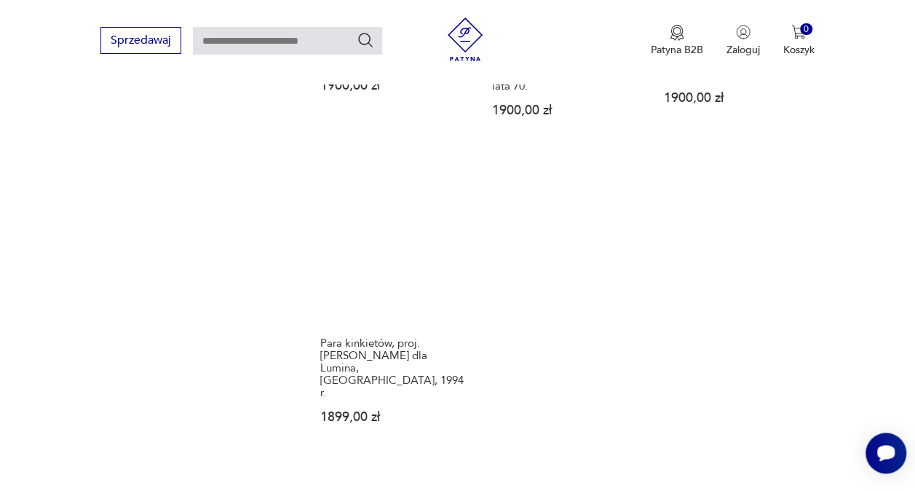
scroll to position [1987, 0]
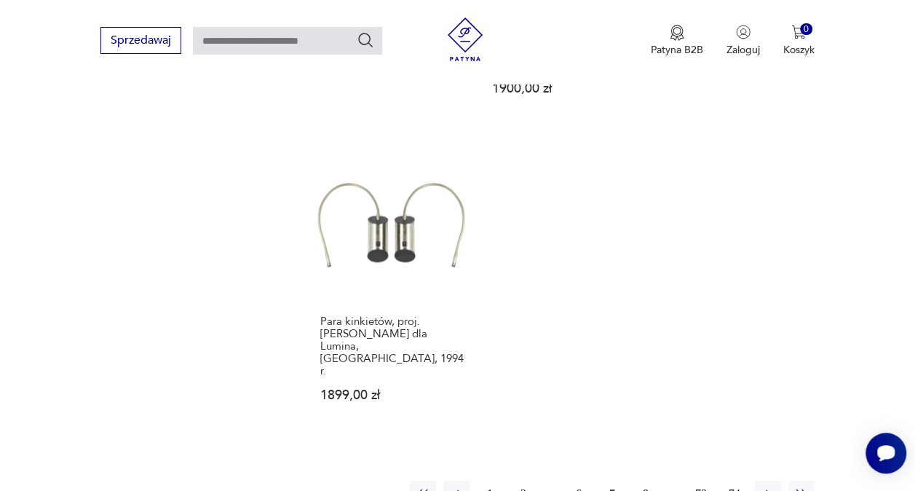
click at [642, 480] on button "8" at bounding box center [645, 493] width 26 height 26
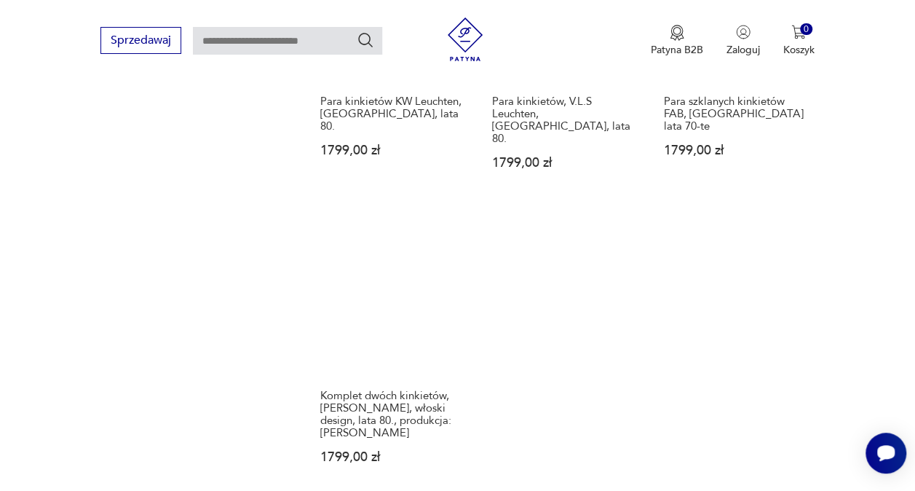
scroll to position [1914, 0]
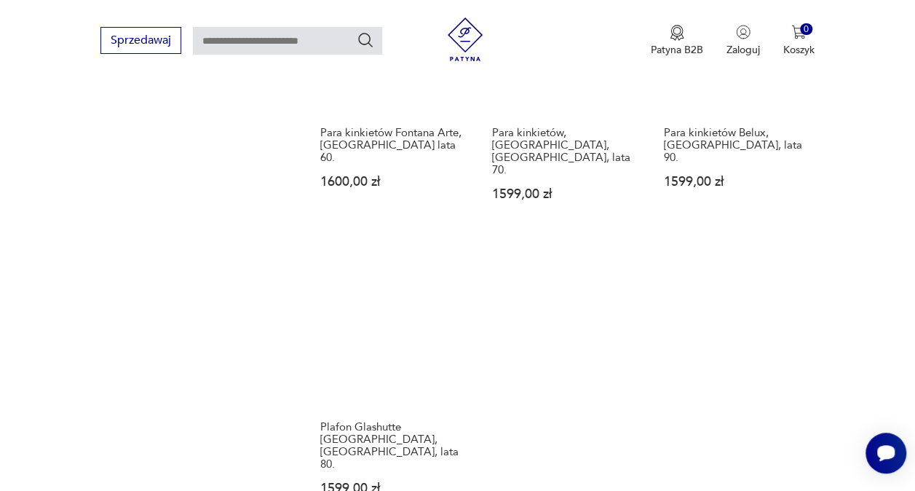
scroll to position [1914, 0]
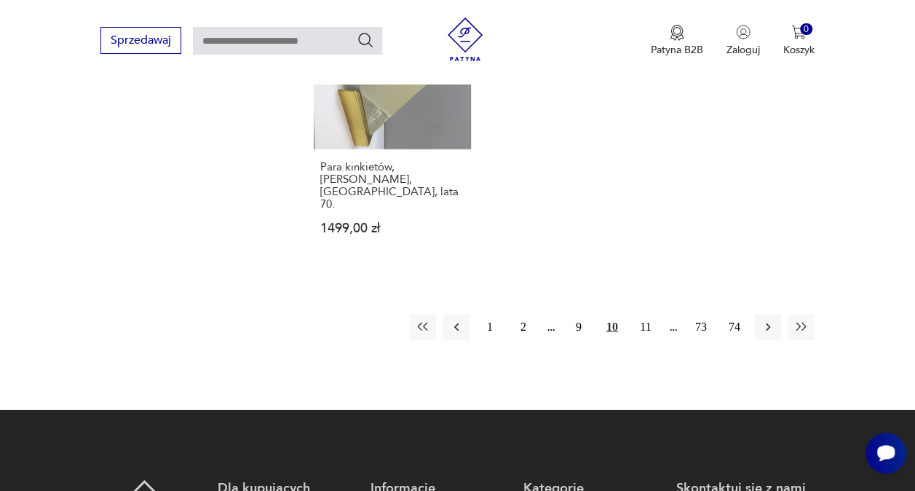
scroll to position [2133, 0]
click at [647, 314] on button "11" at bounding box center [645, 327] width 26 height 26
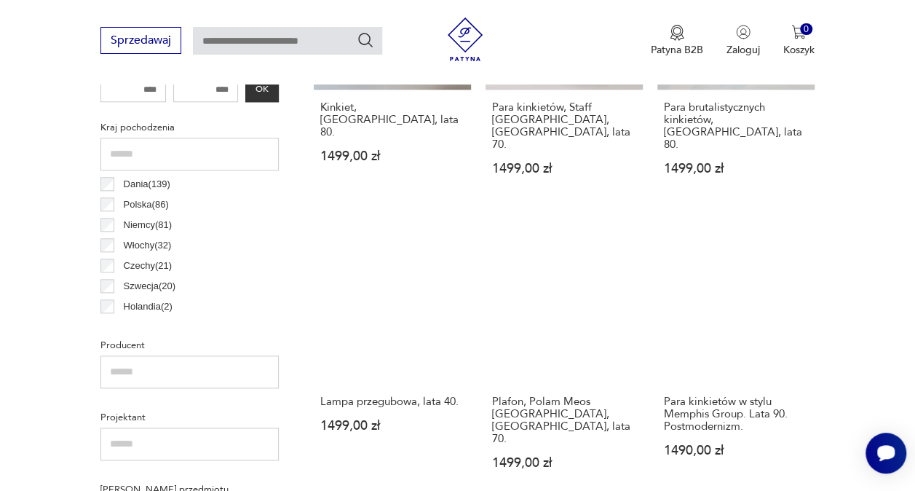
scroll to position [729, 0]
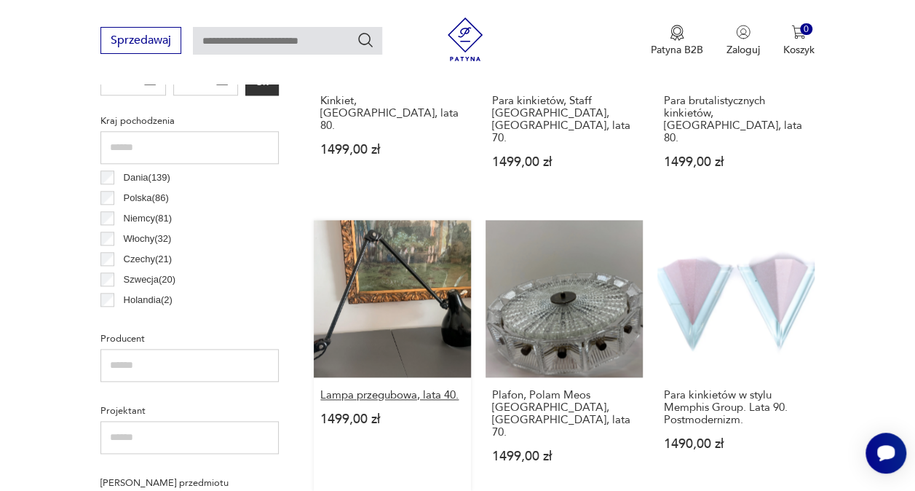
click at [401, 389] on h3 "Lampa przegubowa, lata 40." at bounding box center [392, 395] width 144 height 12
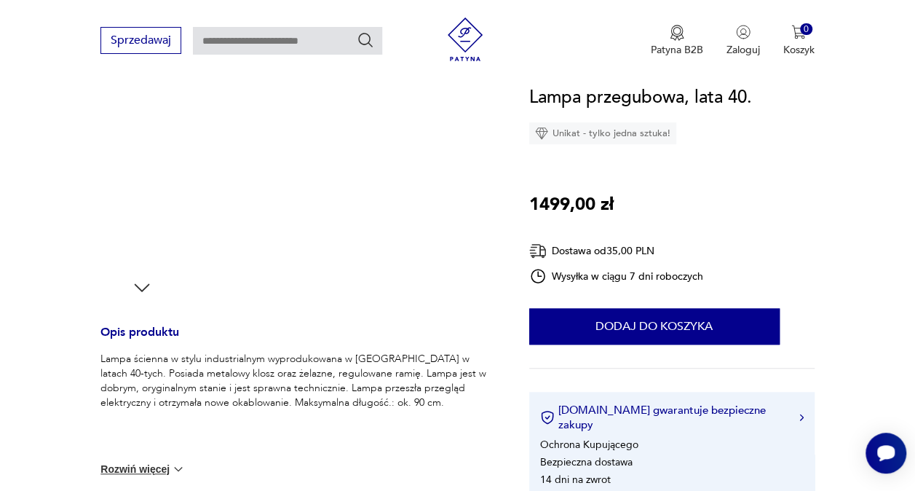
scroll to position [291, 0]
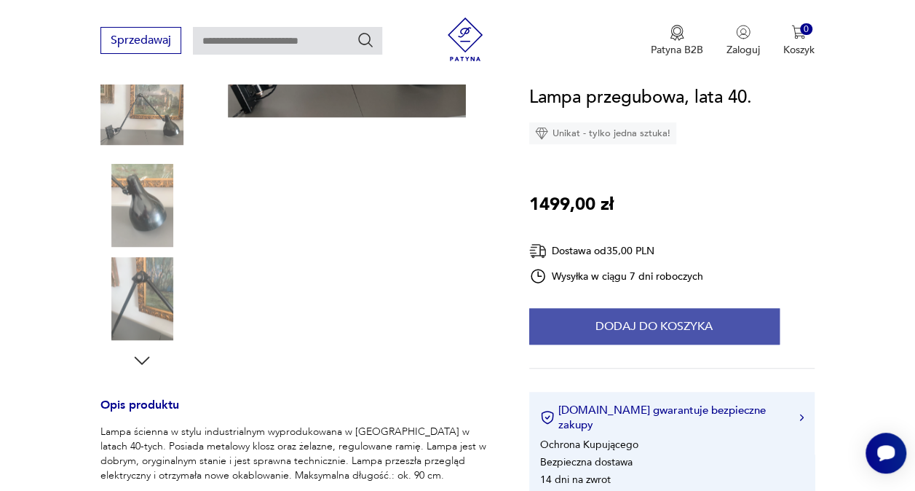
click at [592, 322] on button "Dodaj do koszyka" at bounding box center [654, 326] width 250 height 36
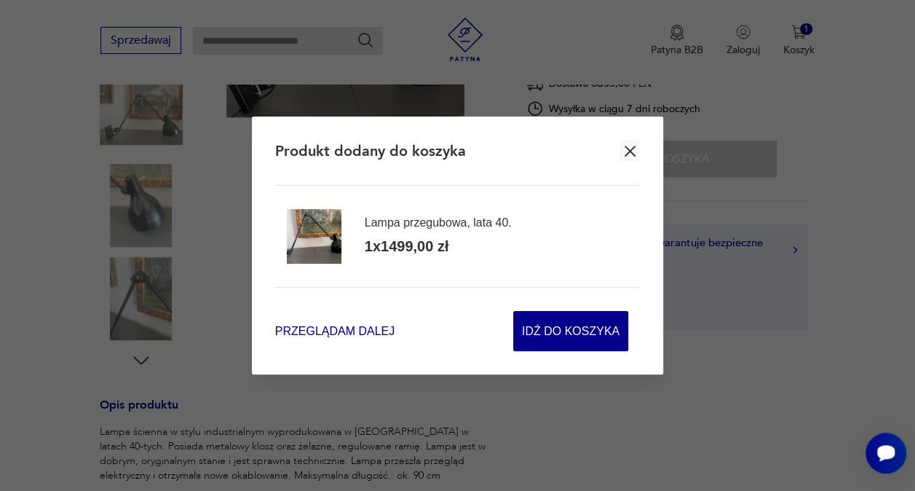
click at [362, 332] on span "Przeglądam dalej" at bounding box center [334, 330] width 119 height 17
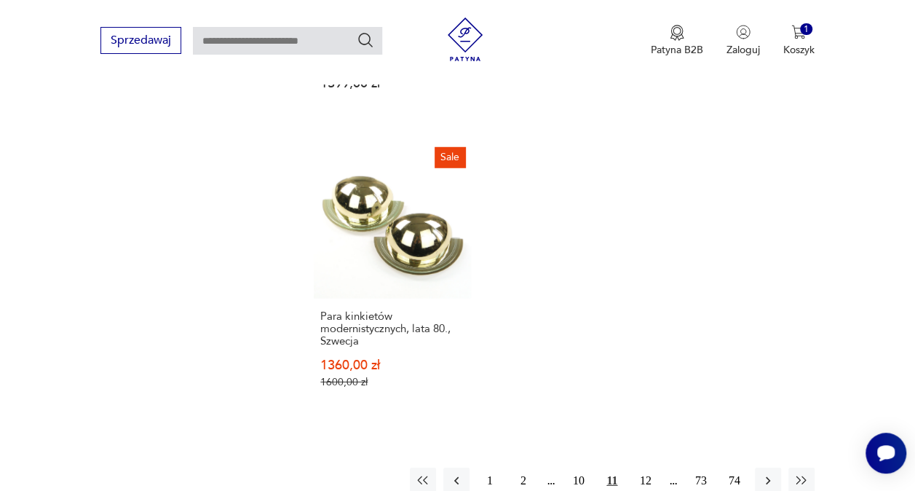
scroll to position [2112, 0]
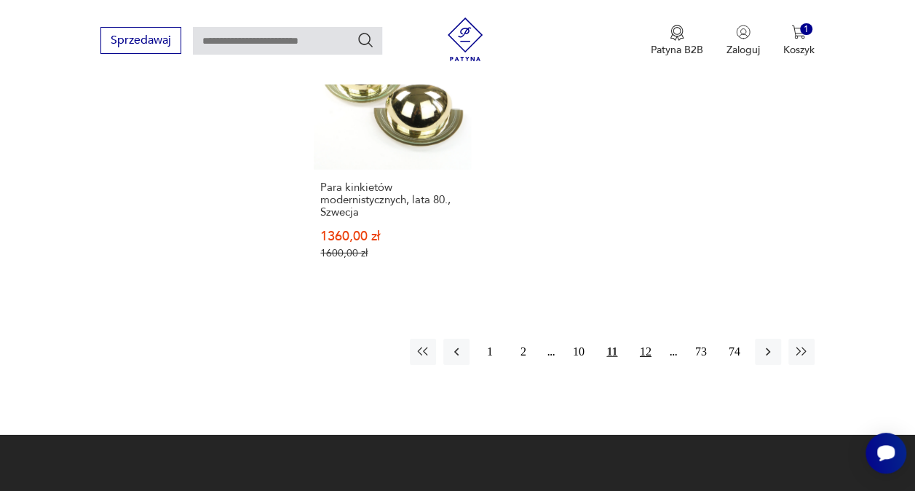
click at [647, 338] on button "12" at bounding box center [645, 351] width 26 height 26
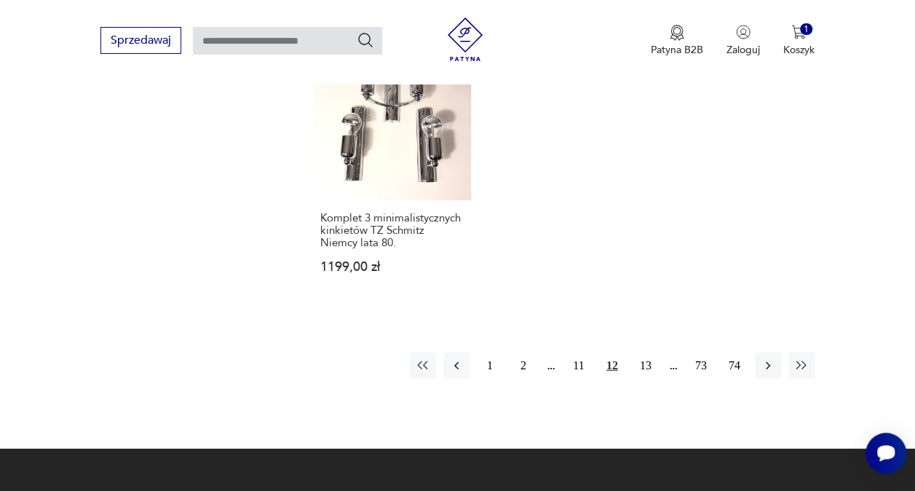
scroll to position [2060, 0]
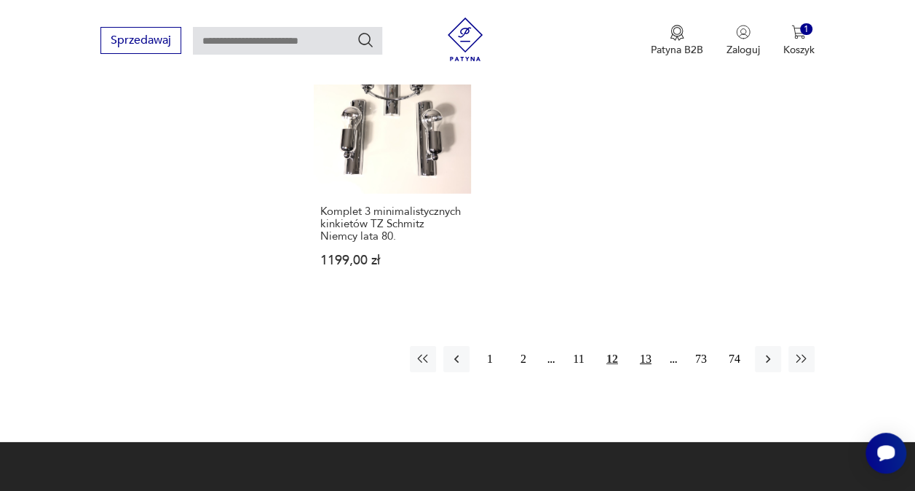
click at [648, 346] on button "13" at bounding box center [645, 359] width 26 height 26
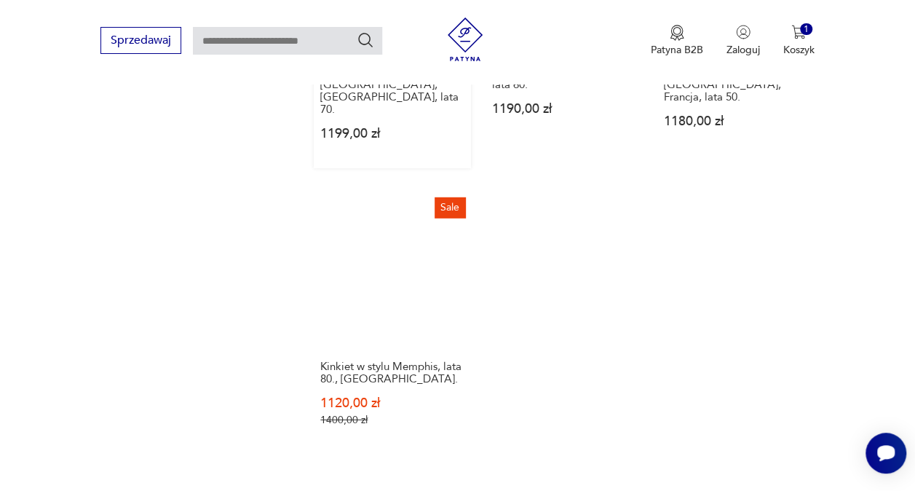
scroll to position [2060, 0]
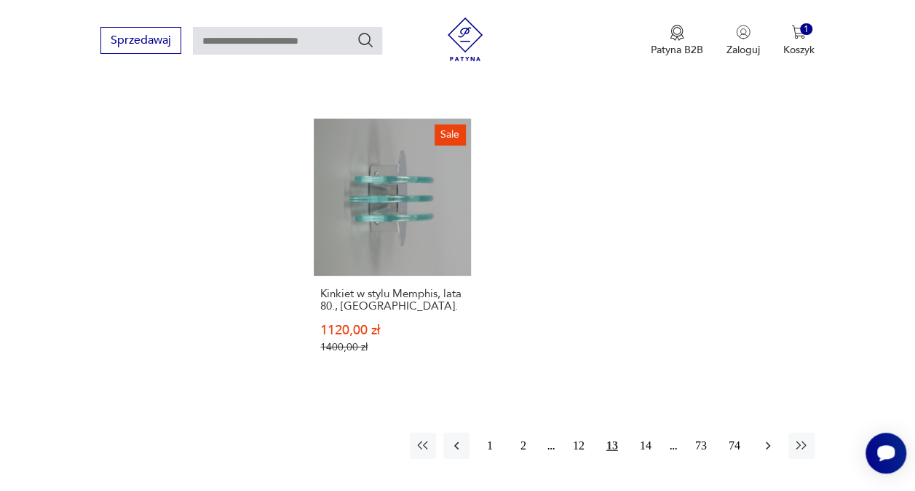
click at [765, 438] on icon "button" at bounding box center [768, 445] width 15 height 15
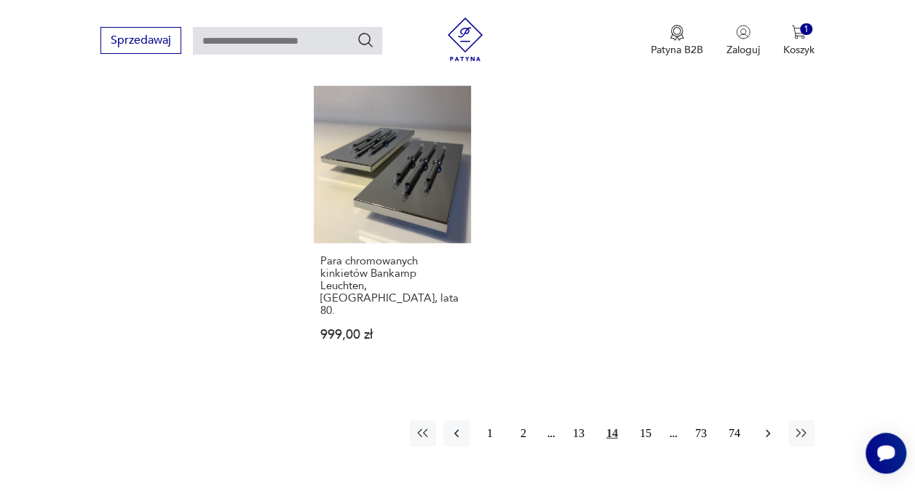
scroll to position [2060, 0]
click at [764, 426] on icon "button" at bounding box center [768, 433] width 15 height 15
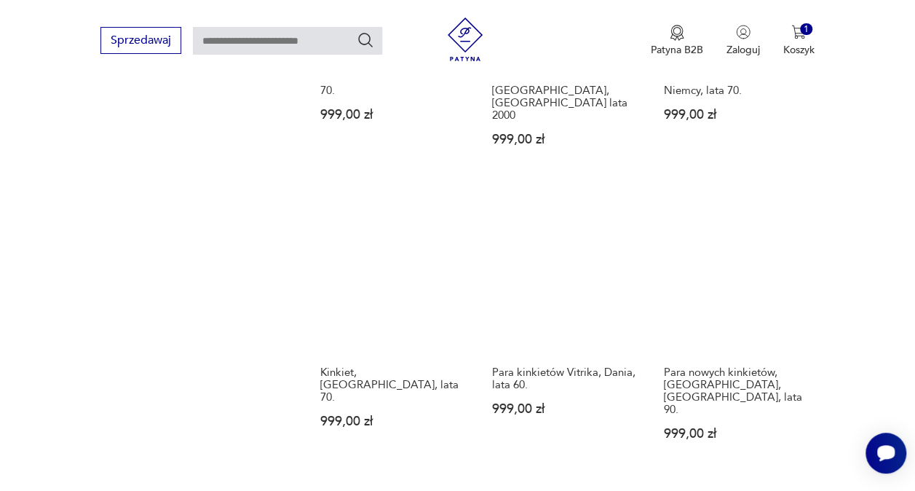
scroll to position [1623, 0]
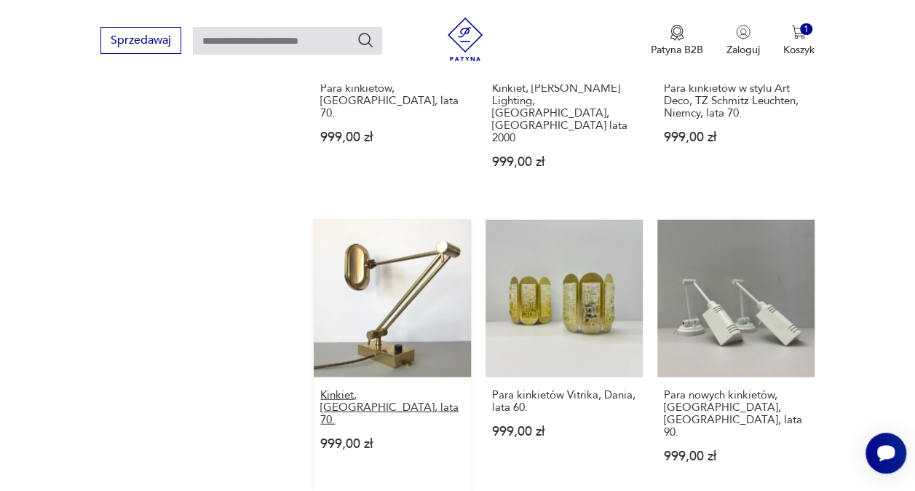
click at [362, 389] on h3 "Kinkiet, [GEOGRAPHIC_DATA], lata 70." at bounding box center [392, 407] width 144 height 37
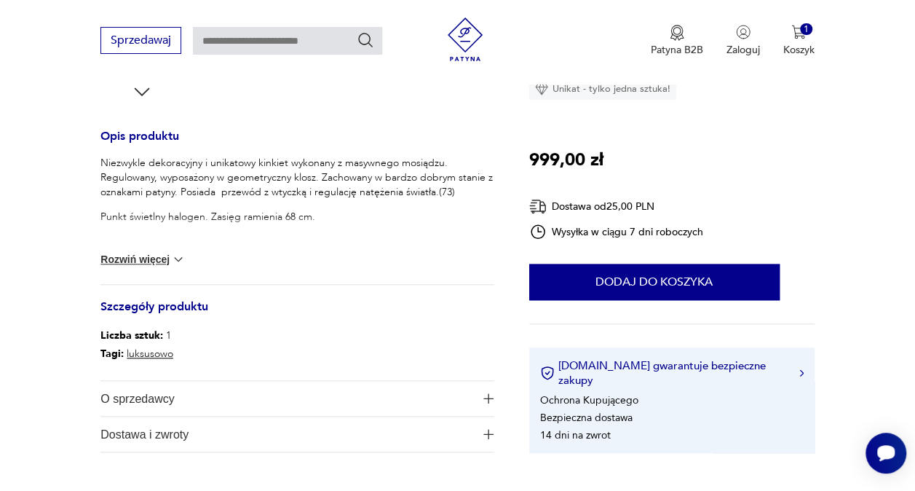
scroll to position [582, 0]
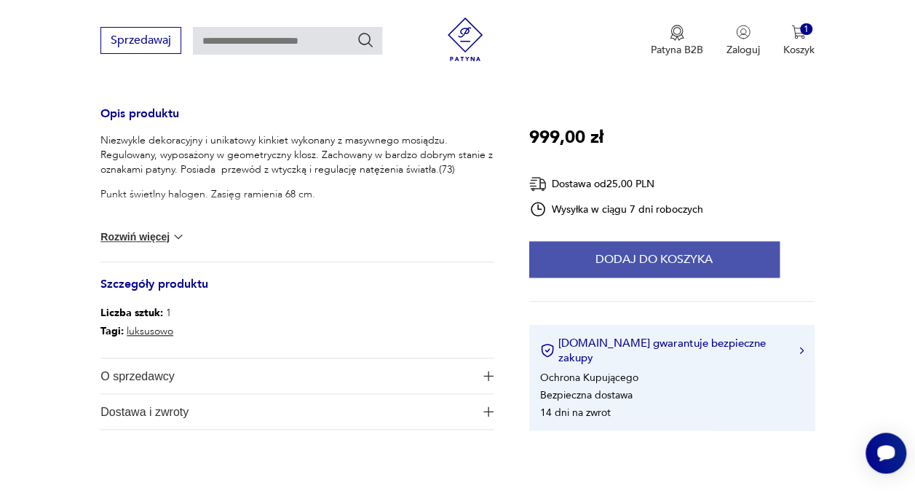
click at [623, 277] on button "Dodaj do koszyka" at bounding box center [654, 259] width 250 height 36
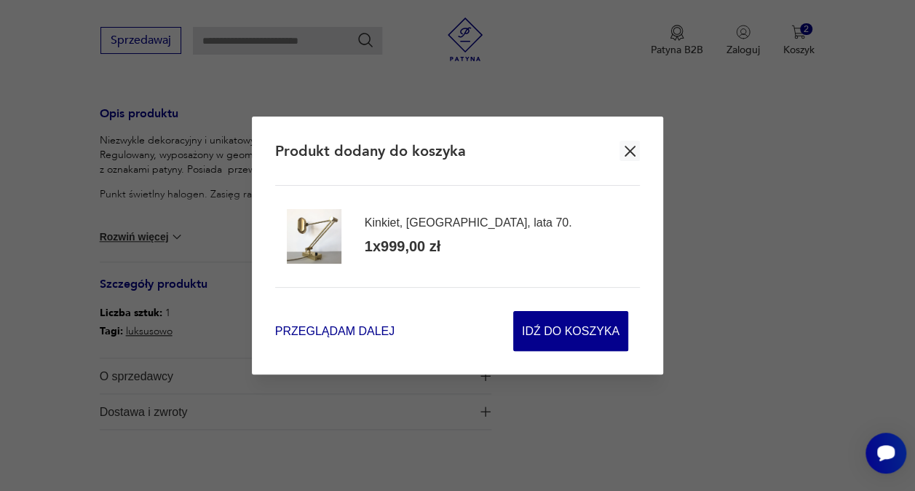
click at [357, 329] on span "Przeglądam dalej" at bounding box center [334, 330] width 119 height 17
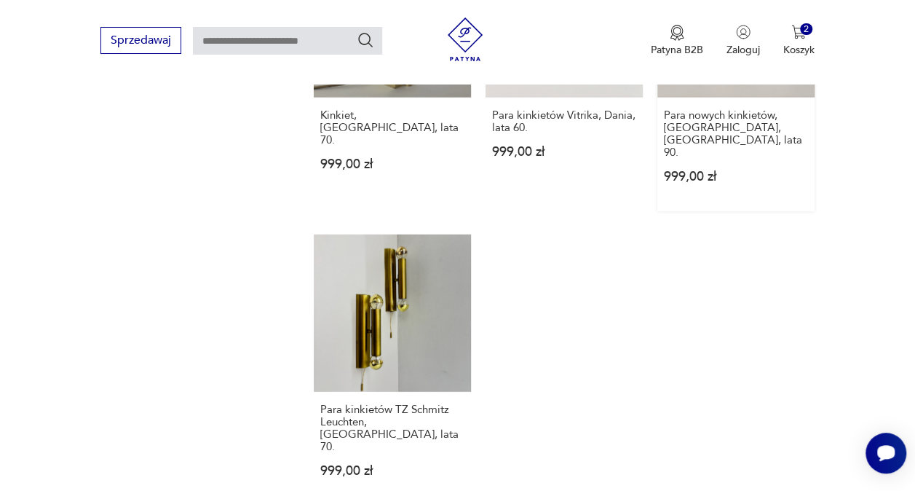
scroll to position [1937, 0]
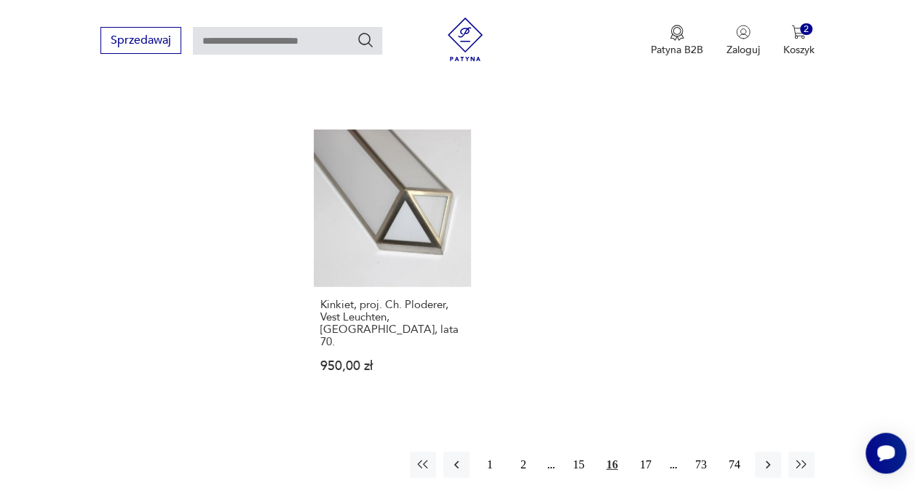
scroll to position [2060, 0]
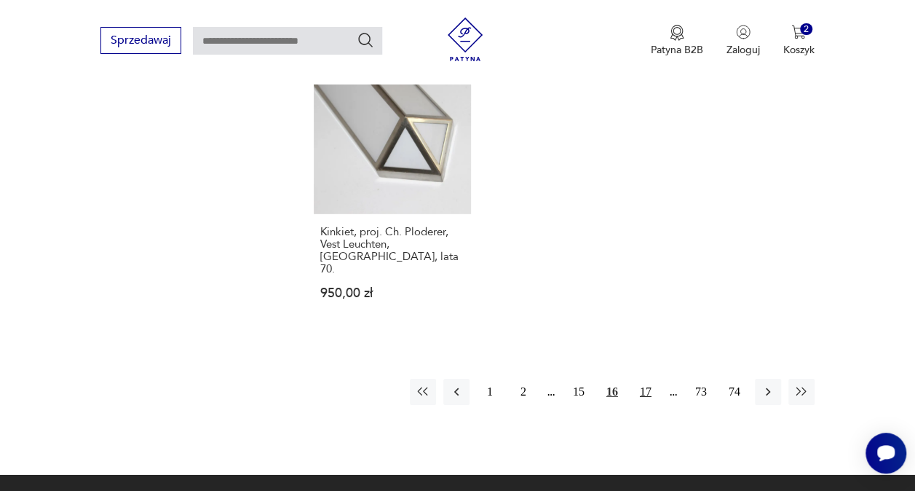
click at [648, 378] on button "17" at bounding box center [645, 391] width 26 height 26
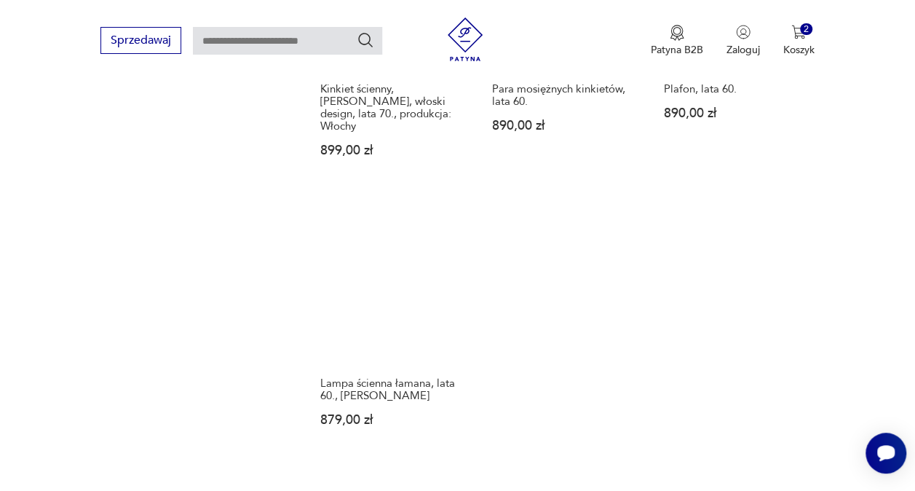
scroll to position [1914, 0]
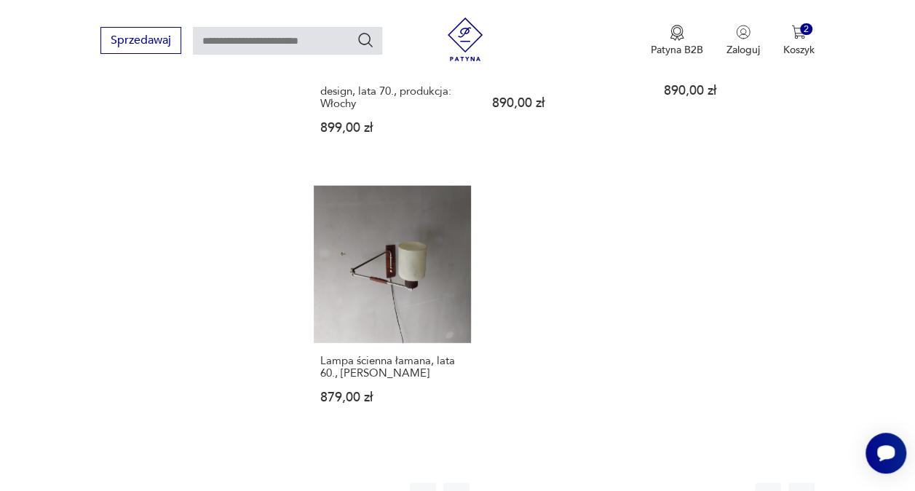
click at [646, 483] on button "18" at bounding box center [645, 496] width 26 height 26
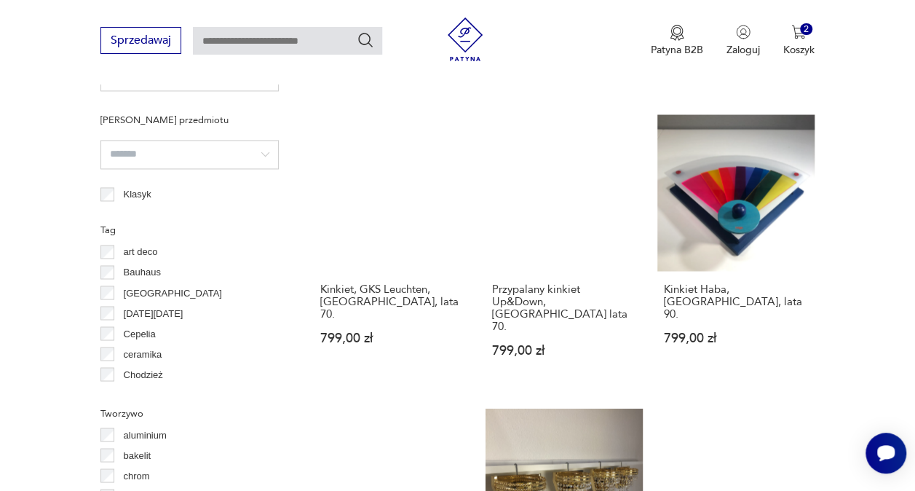
scroll to position [1114, 0]
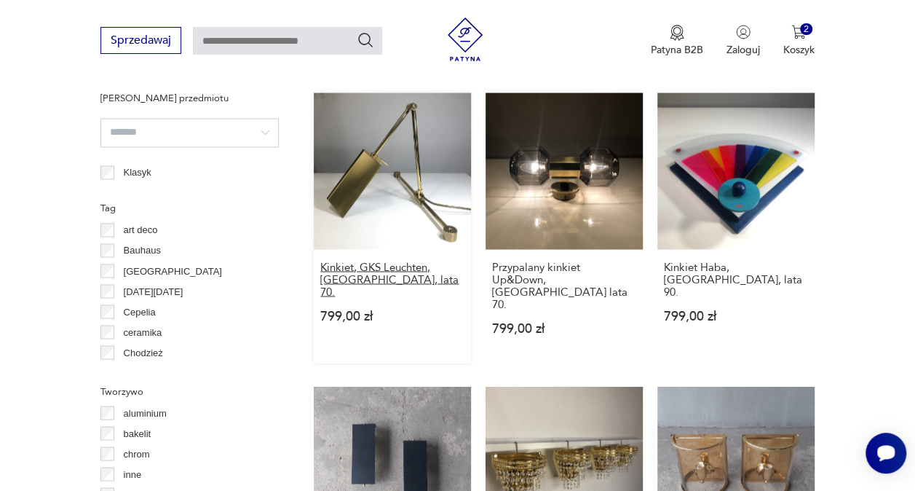
click at [375, 279] on h3 "Kinkiet, GKS Leuchten, [GEOGRAPHIC_DATA], lata 70." at bounding box center [392, 279] width 144 height 37
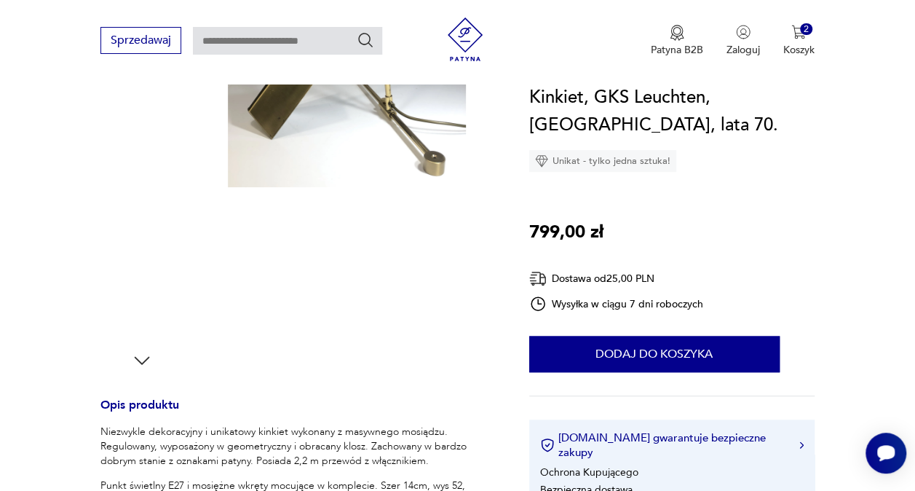
scroll to position [218, 0]
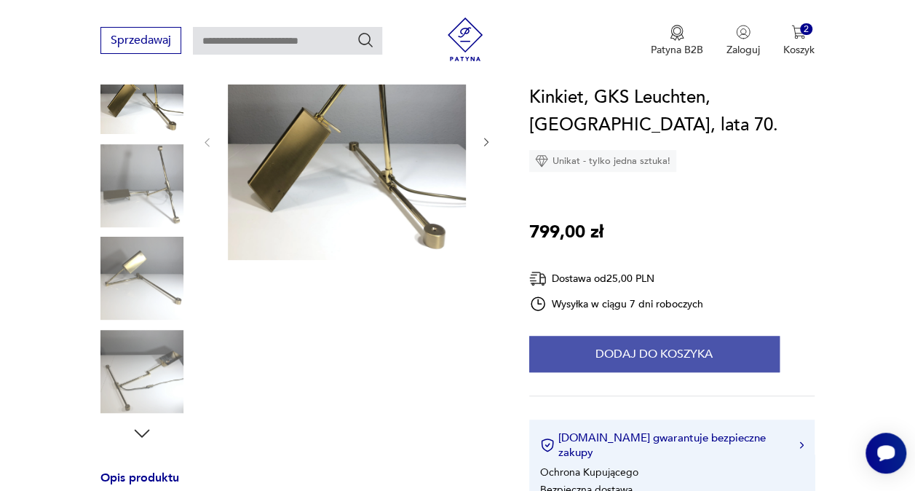
click at [581, 350] on button "Dodaj do koszyka" at bounding box center [654, 354] width 250 height 36
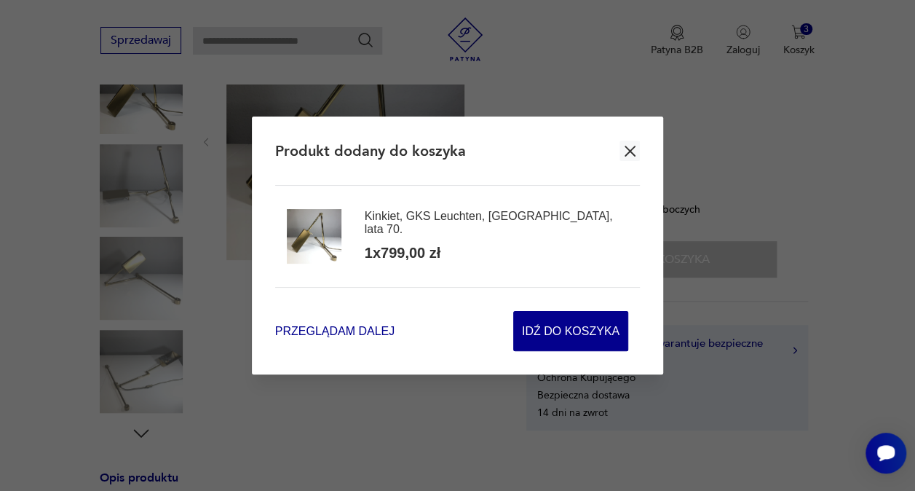
click at [383, 327] on span "Przeglądam dalej" at bounding box center [334, 330] width 119 height 17
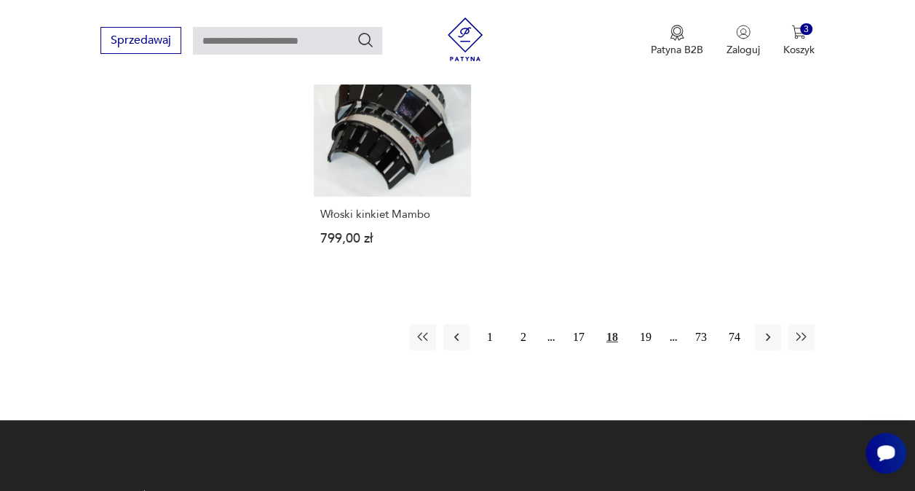
scroll to position [2049, 0]
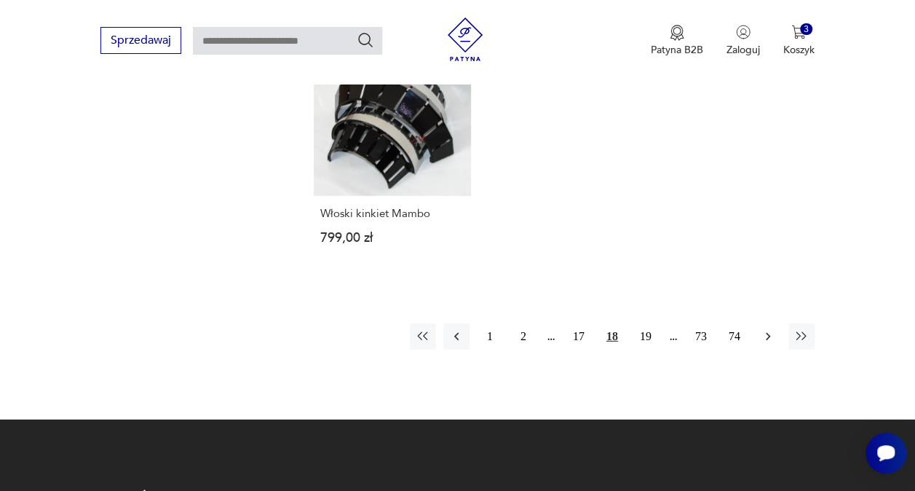
click at [770, 329] on icon "button" at bounding box center [768, 336] width 15 height 15
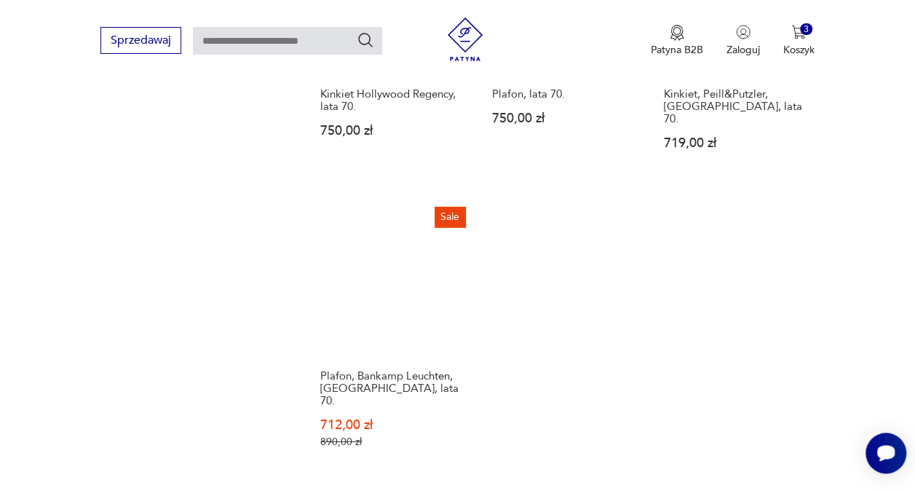
scroll to position [1987, 0]
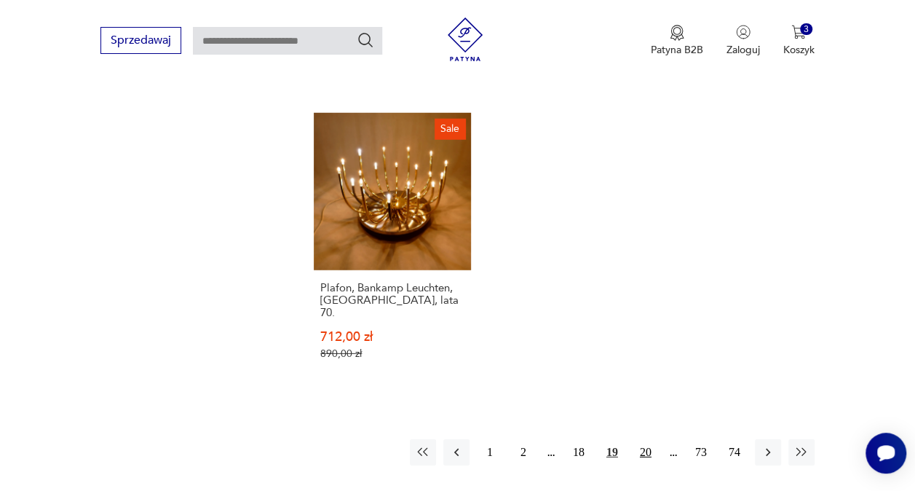
click at [643, 439] on button "20" at bounding box center [645, 452] width 26 height 26
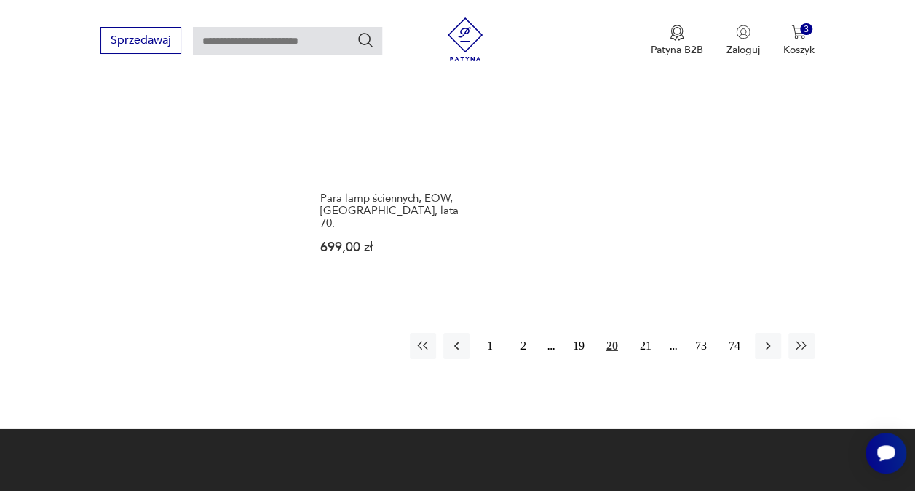
scroll to position [2133, 0]
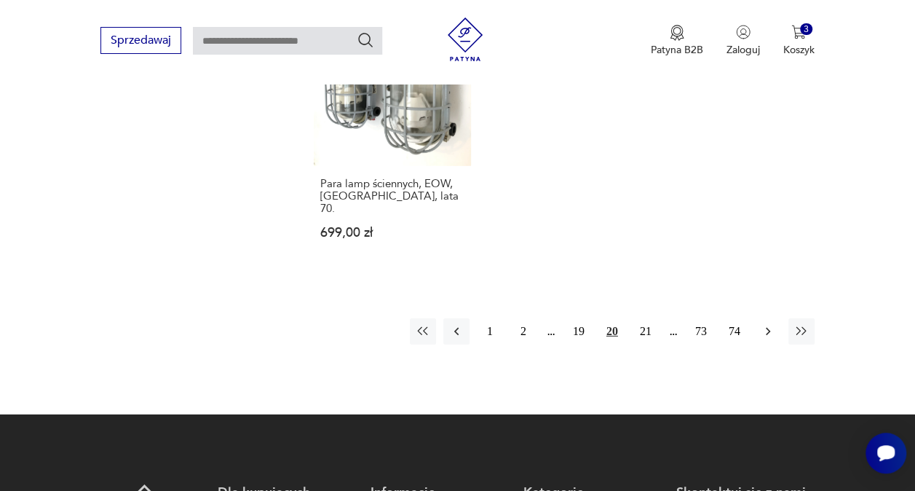
click at [769, 324] on icon "button" at bounding box center [768, 331] width 15 height 15
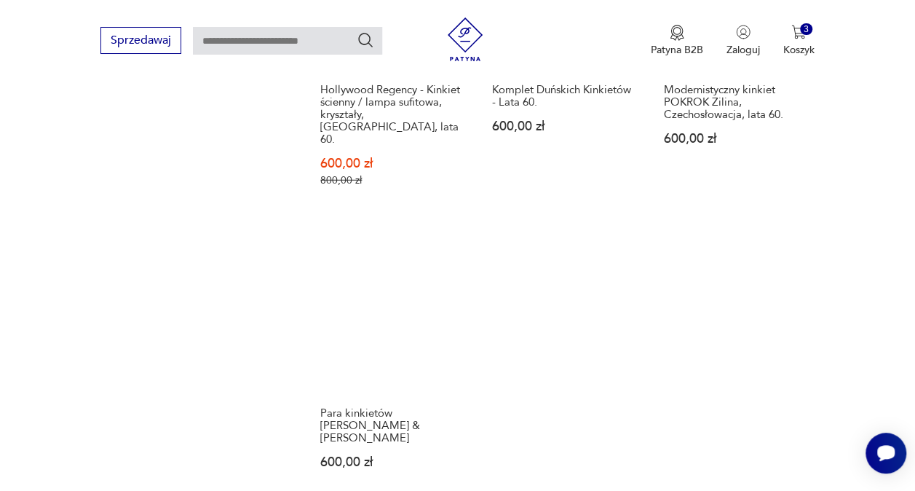
scroll to position [1987, 0]
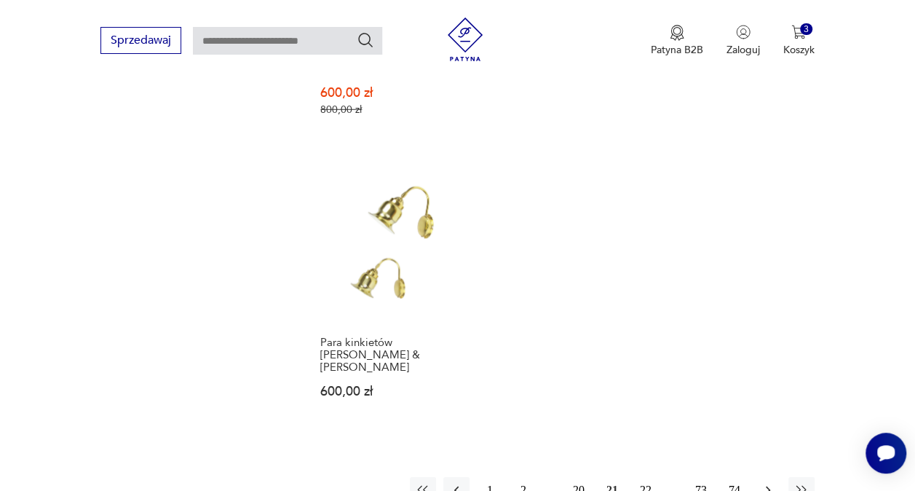
click at [766, 483] on icon "button" at bounding box center [768, 490] width 15 height 15
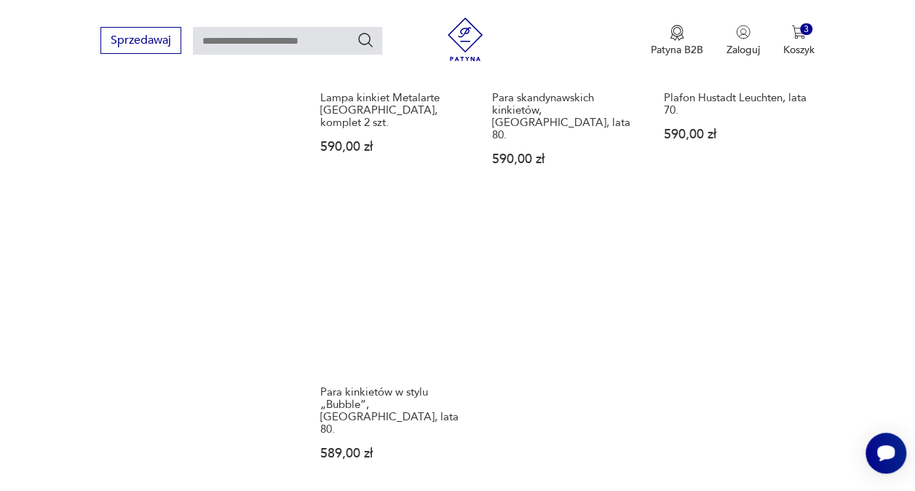
scroll to position [1987, 0]
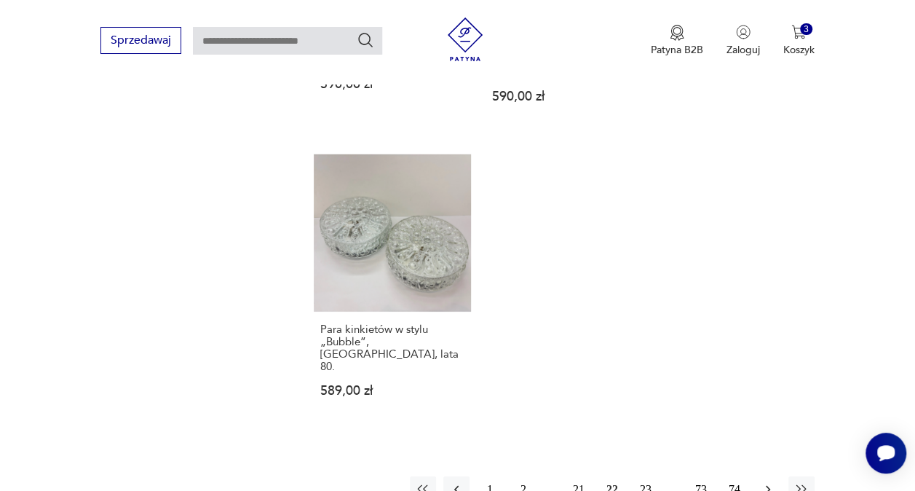
click at [767, 482] on icon "button" at bounding box center [768, 489] width 15 height 15
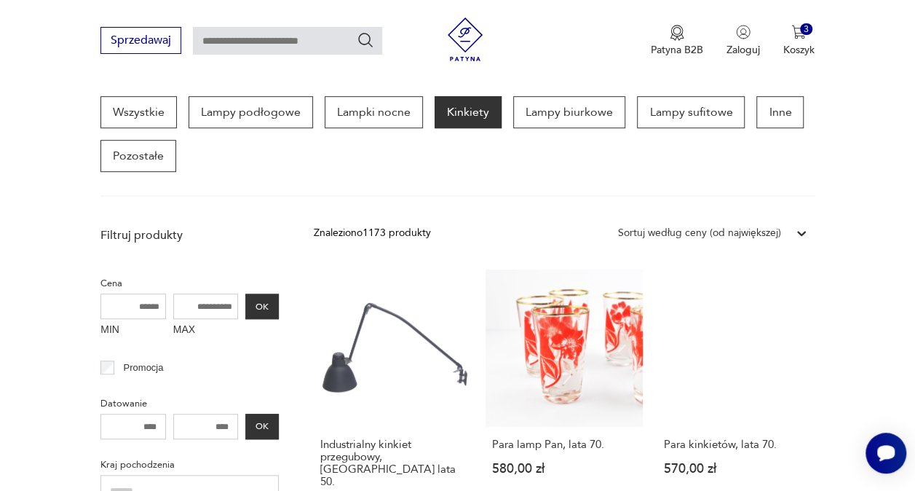
scroll to position [459, 0]
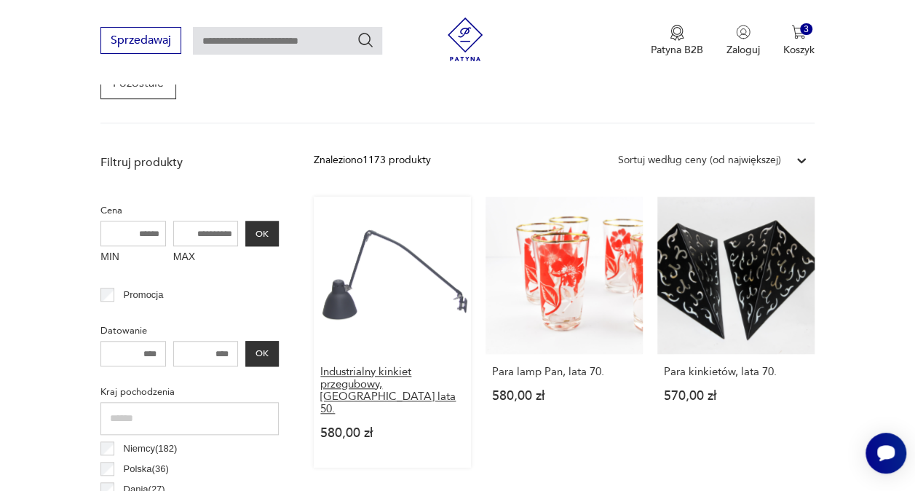
click at [443, 377] on h3 "Industrialny kinkiet przegubowy, [GEOGRAPHIC_DATA] lata 50." at bounding box center [392, 389] width 144 height 49
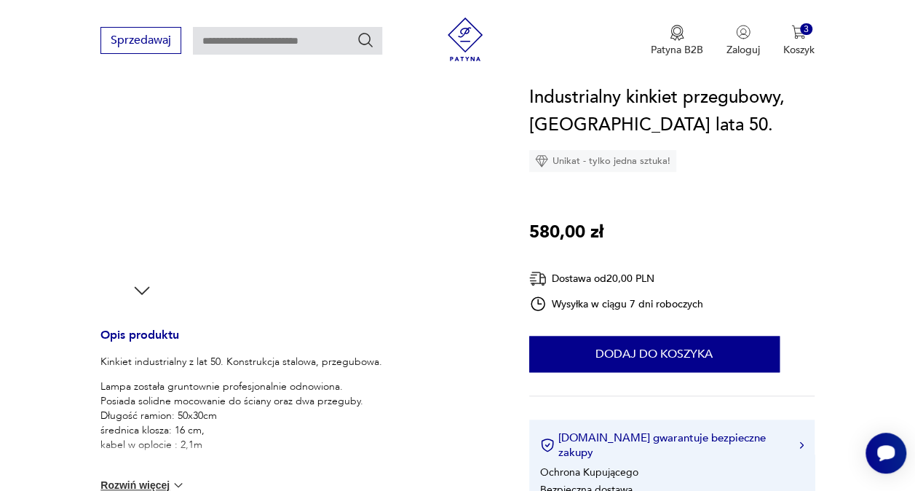
scroll to position [364, 0]
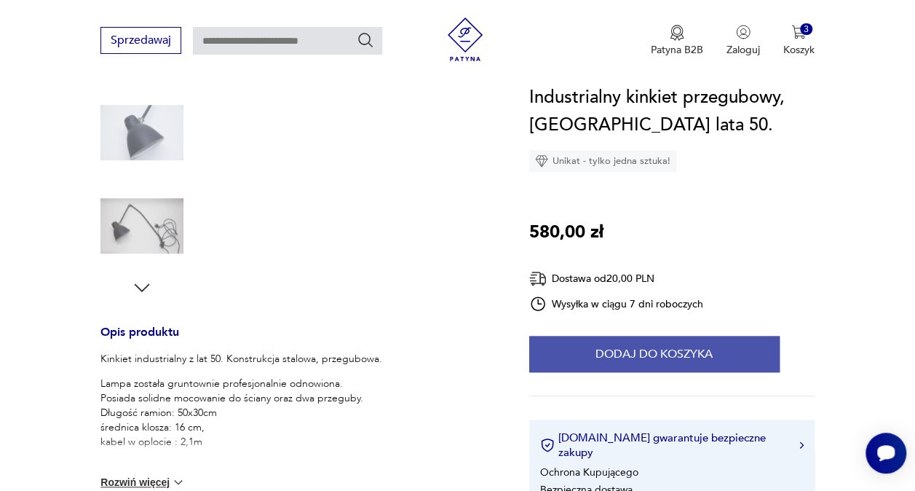
click at [664, 345] on button "Dodaj do koszyka" at bounding box center [654, 354] width 250 height 36
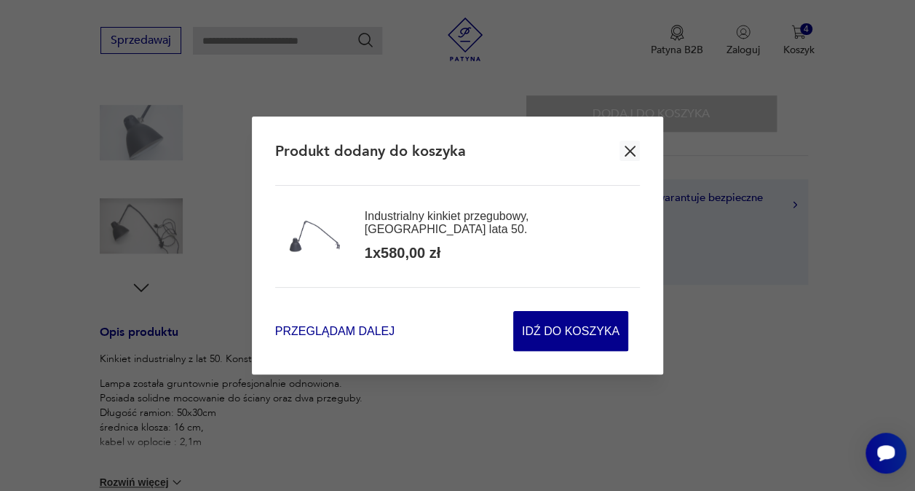
click at [362, 329] on span "Przeglądam dalej" at bounding box center [334, 330] width 119 height 17
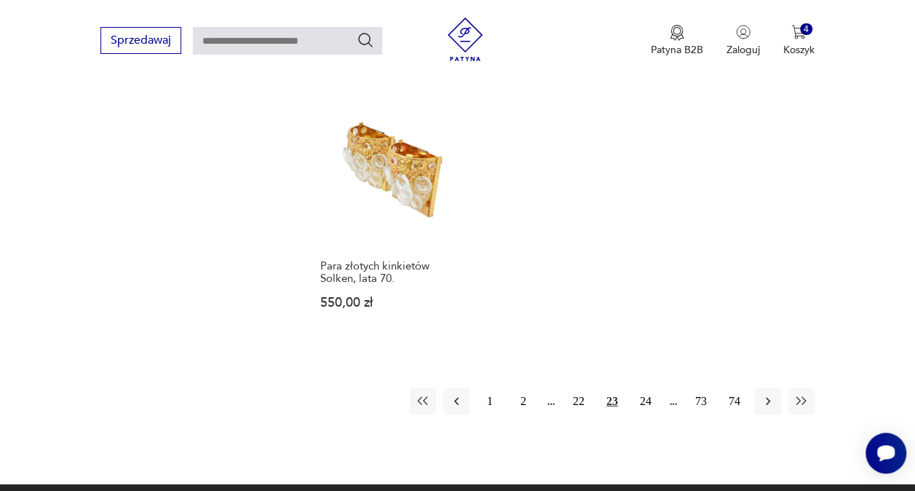
scroll to position [1987, 0]
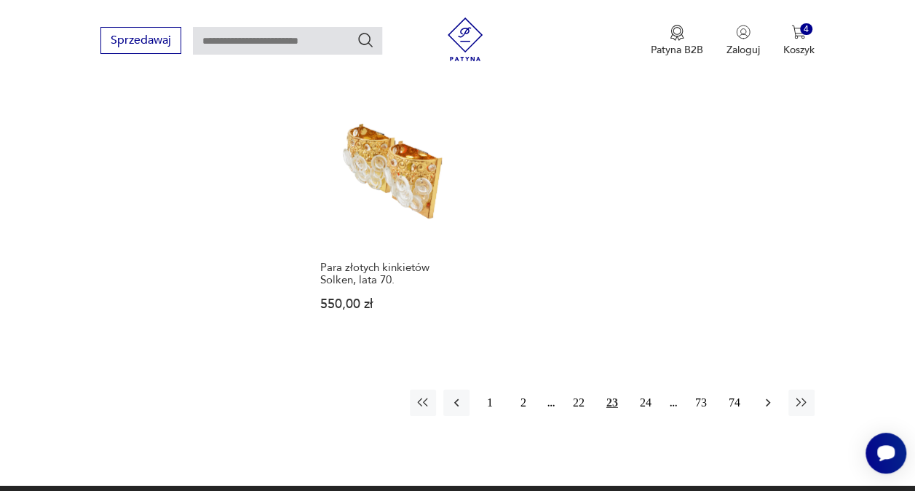
click at [771, 395] on icon "button" at bounding box center [768, 402] width 15 height 15
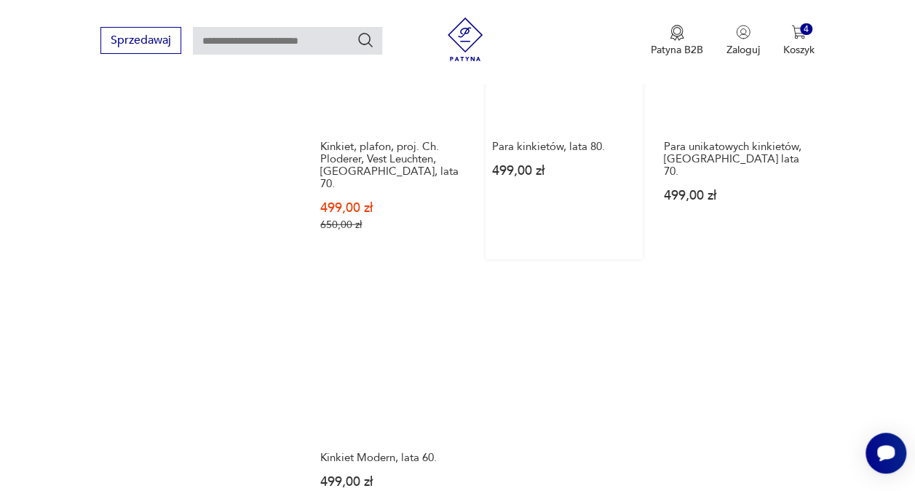
scroll to position [2060, 0]
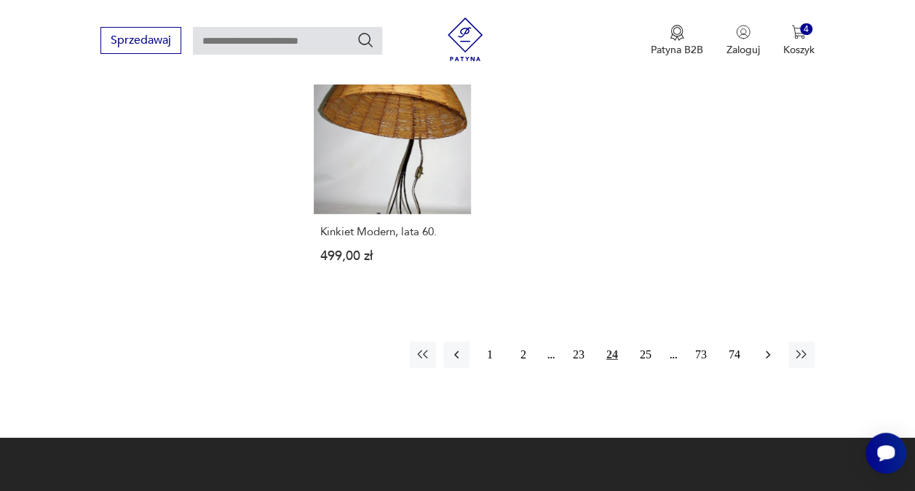
click at [769, 347] on icon "button" at bounding box center [768, 354] width 15 height 15
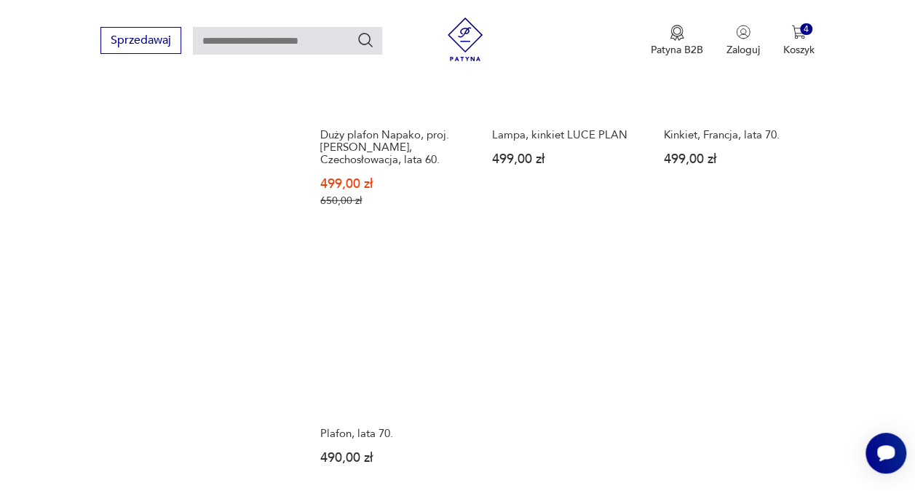
scroll to position [1914, 0]
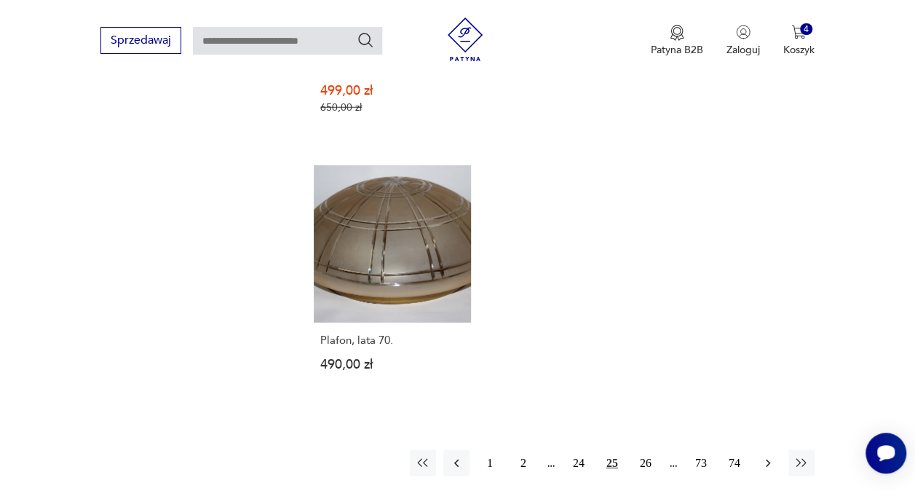
click at [772, 450] on button "button" at bounding box center [768, 463] width 26 height 26
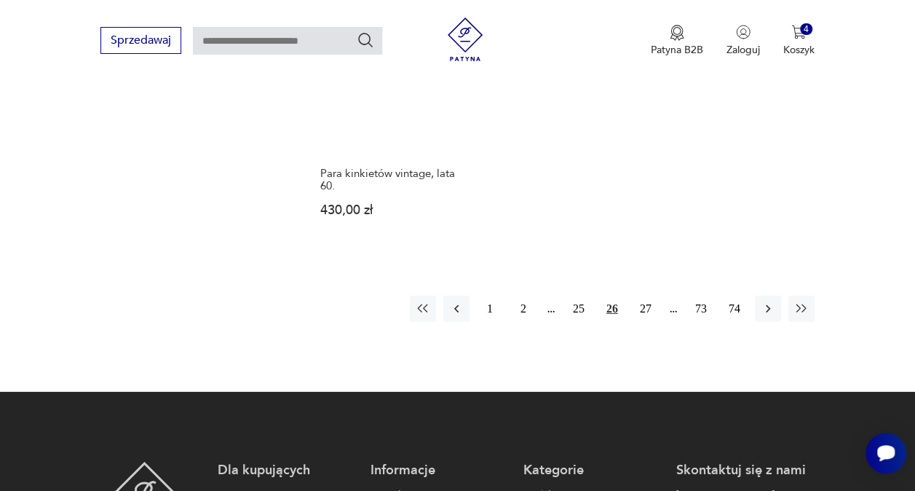
scroll to position [2060, 0]
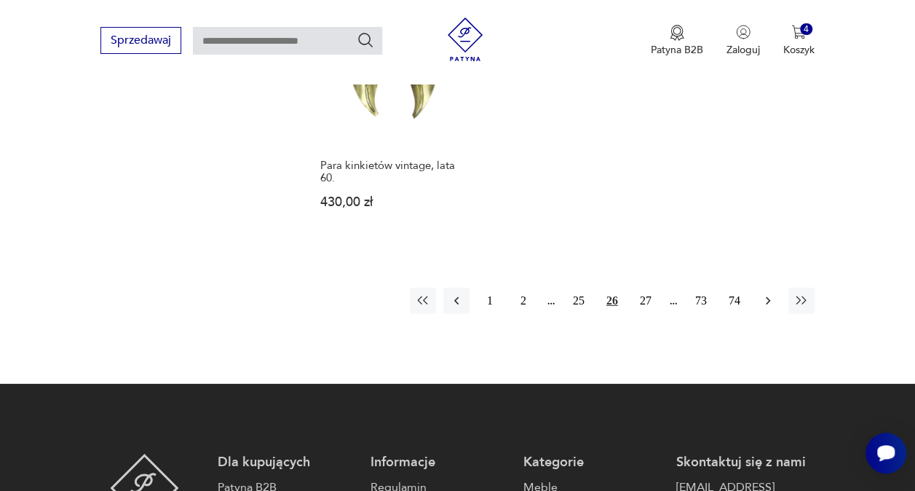
click at [766, 293] on icon "button" at bounding box center [768, 300] width 15 height 15
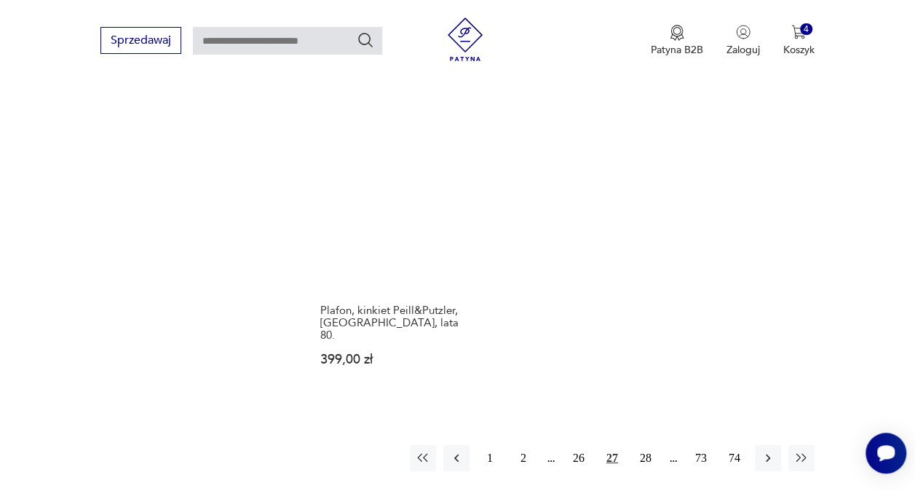
scroll to position [2060, 0]
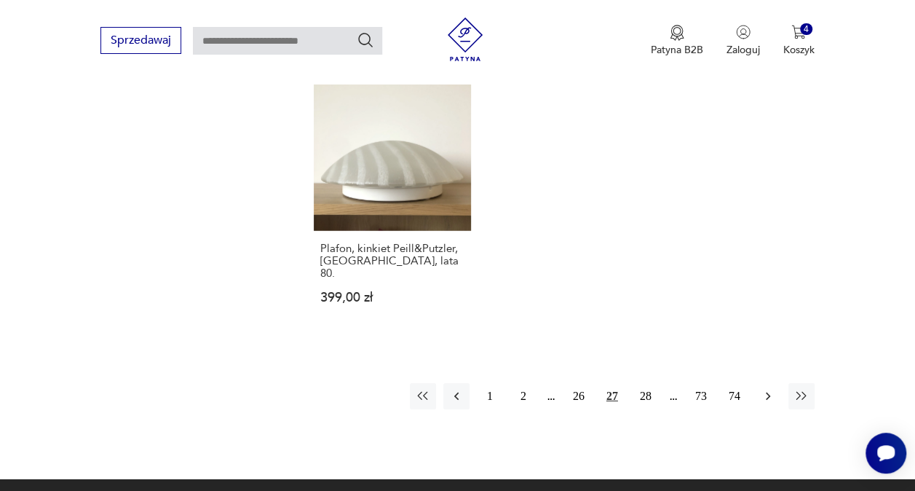
click at [766, 389] on icon "button" at bounding box center [768, 396] width 15 height 15
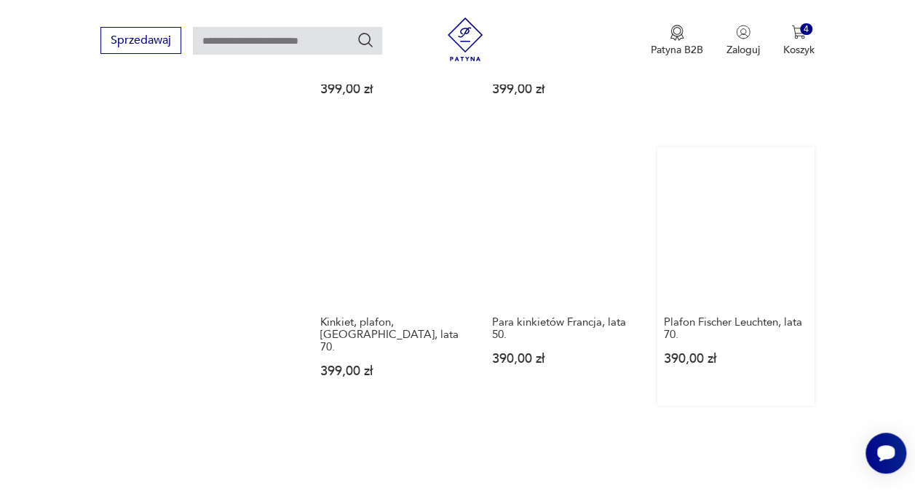
scroll to position [1914, 0]
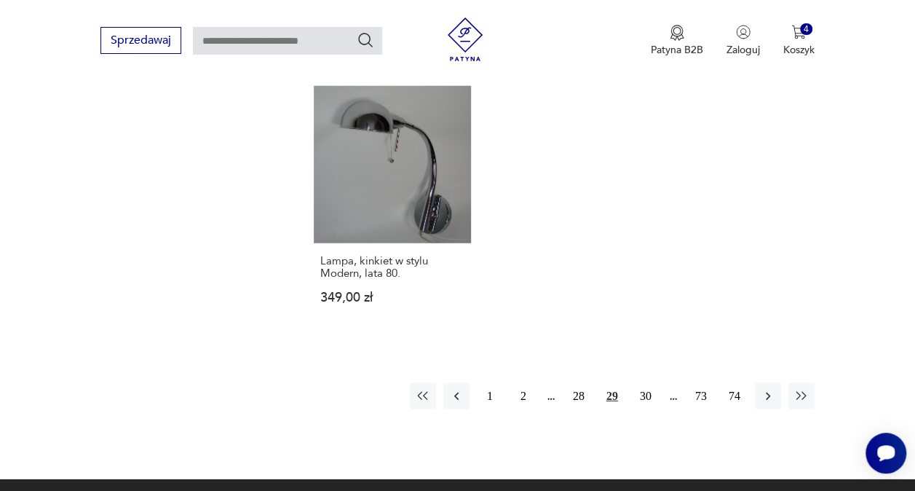
scroll to position [1987, 0]
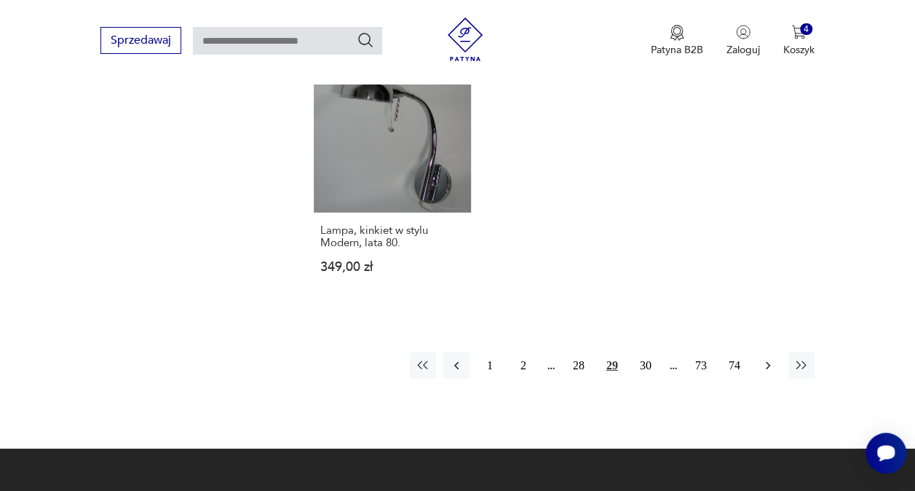
click at [762, 358] on icon "button" at bounding box center [768, 365] width 15 height 15
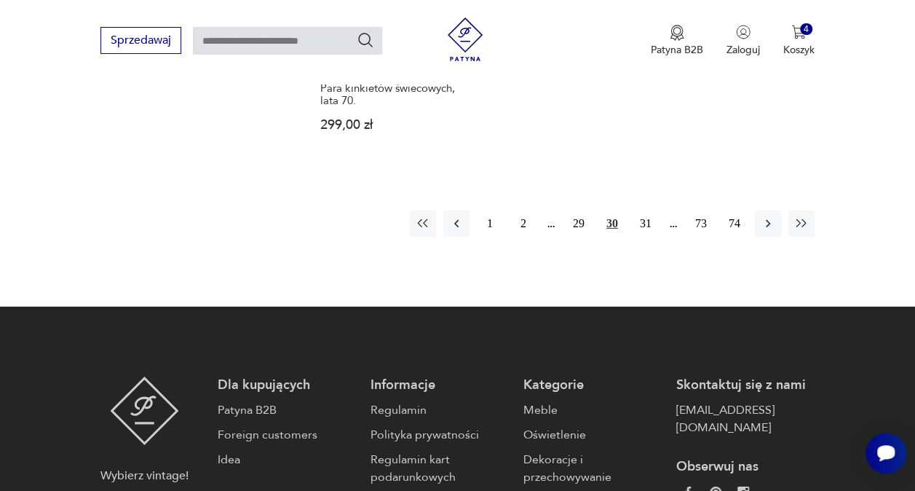
scroll to position [2205, 0]
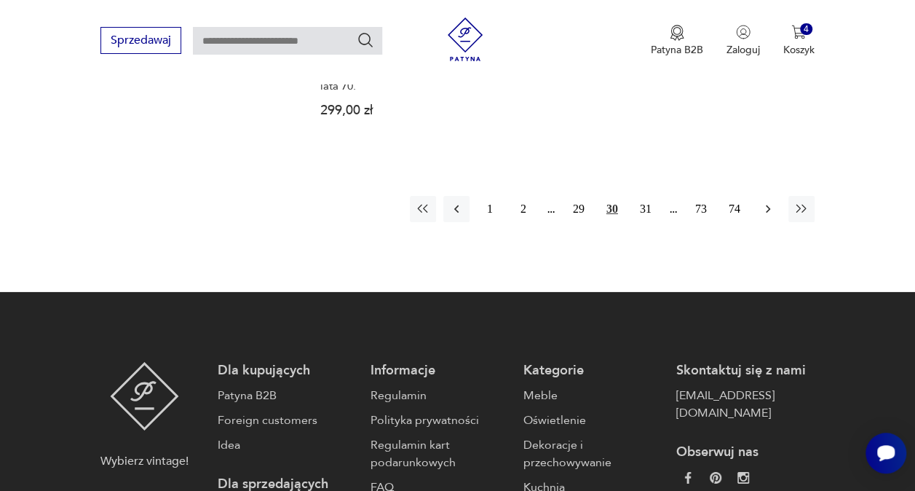
click at [759, 196] on button "button" at bounding box center [768, 209] width 26 height 26
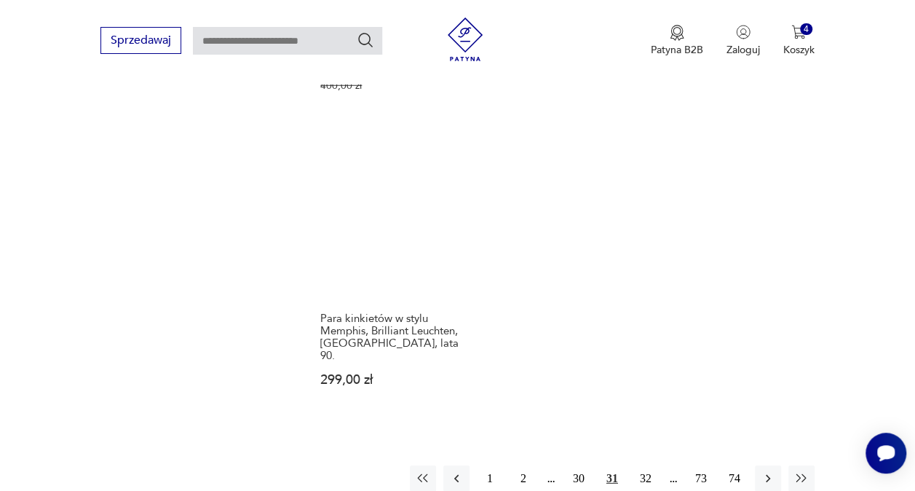
scroll to position [1987, 0]
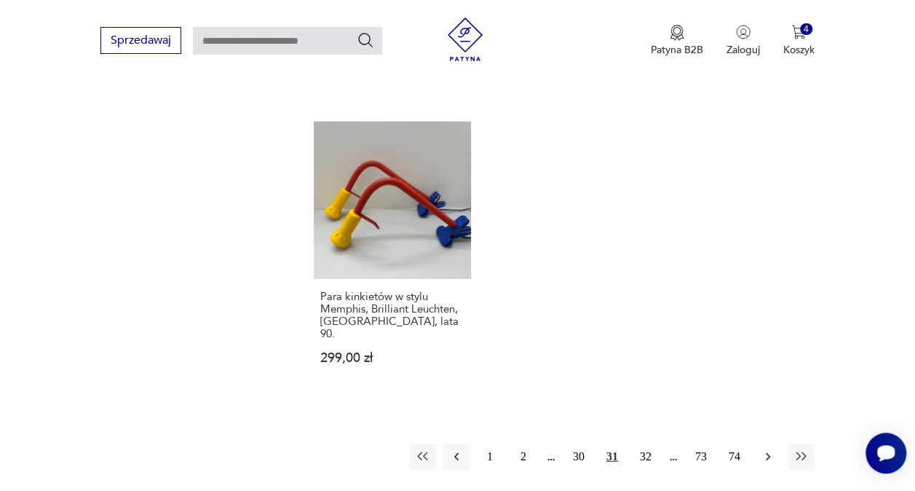
click at [763, 449] on icon "button" at bounding box center [768, 456] width 15 height 15
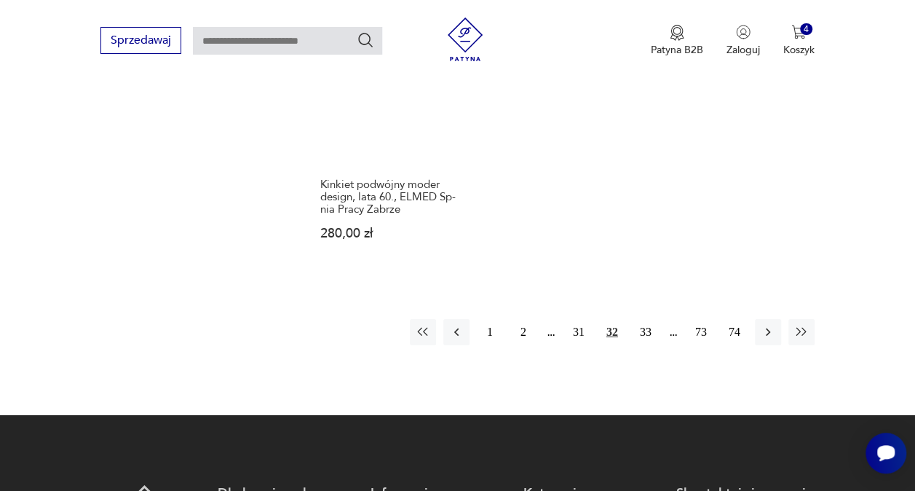
scroll to position [2133, 0]
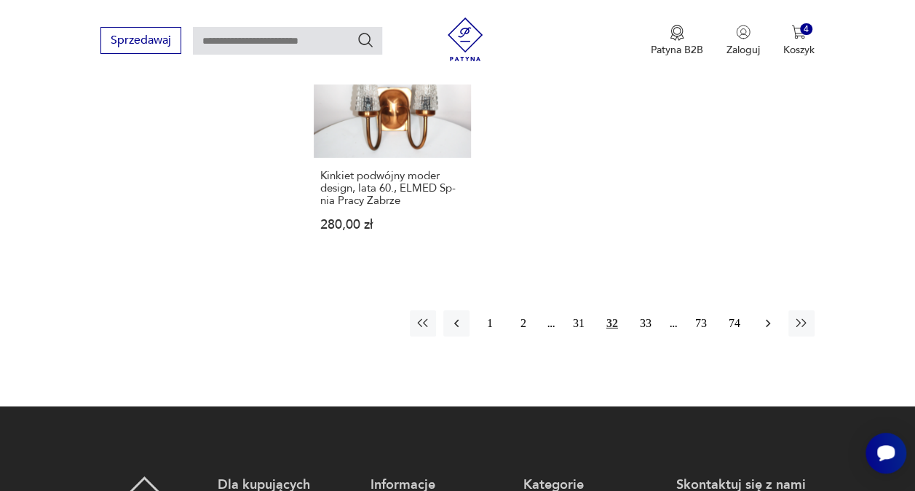
click at [767, 316] on icon "button" at bounding box center [768, 323] width 15 height 15
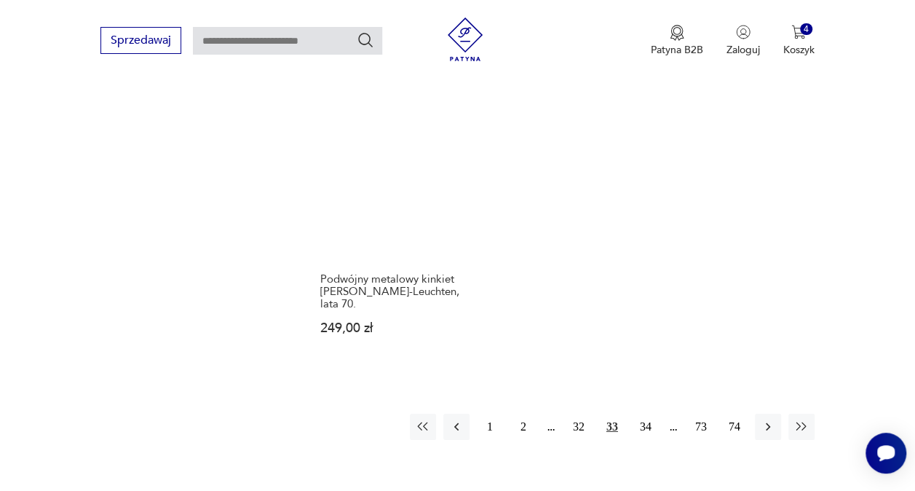
scroll to position [2060, 0]
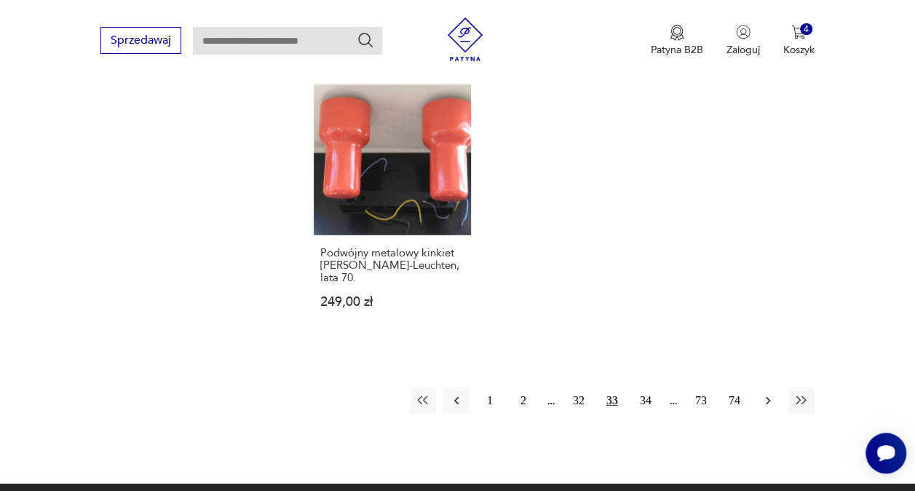
click at [766, 393] on icon "button" at bounding box center [768, 400] width 15 height 15
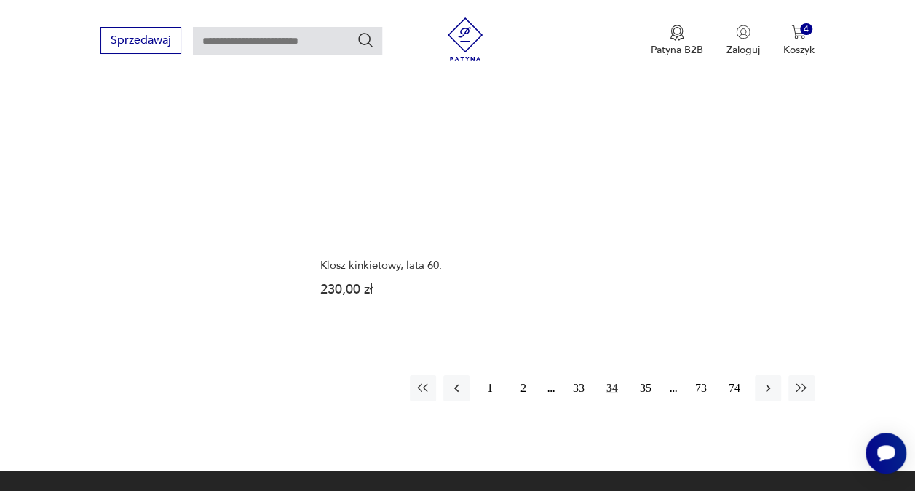
scroll to position [2060, 0]
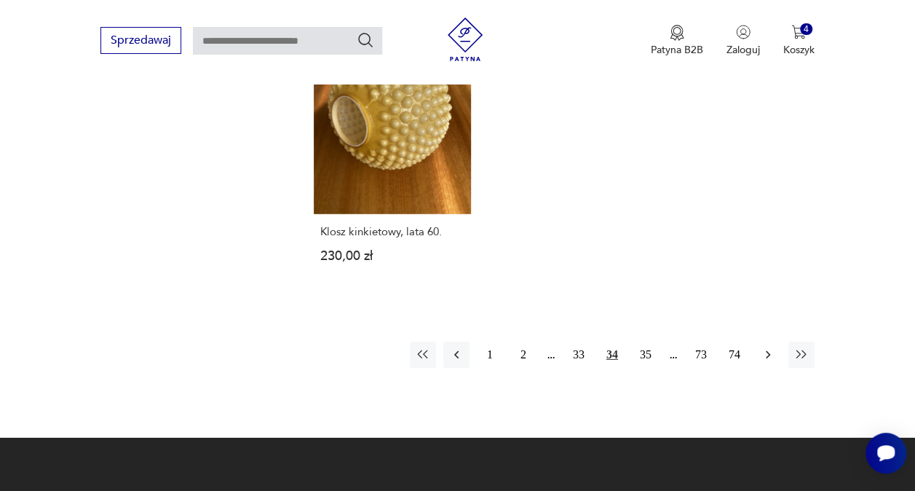
click at [768, 347] on icon "button" at bounding box center [768, 354] width 15 height 15
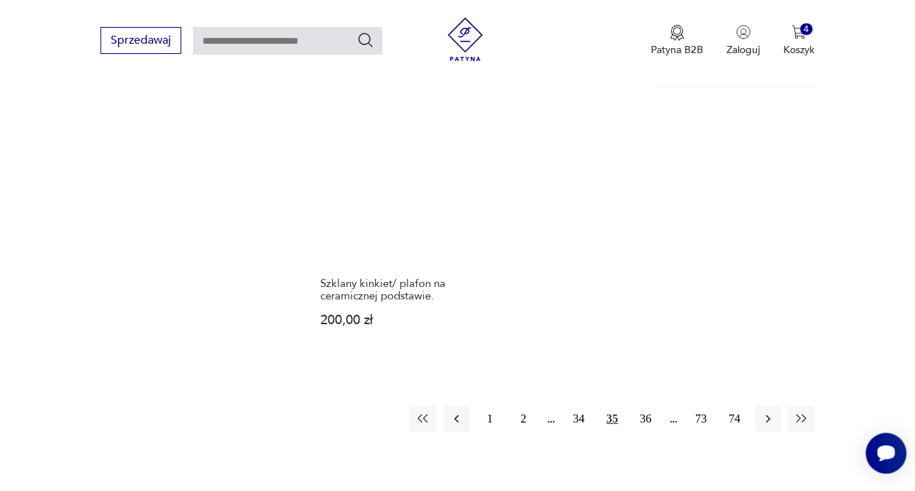
scroll to position [2133, 0]
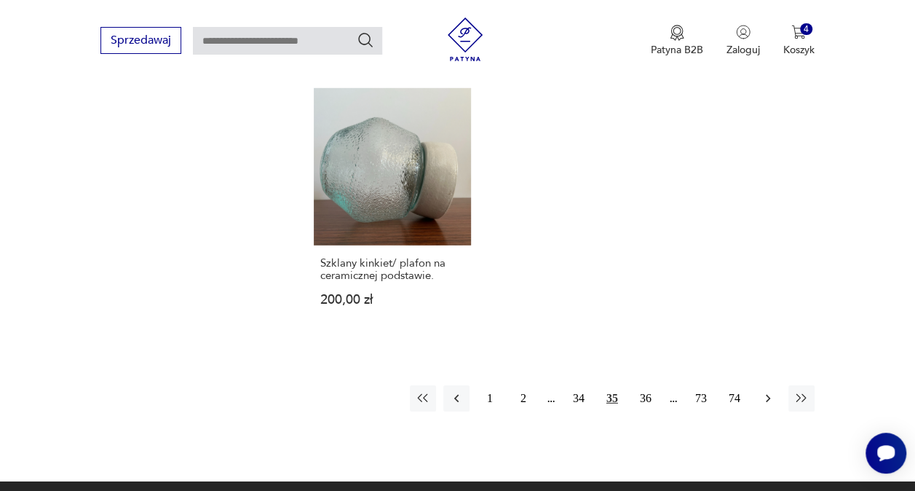
click at [769, 391] on icon "button" at bounding box center [768, 398] width 15 height 15
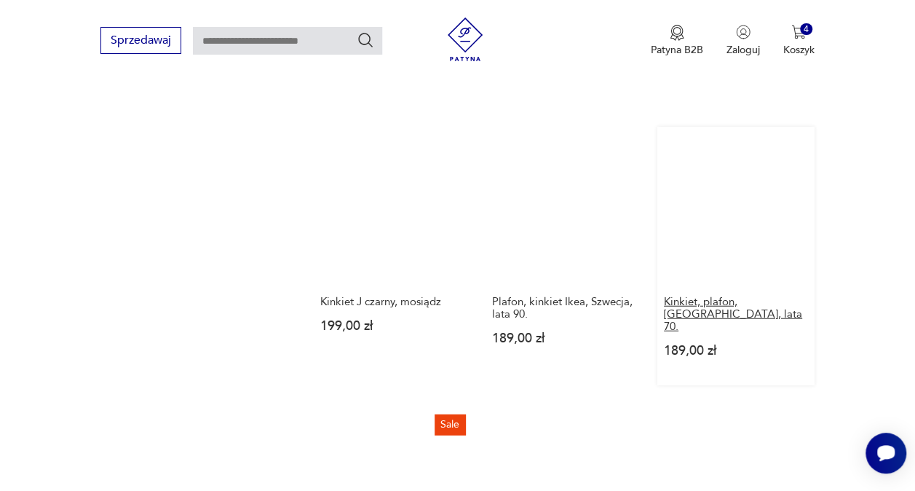
scroll to position [1914, 0]
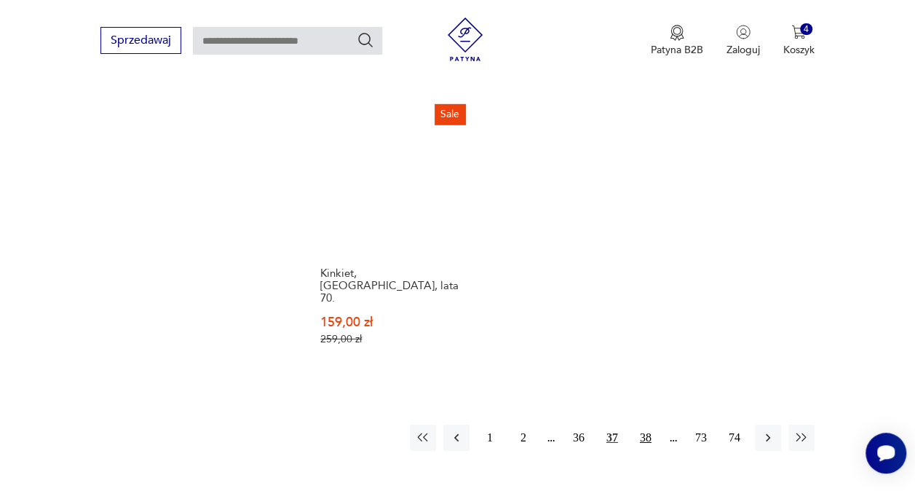
scroll to position [2133, 0]
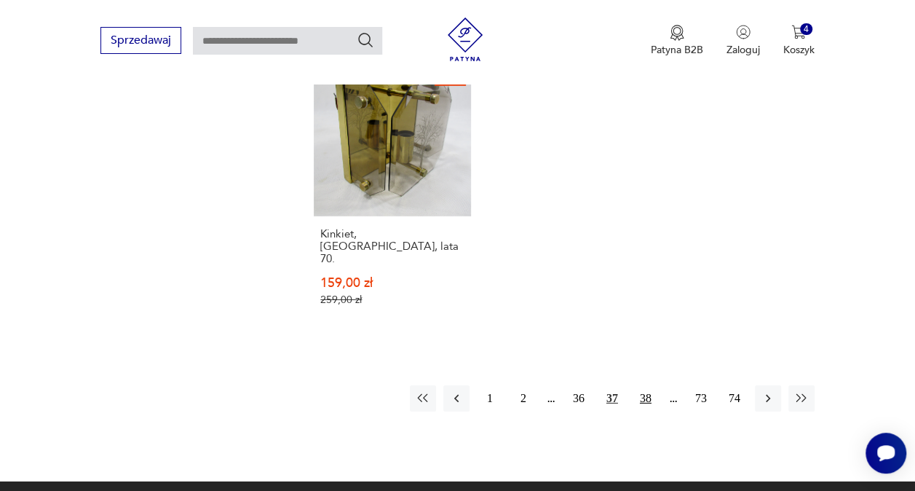
click at [642, 385] on button "38" at bounding box center [645, 398] width 26 height 26
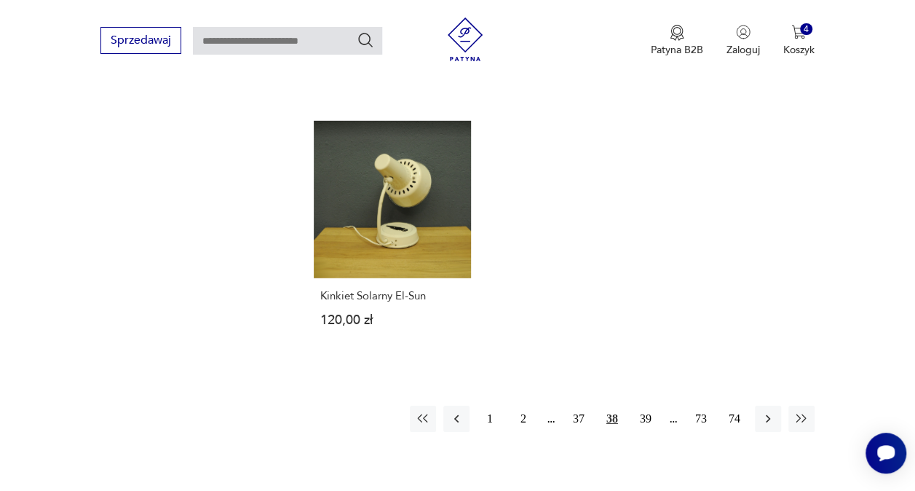
scroll to position [2060, 0]
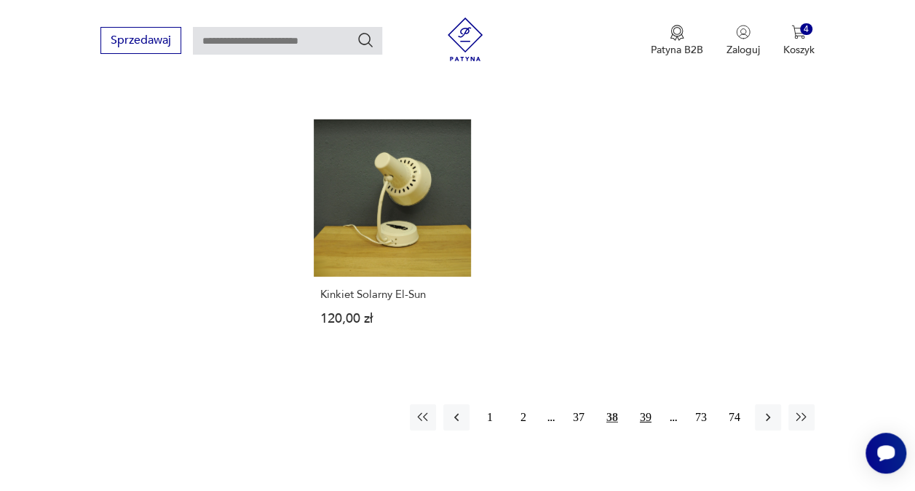
click at [648, 404] on button "39" at bounding box center [645, 417] width 26 height 26
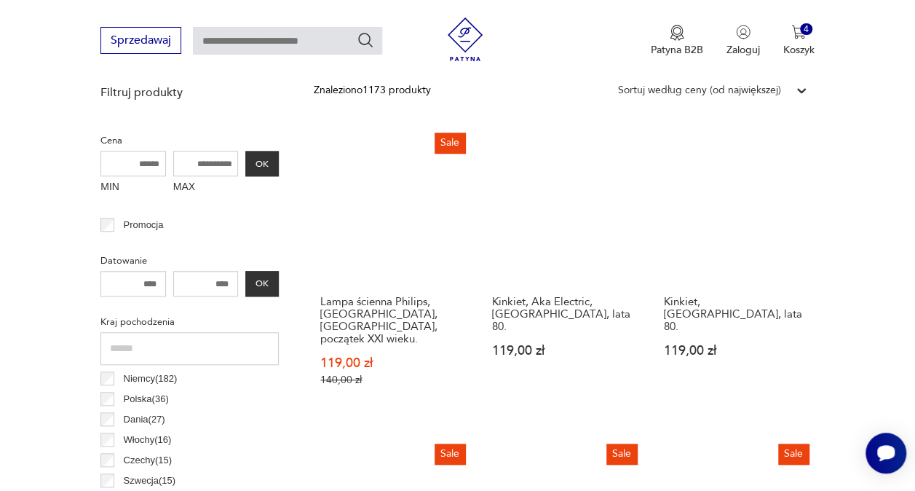
scroll to position [313, 0]
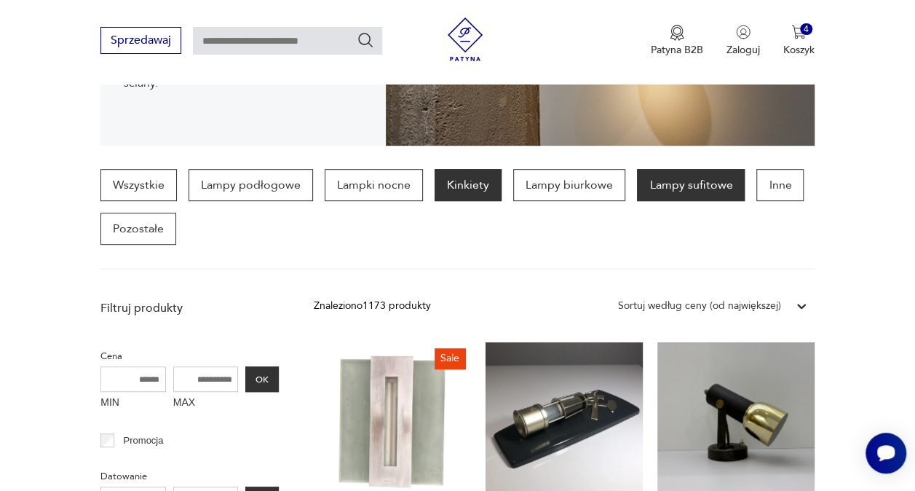
click at [699, 188] on p "Lampy sufitowe" at bounding box center [691, 185] width 108 height 32
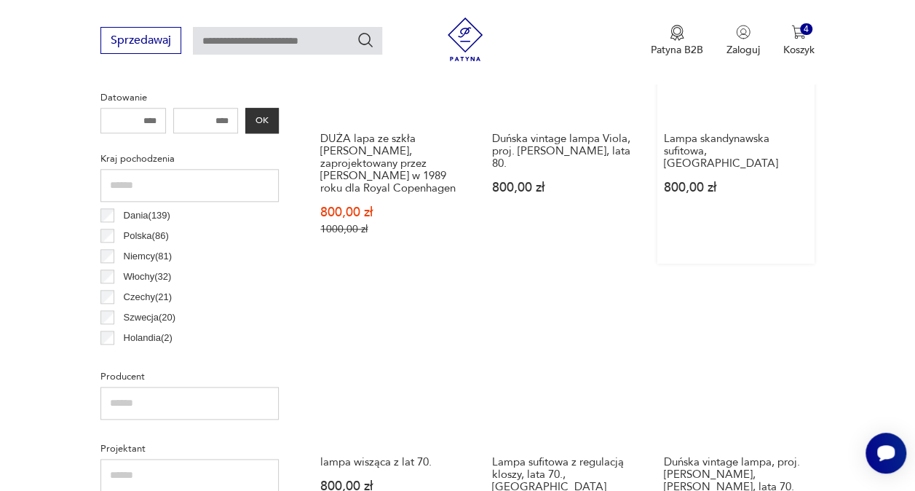
scroll to position [750, 0]
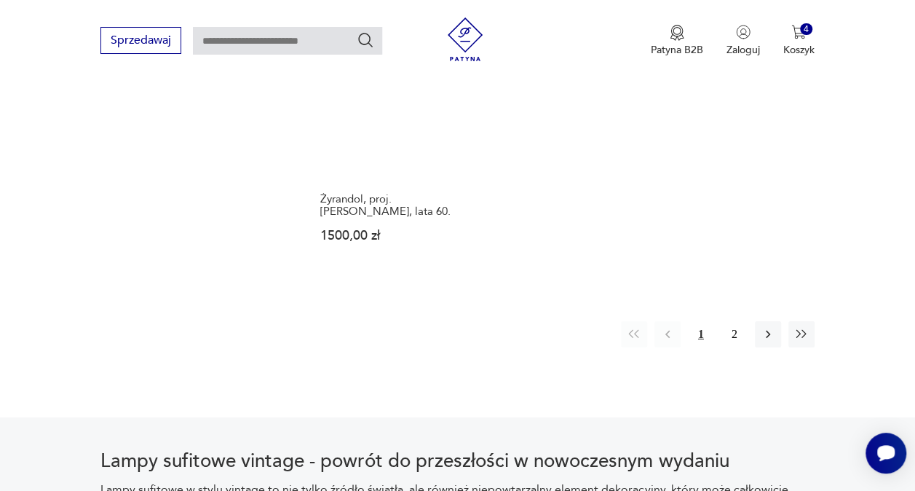
scroll to position [2133, 0]
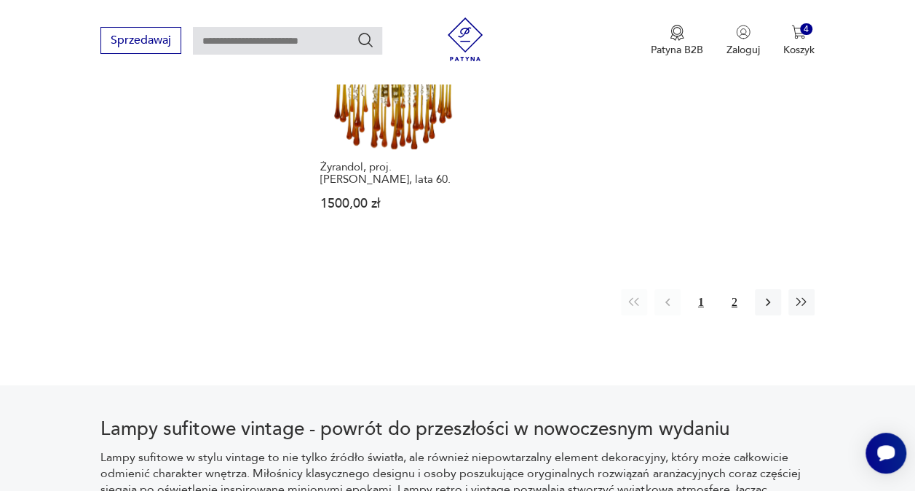
click at [733, 289] on button "2" at bounding box center [734, 302] width 26 height 26
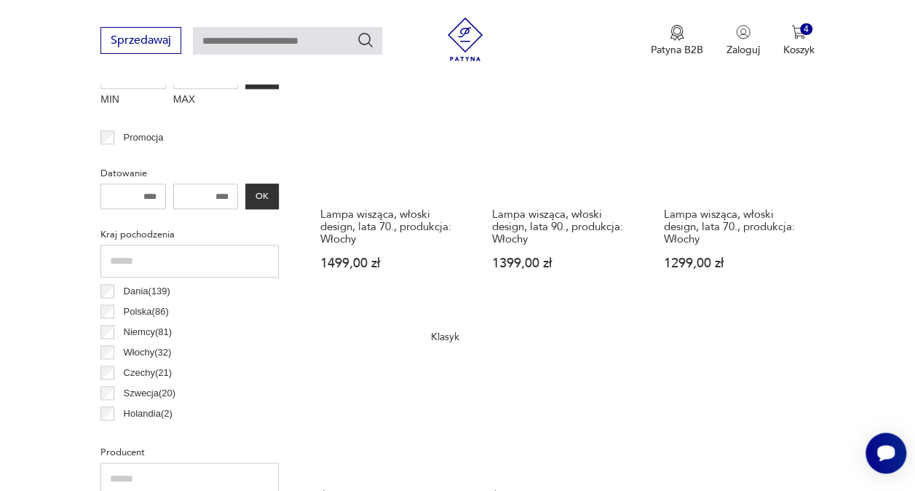
scroll to position [604, 0]
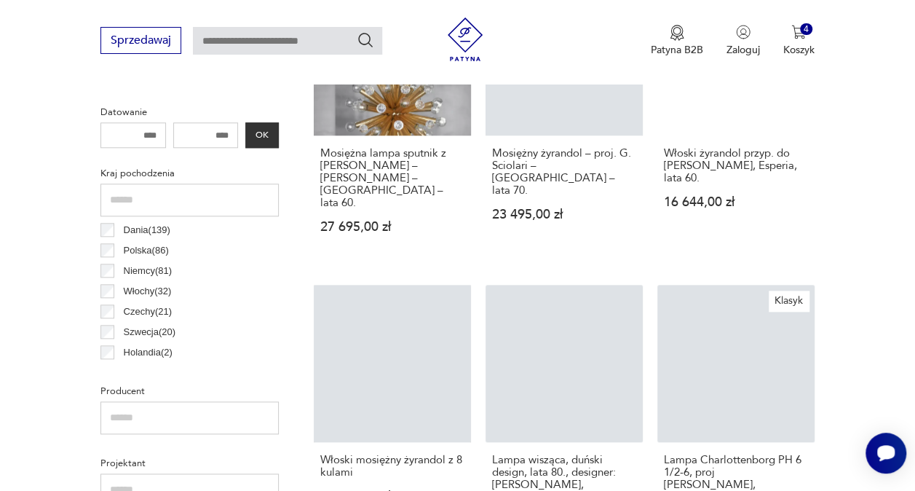
scroll to position [721, 0]
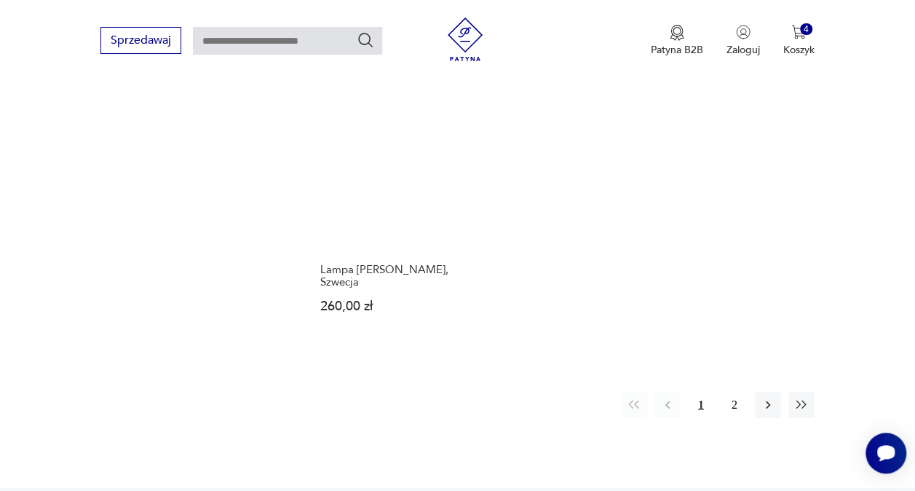
scroll to position [2060, 0]
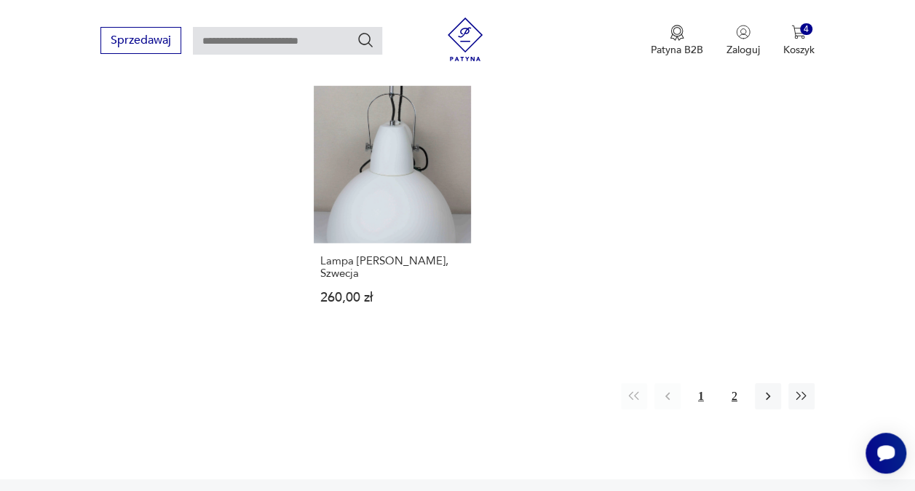
click at [741, 383] on button "2" at bounding box center [734, 396] width 26 height 26
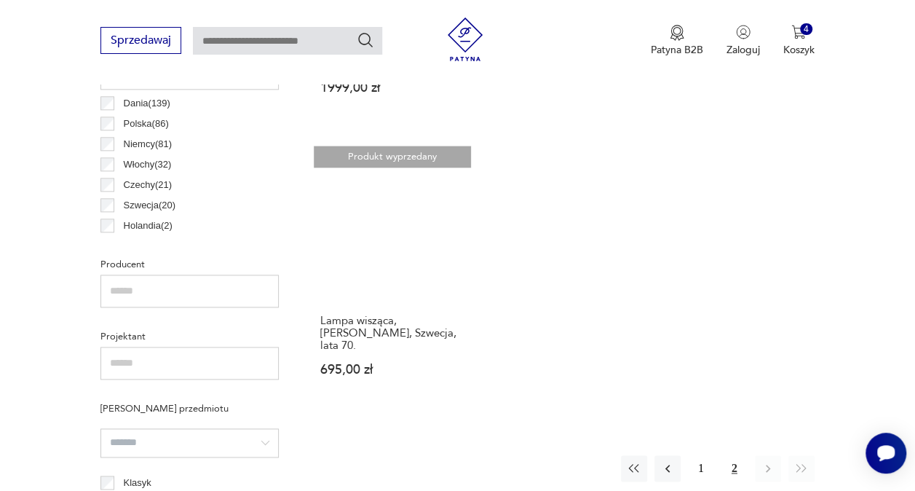
scroll to position [750, 0]
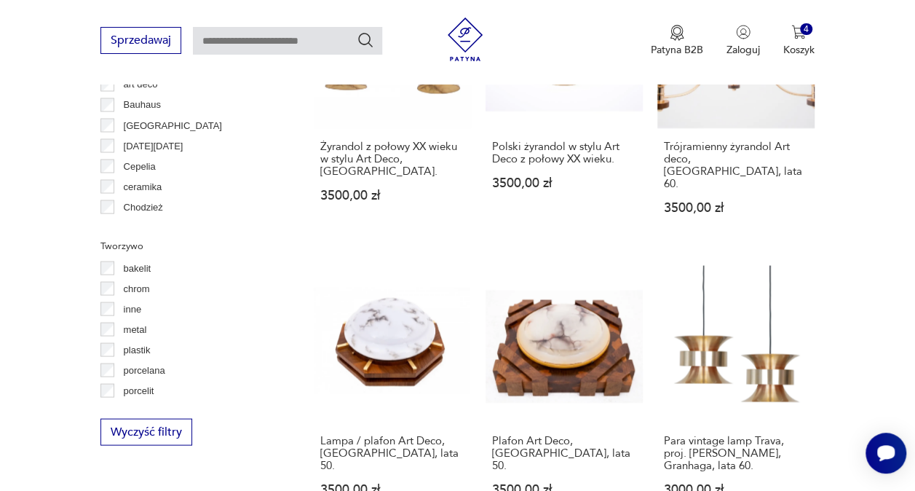
scroll to position [38, 0]
click at [114, 395] on label "szkło" at bounding box center [129, 392] width 31 height 20
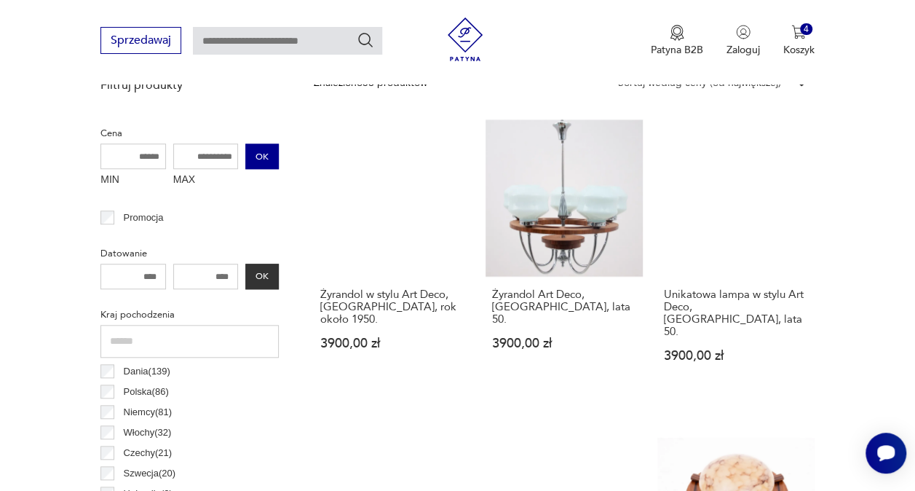
scroll to position [604, 0]
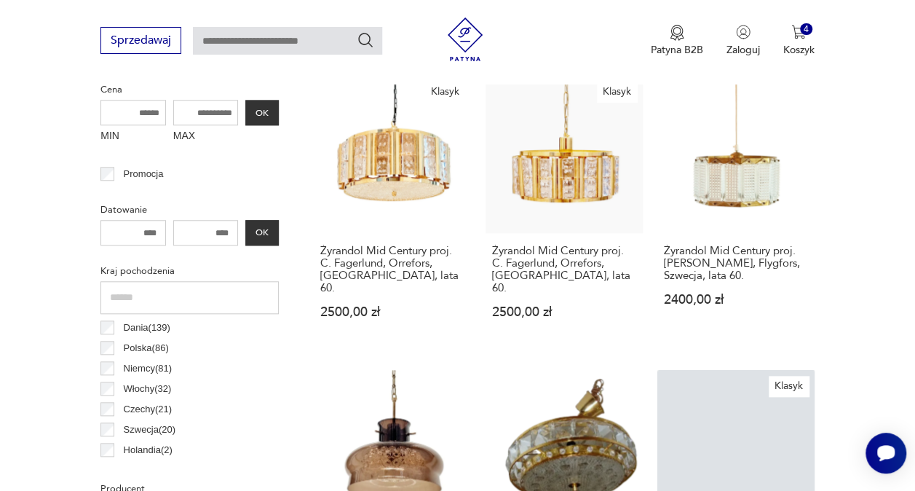
scroll to position [604, 0]
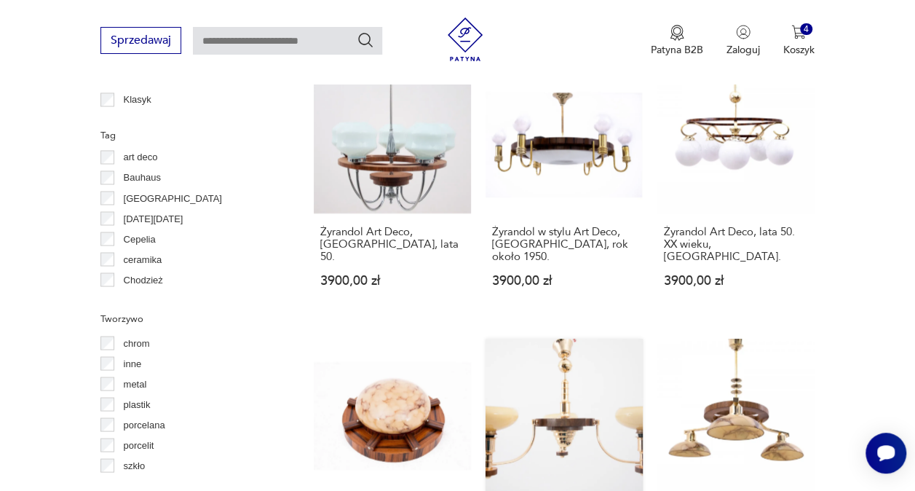
scroll to position [1259, 0]
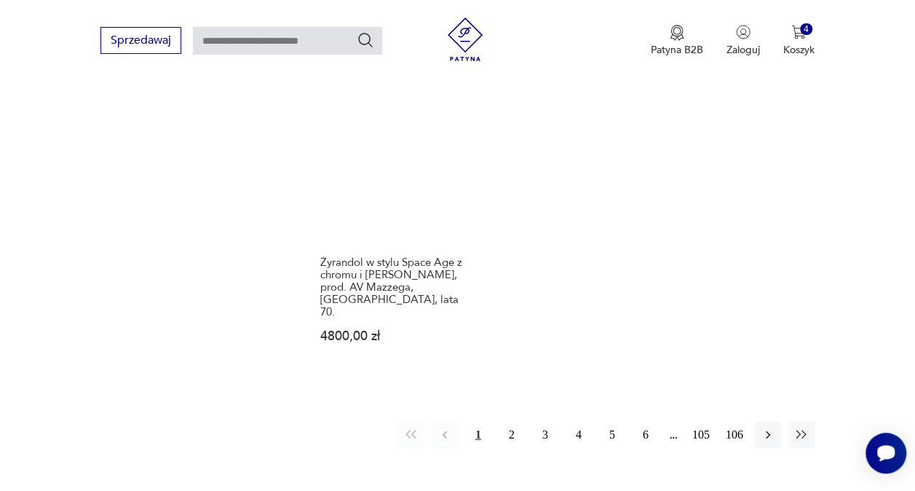
scroll to position [2133, 0]
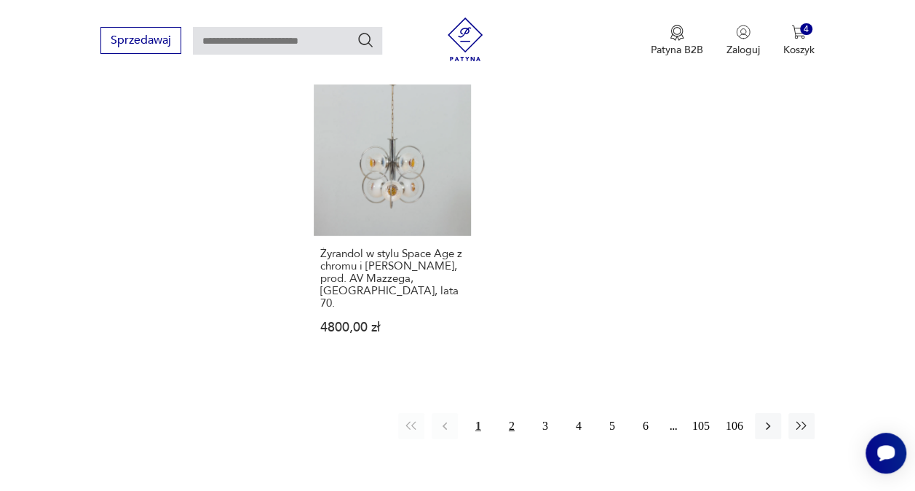
click at [511, 413] on button "2" at bounding box center [512, 426] width 26 height 26
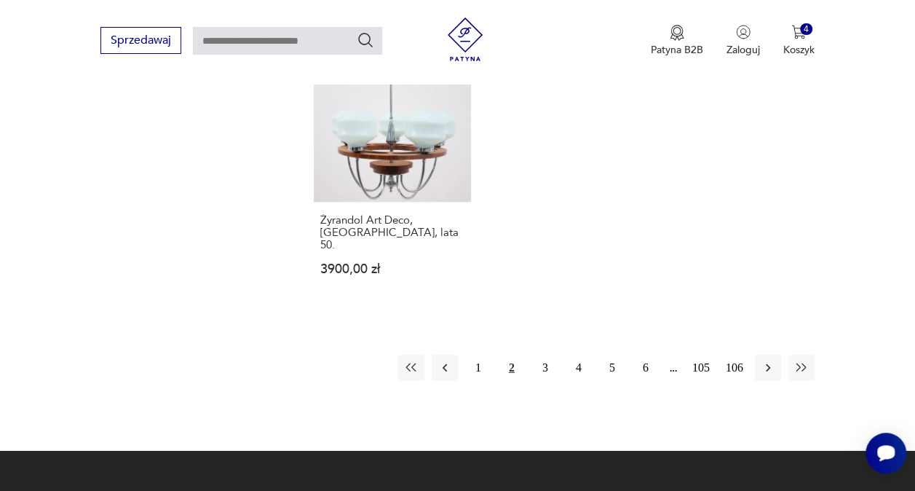
scroll to position [2060, 0]
click at [543, 354] on button "3" at bounding box center [545, 367] width 26 height 26
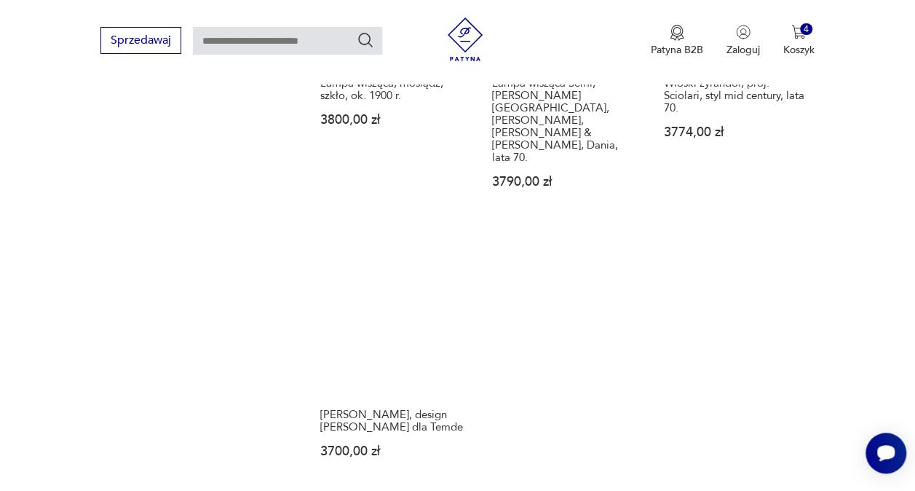
scroll to position [2060, 0]
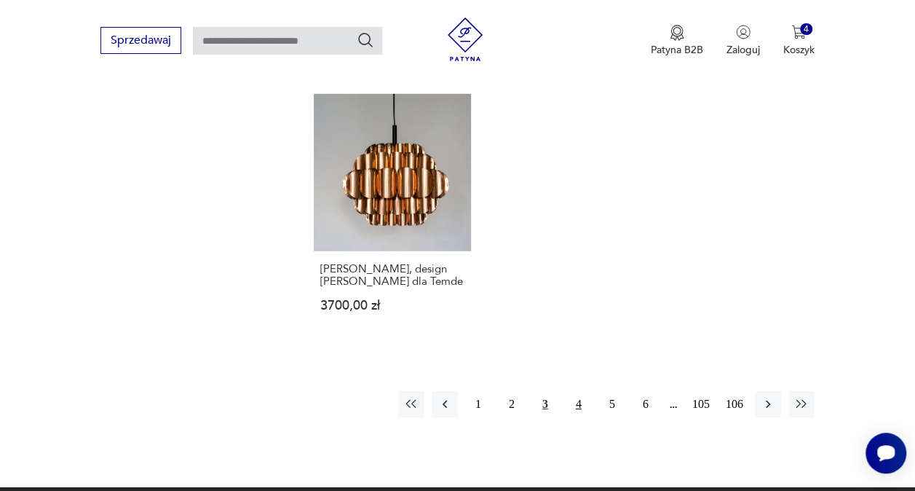
click at [576, 391] on button "4" at bounding box center [579, 404] width 26 height 26
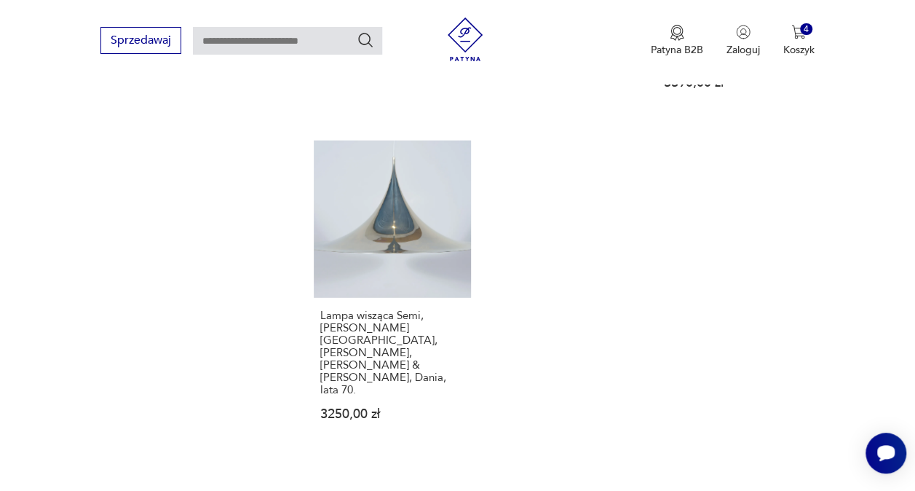
scroll to position [2060, 0]
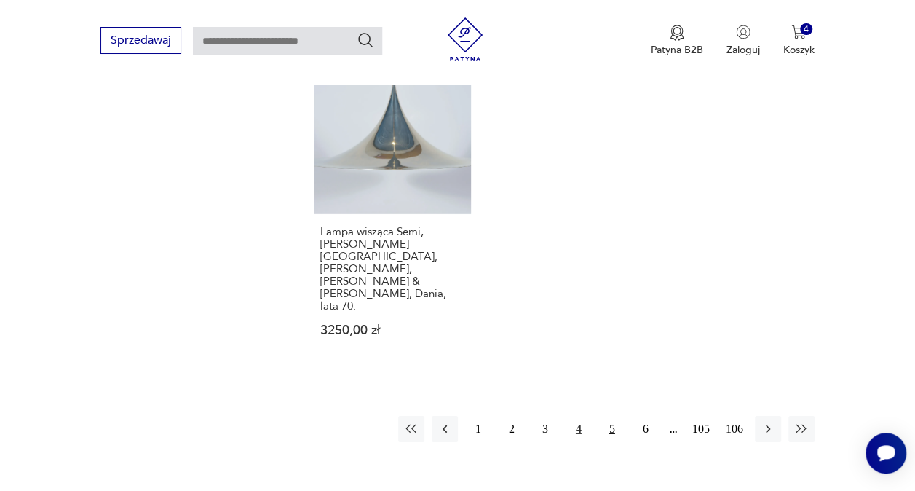
click at [613, 416] on button "5" at bounding box center [612, 429] width 26 height 26
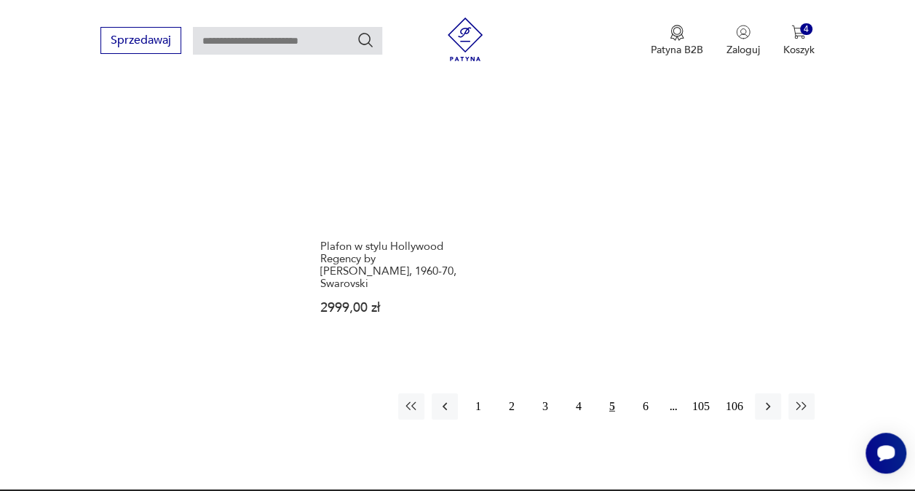
scroll to position [2133, 0]
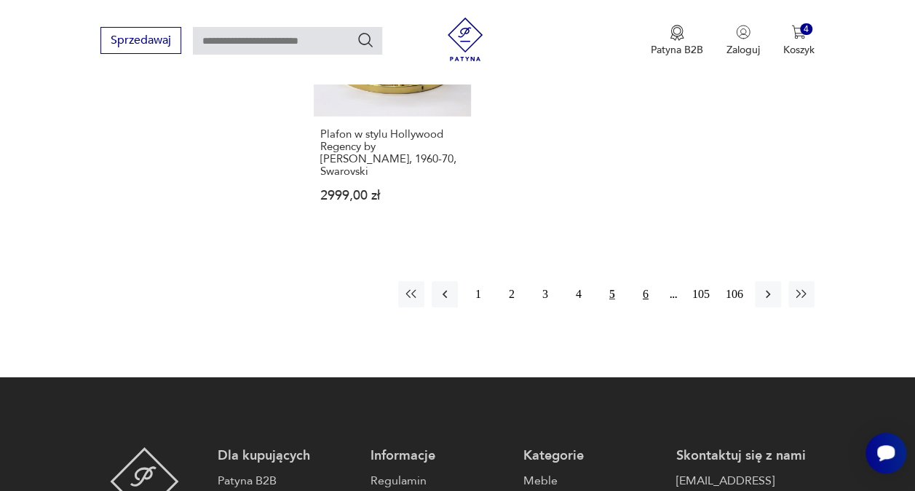
click at [642, 281] on button "6" at bounding box center [645, 294] width 26 height 26
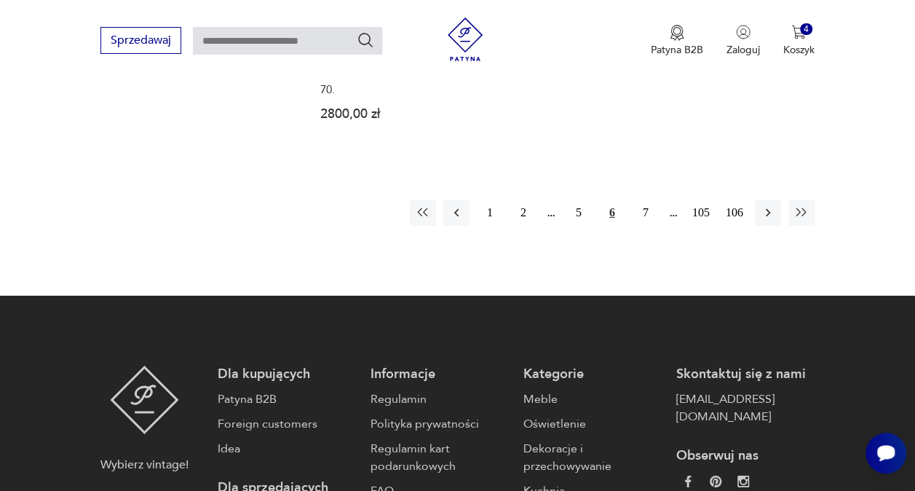
scroll to position [2278, 0]
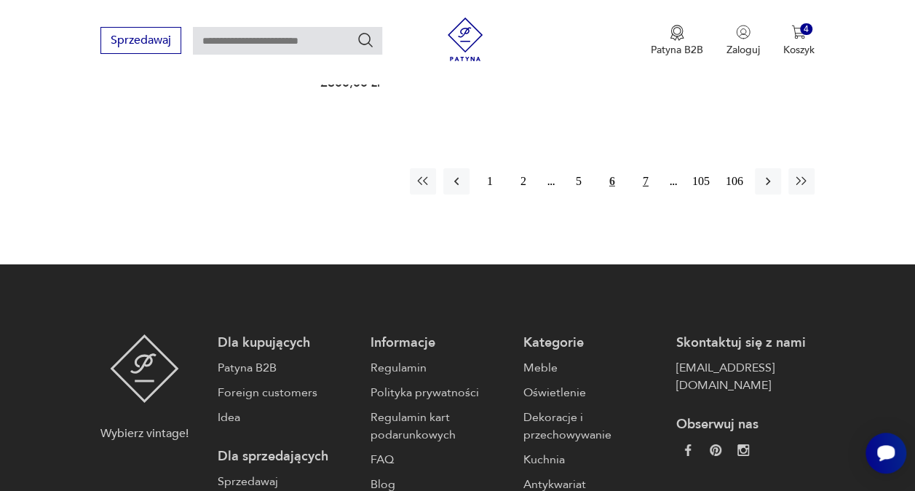
click at [643, 168] on button "7" at bounding box center [645, 181] width 26 height 26
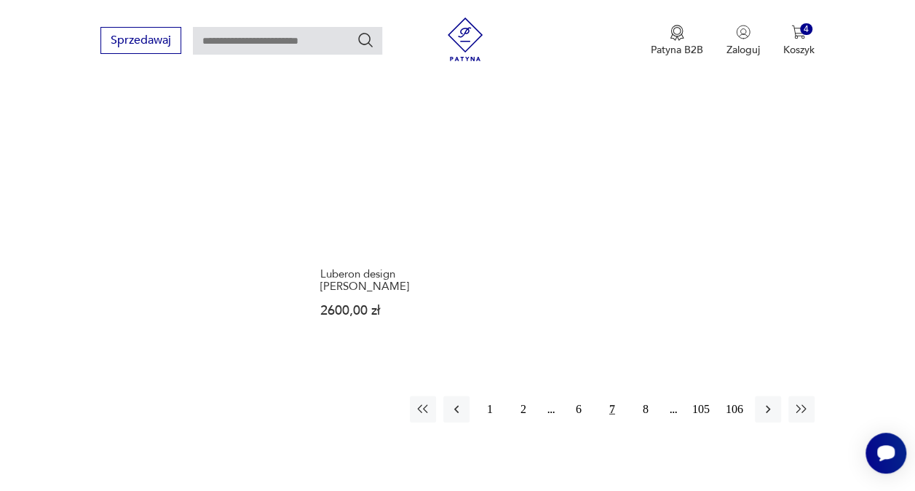
scroll to position [2060, 0]
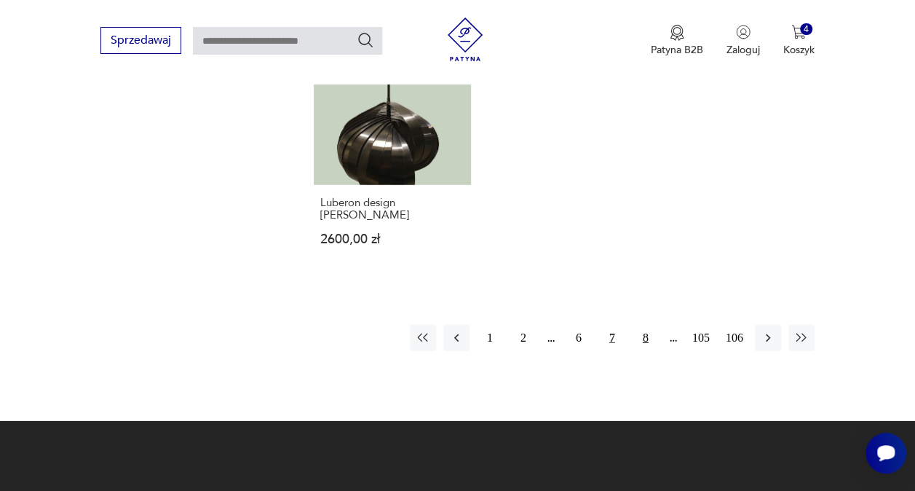
click at [648, 325] on button "8" at bounding box center [645, 338] width 26 height 26
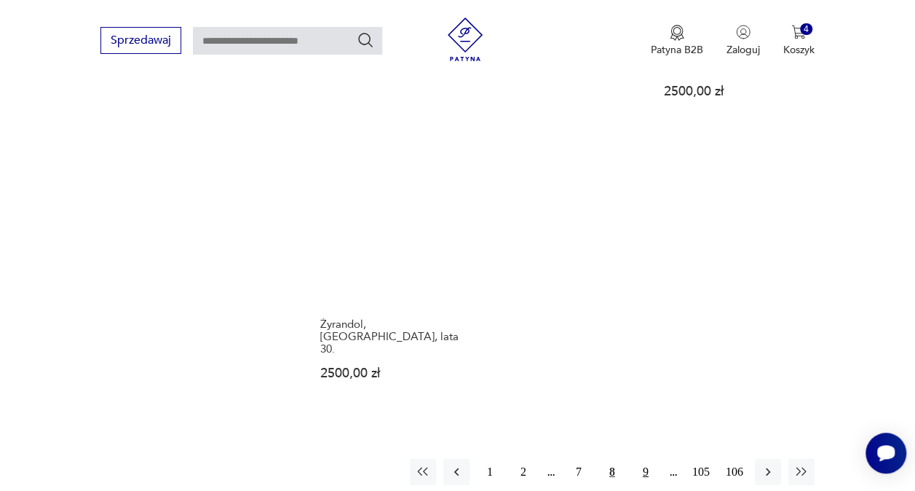
scroll to position [1987, 0]
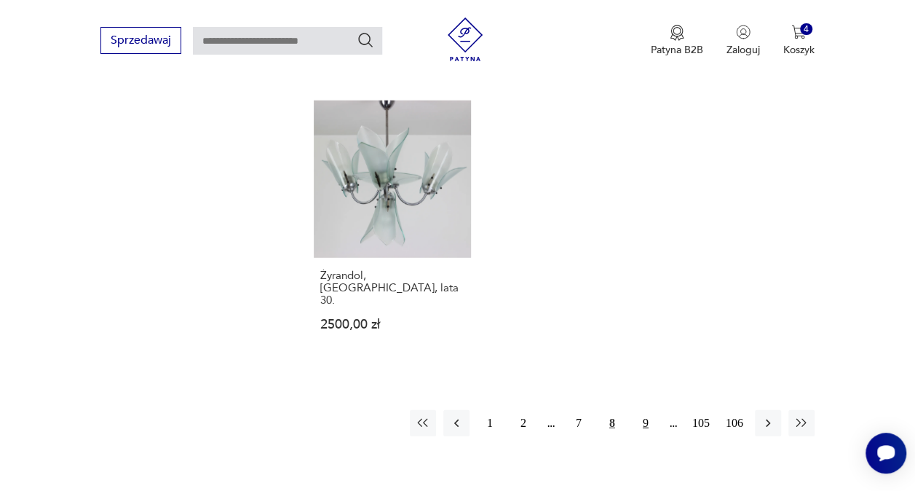
click at [648, 410] on button "9" at bounding box center [645, 423] width 26 height 26
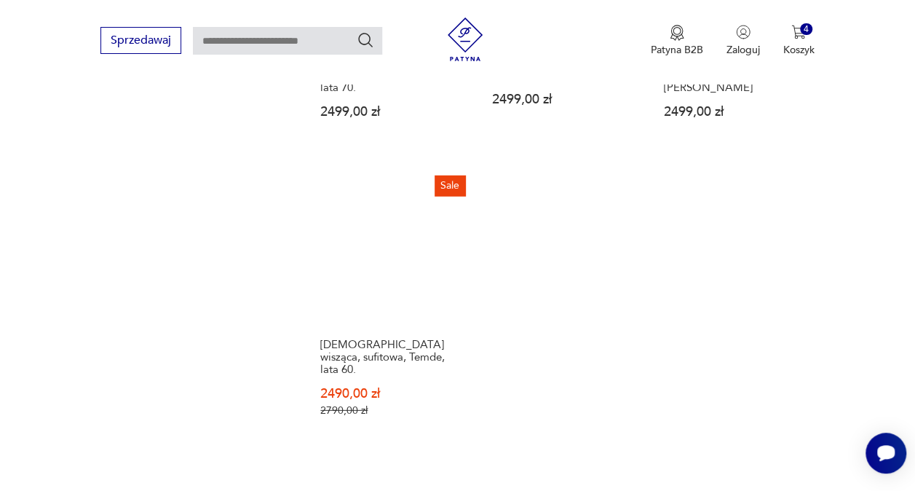
scroll to position [1987, 0]
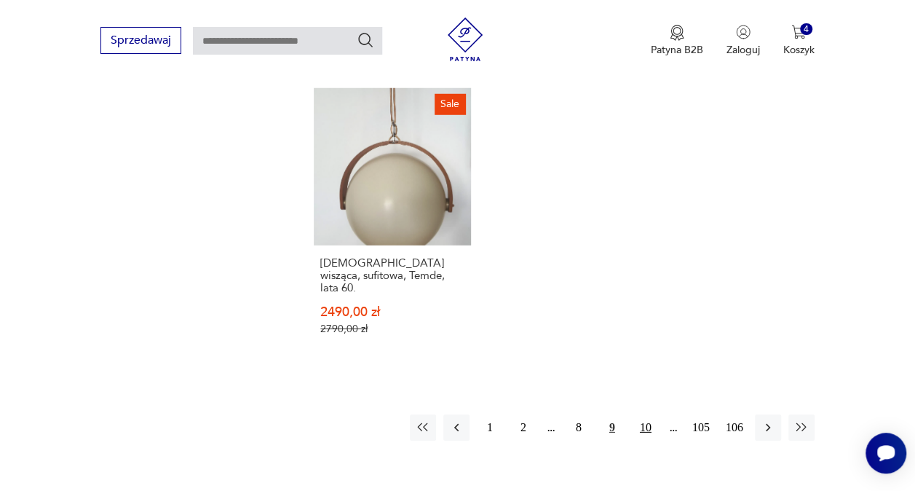
click at [646, 414] on button "10" at bounding box center [645, 427] width 26 height 26
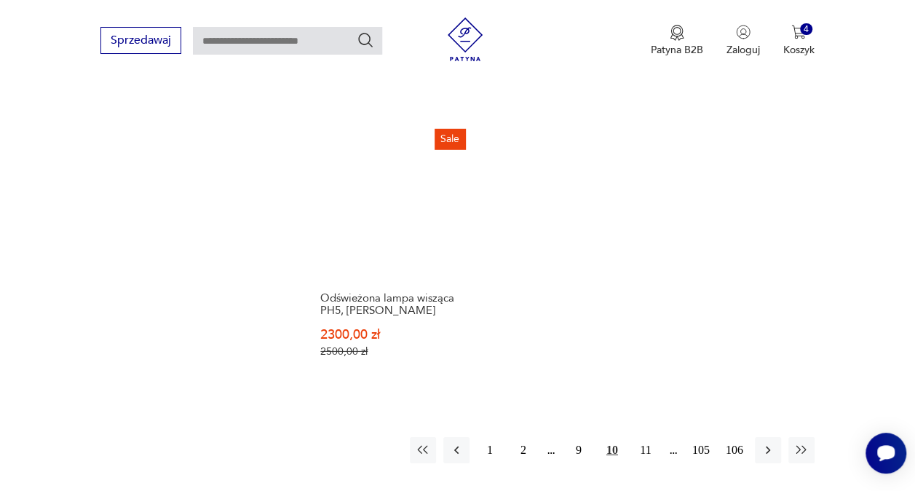
scroll to position [2060, 0]
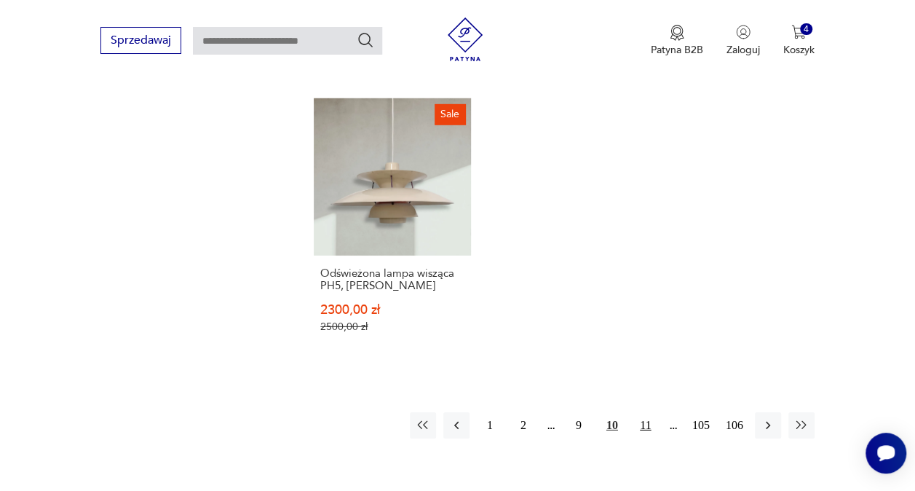
click at [645, 412] on button "11" at bounding box center [645, 425] width 26 height 26
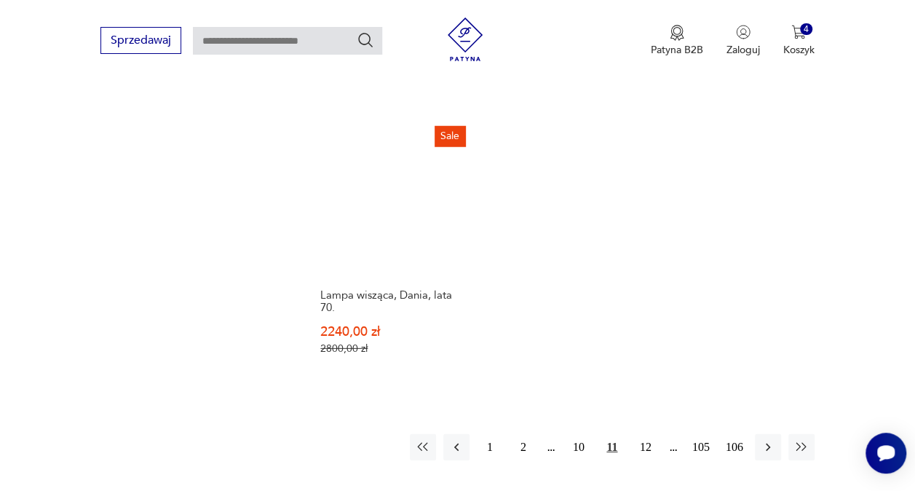
scroll to position [1987, 0]
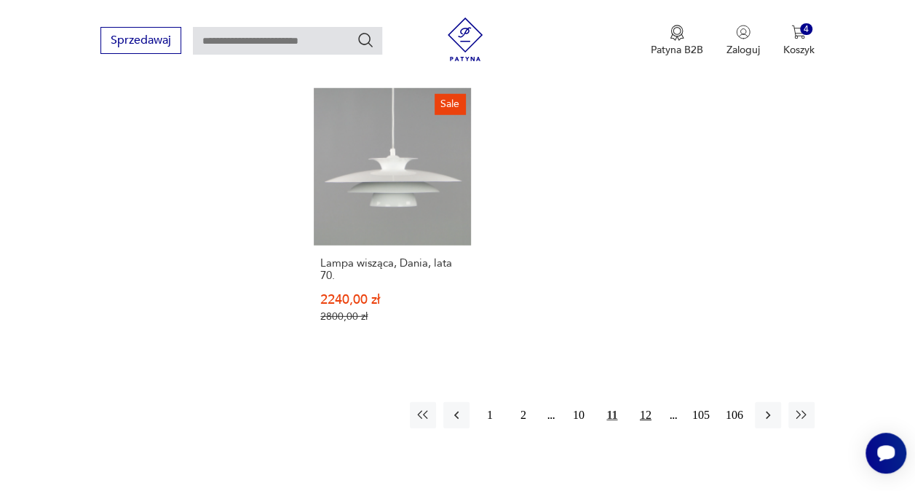
click at [653, 402] on button "12" at bounding box center [645, 415] width 26 height 26
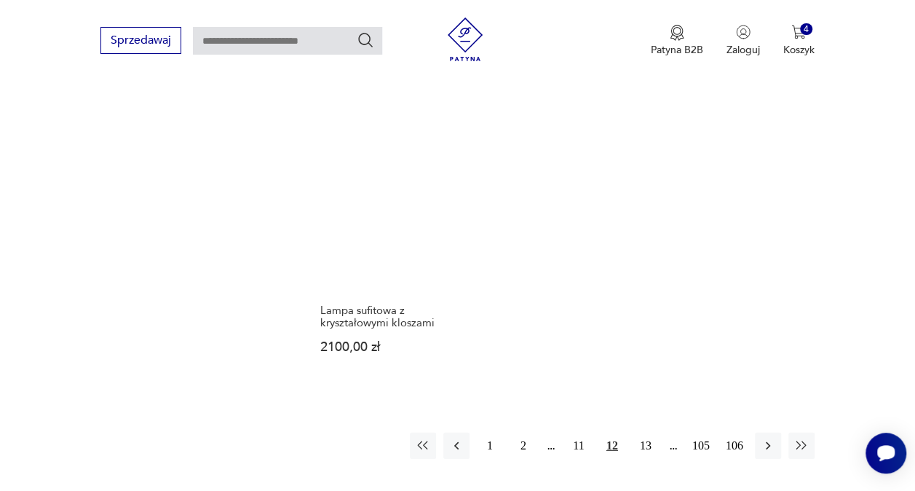
scroll to position [1987, 0]
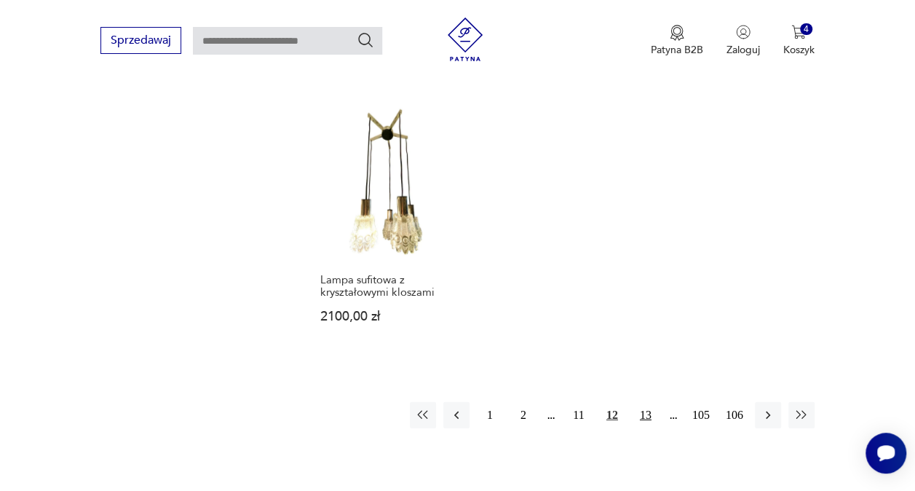
click at [650, 402] on button "13" at bounding box center [645, 415] width 26 height 26
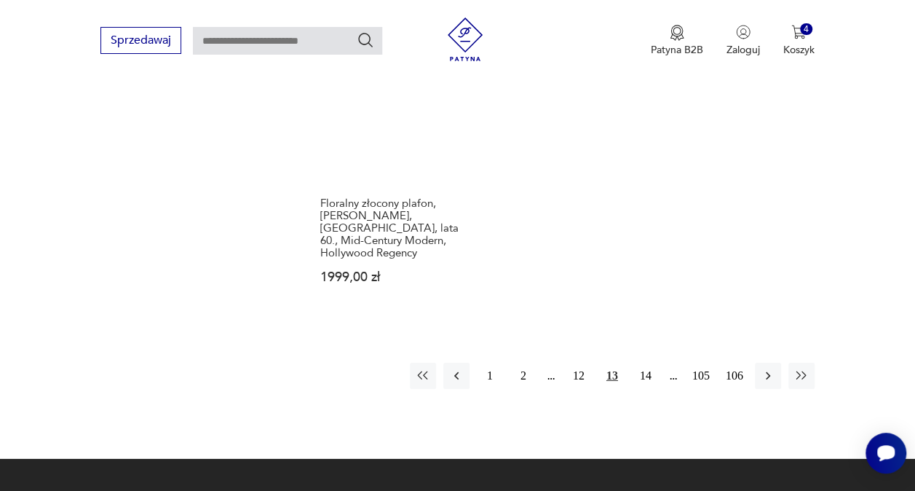
scroll to position [2133, 0]
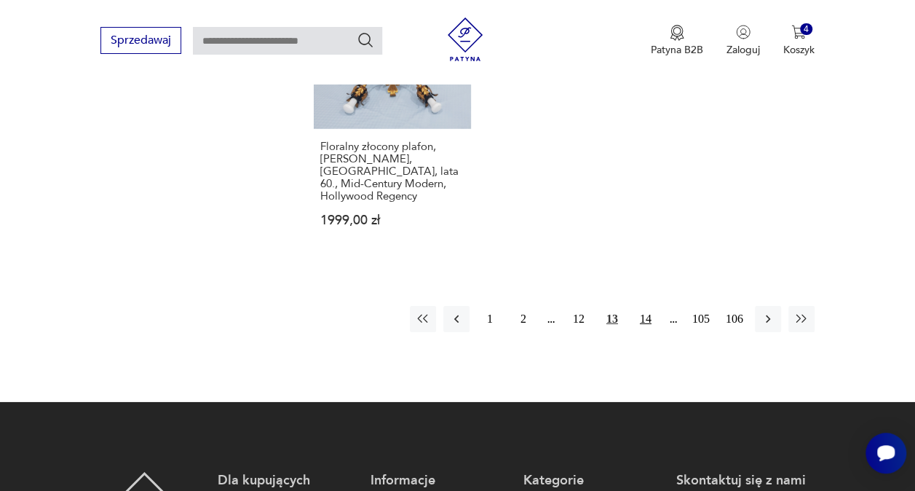
click at [648, 306] on button "14" at bounding box center [645, 319] width 26 height 26
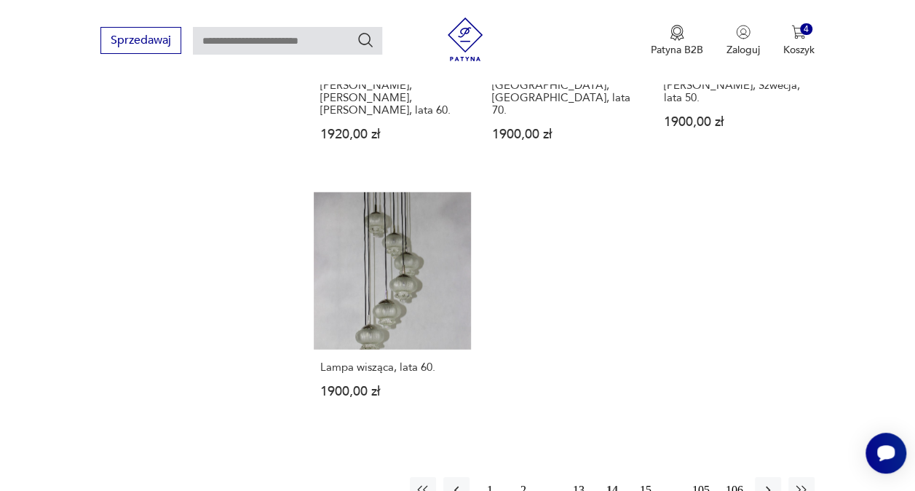
scroll to position [1987, 0]
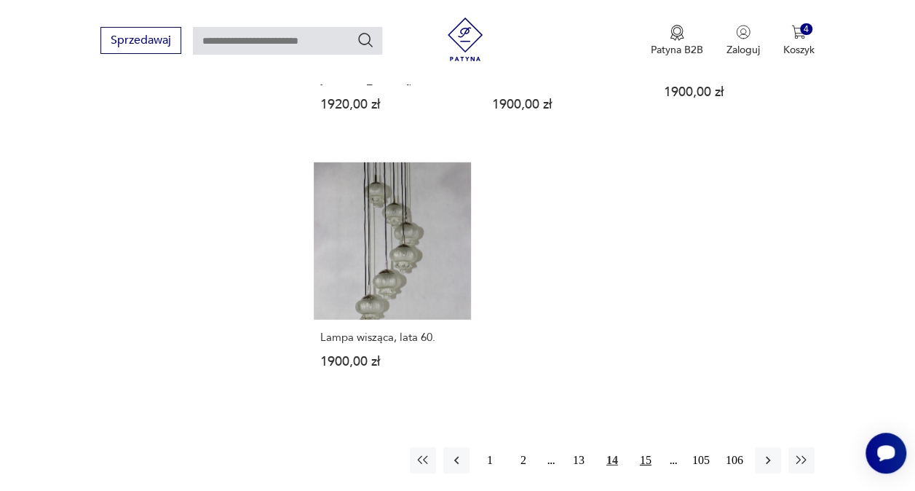
click at [644, 447] on button "15" at bounding box center [645, 460] width 26 height 26
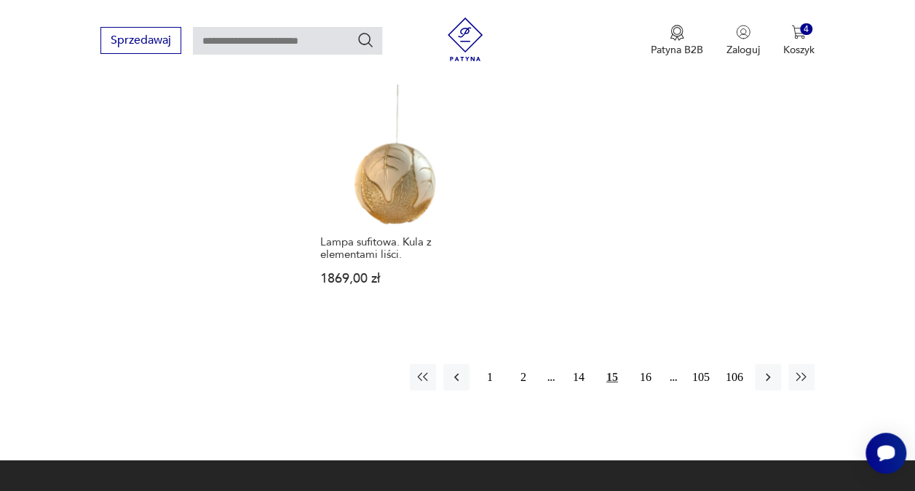
scroll to position [2060, 0]
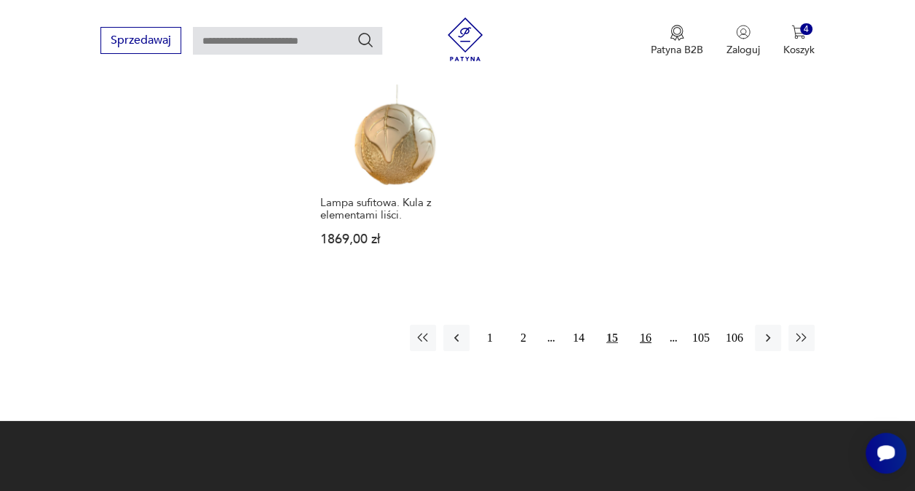
click at [646, 325] on button "16" at bounding box center [645, 338] width 26 height 26
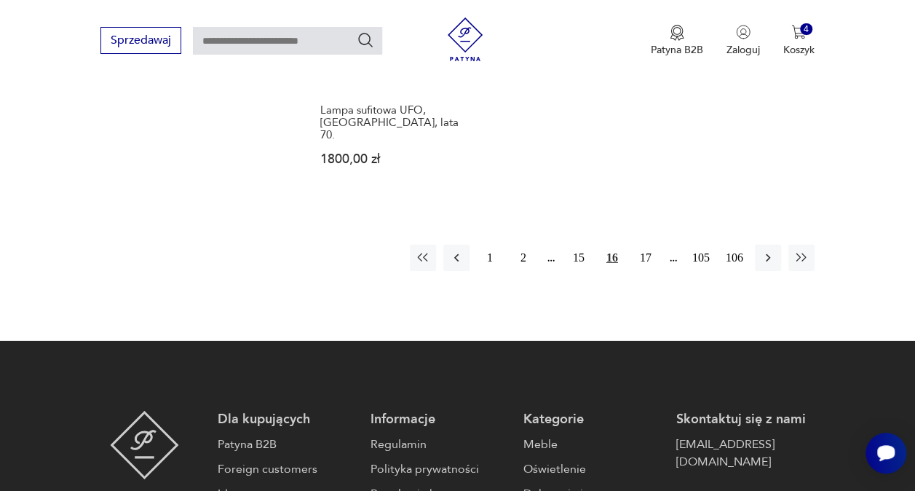
scroll to position [2133, 0]
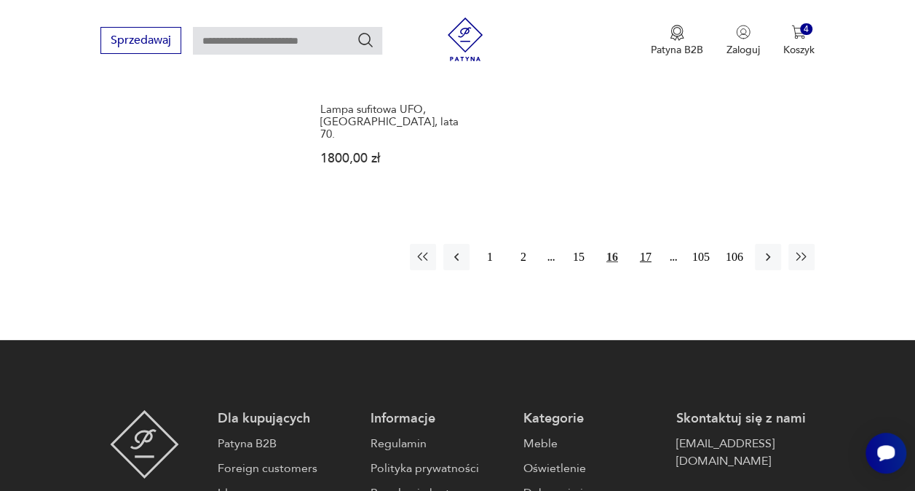
click at [651, 244] on button "17" at bounding box center [645, 257] width 26 height 26
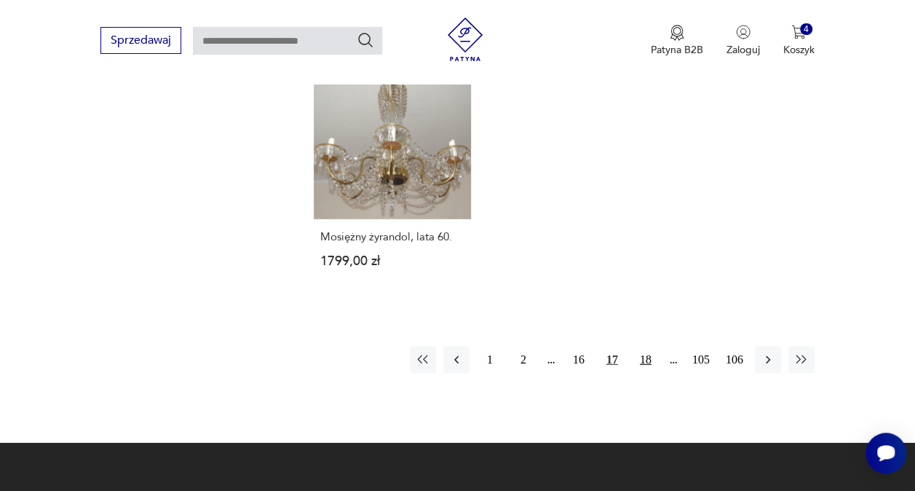
scroll to position [2060, 0]
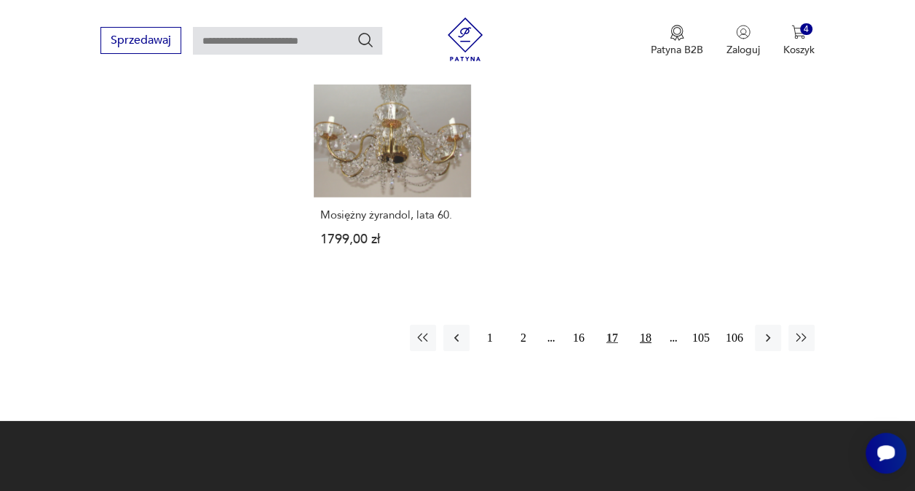
click at [644, 325] on button "18" at bounding box center [645, 338] width 26 height 26
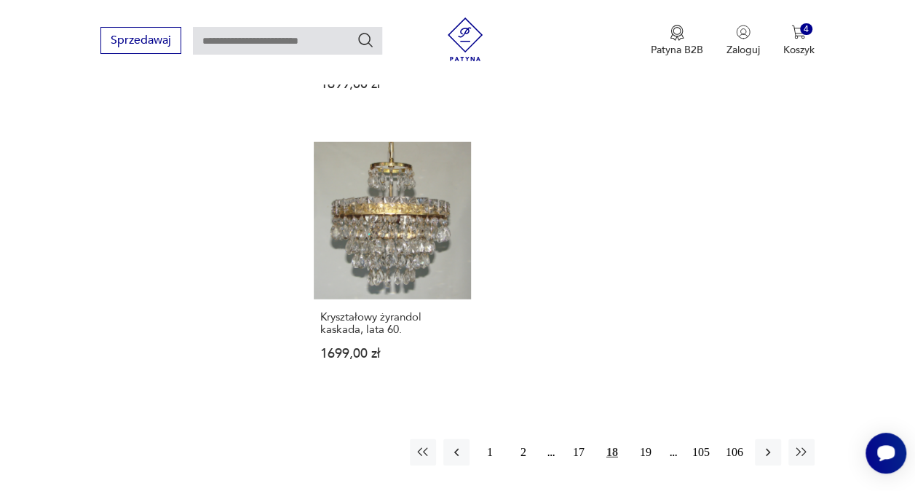
scroll to position [1987, 0]
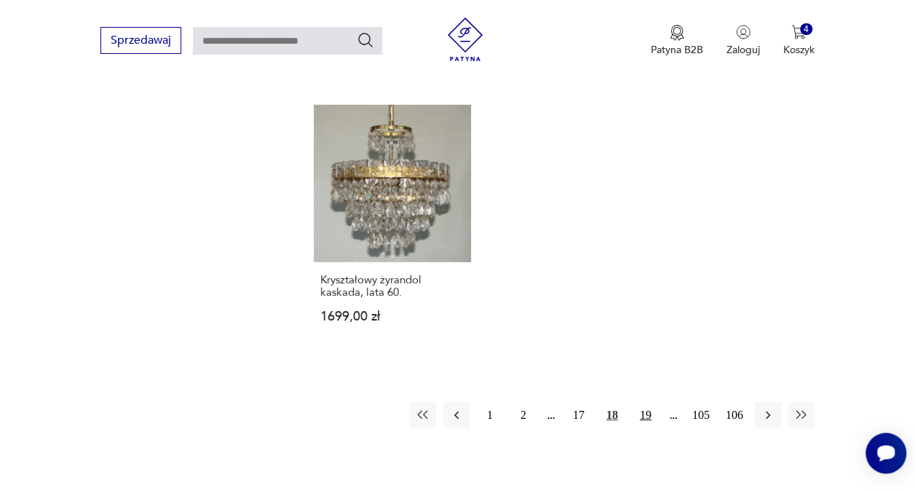
click at [643, 402] on button "19" at bounding box center [645, 415] width 26 height 26
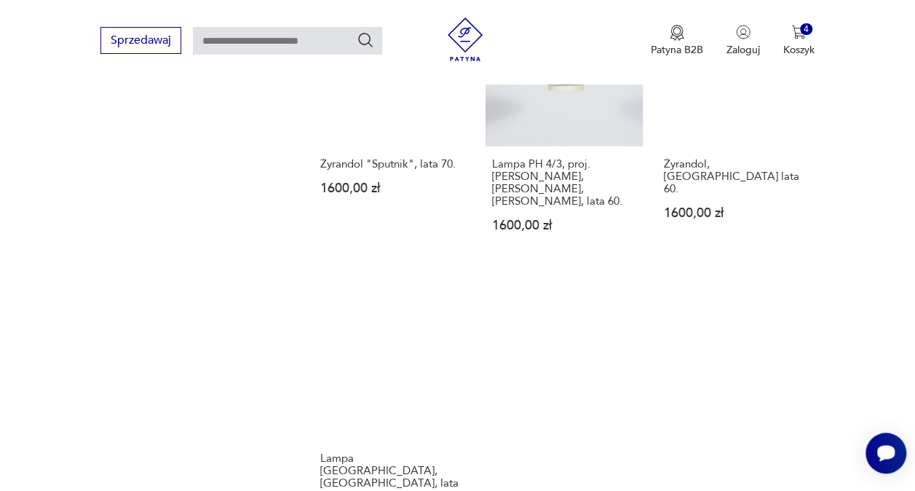
scroll to position [1987, 0]
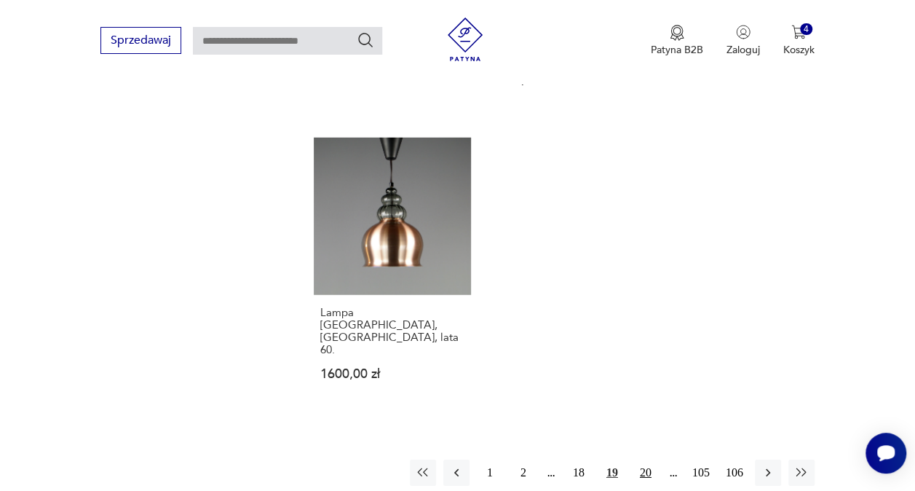
click at [651, 459] on button "20" at bounding box center [645, 472] width 26 height 26
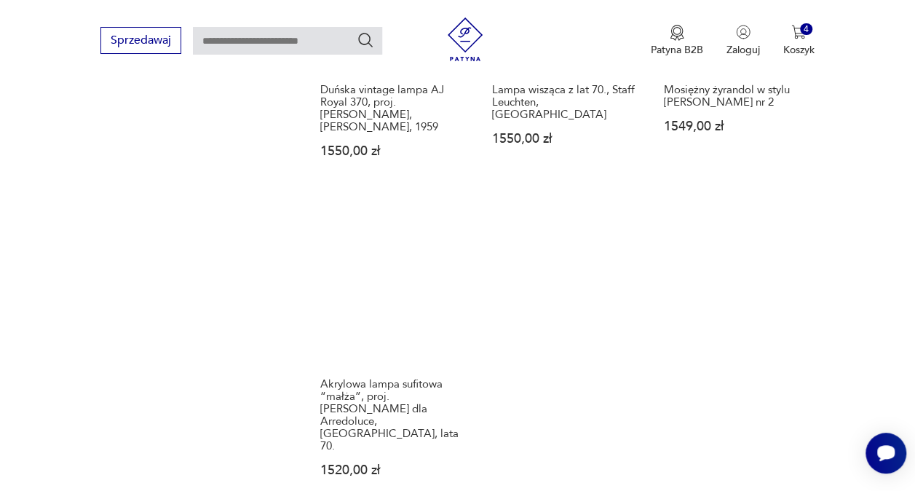
scroll to position [1987, 0]
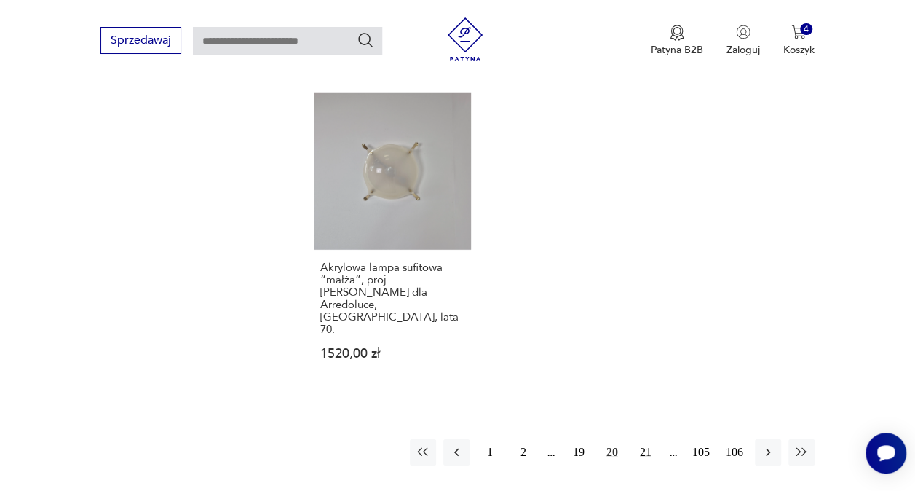
click at [640, 439] on button "21" at bounding box center [645, 452] width 26 height 26
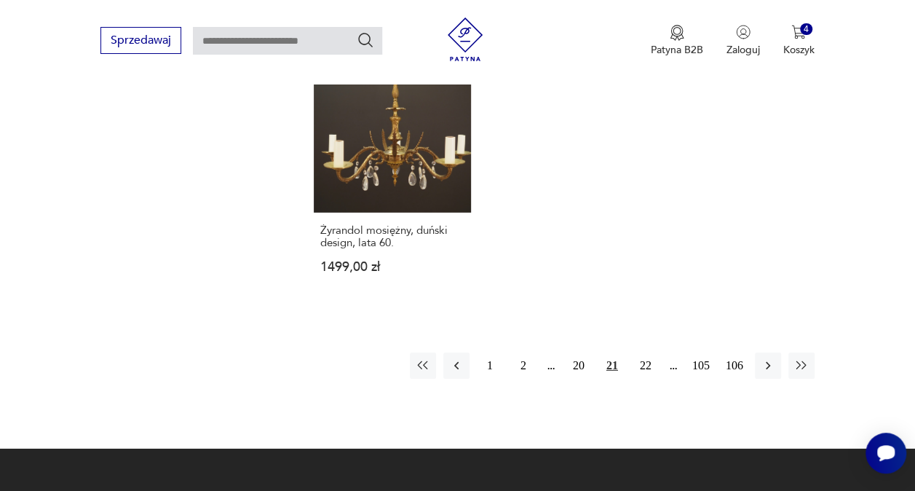
scroll to position [2060, 0]
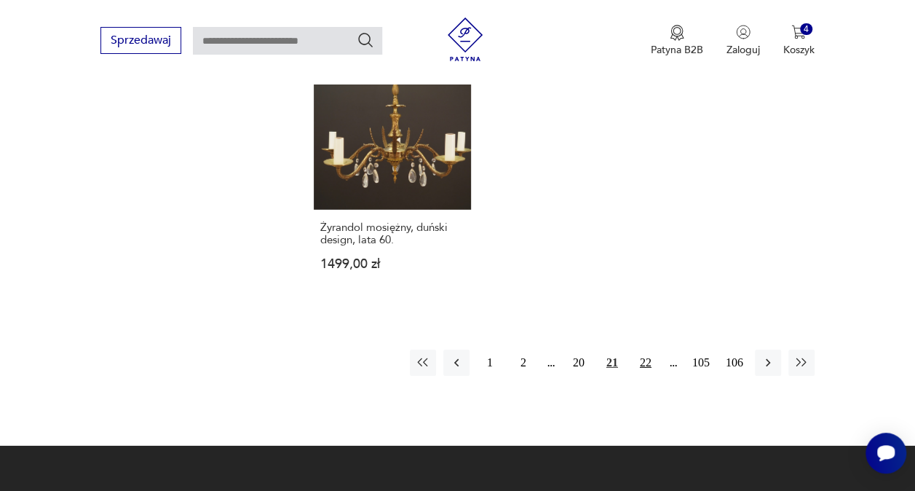
click at [644, 349] on button "22" at bounding box center [645, 362] width 26 height 26
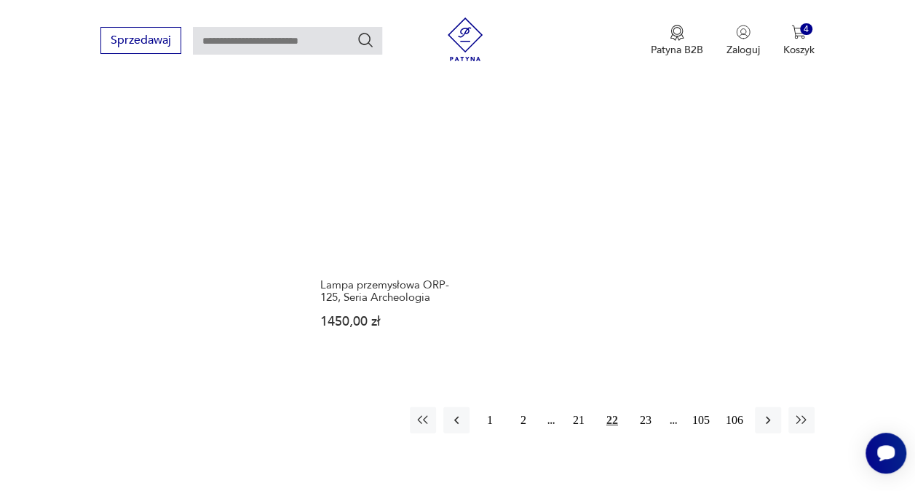
scroll to position [1987, 0]
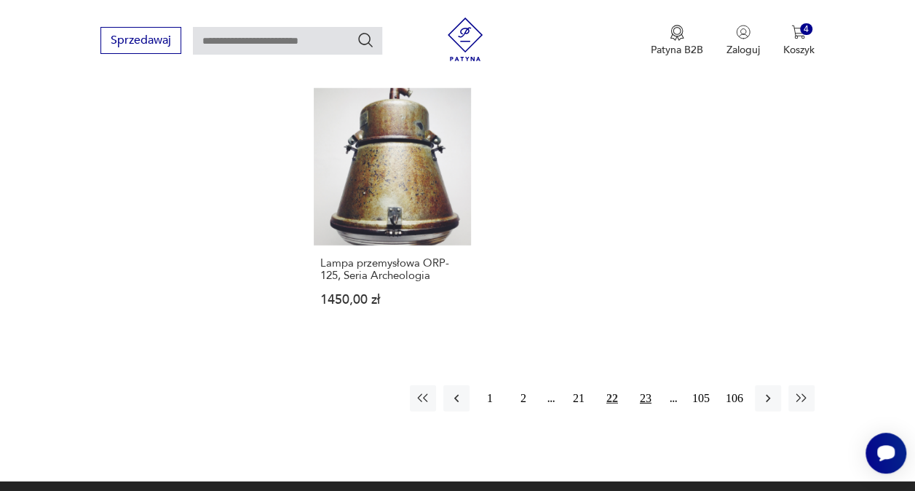
click at [646, 385] on button "23" at bounding box center [645, 398] width 26 height 26
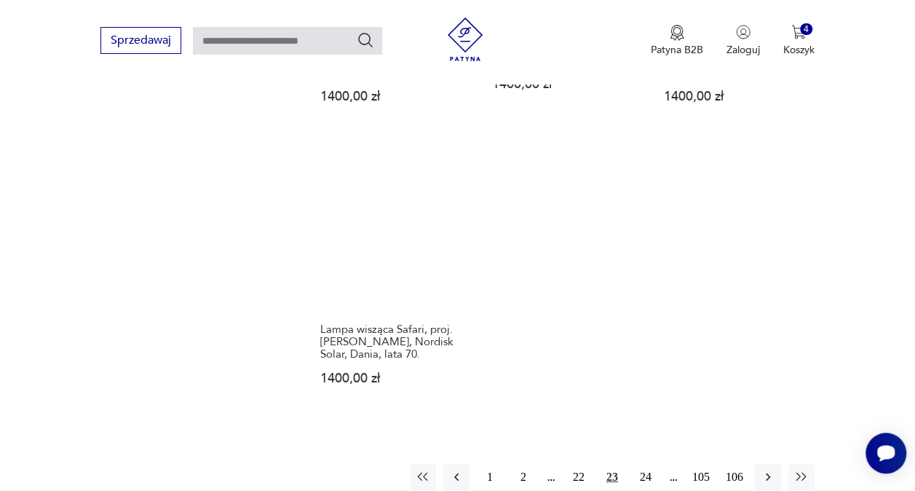
scroll to position [2060, 0]
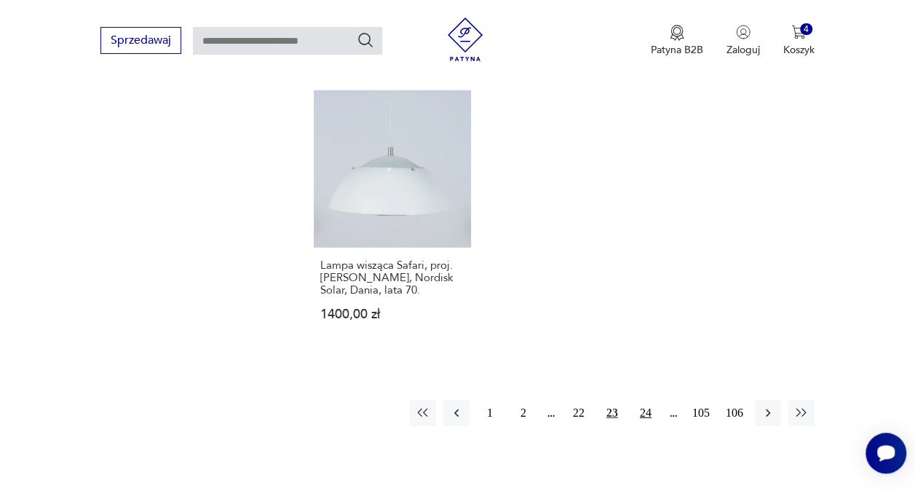
click at [648, 400] on button "24" at bounding box center [645, 413] width 26 height 26
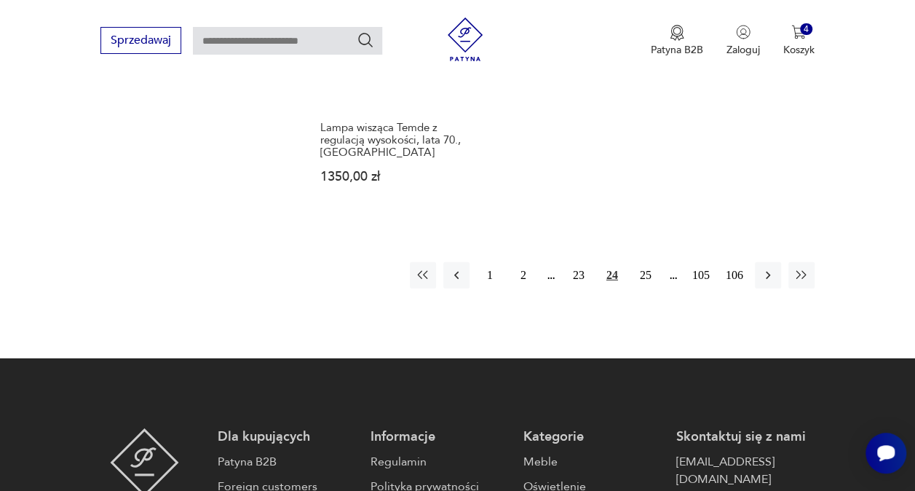
scroll to position [2133, 0]
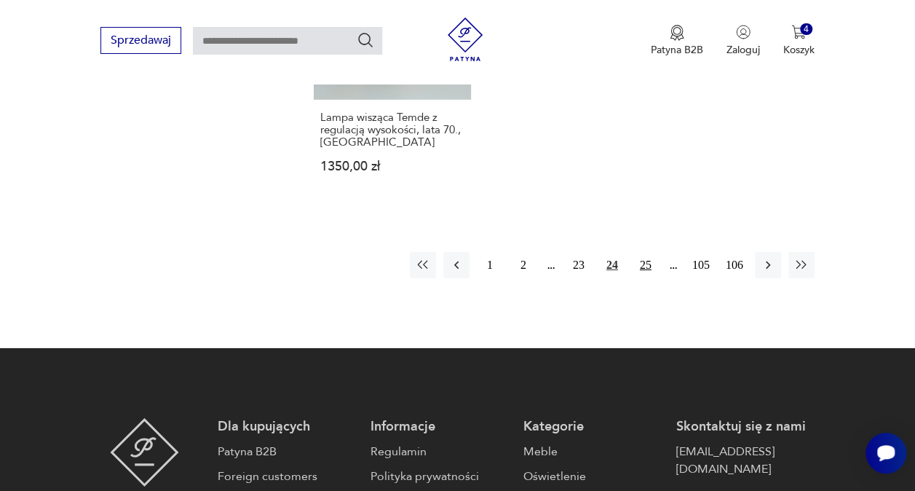
click at [650, 252] on button "25" at bounding box center [645, 265] width 26 height 26
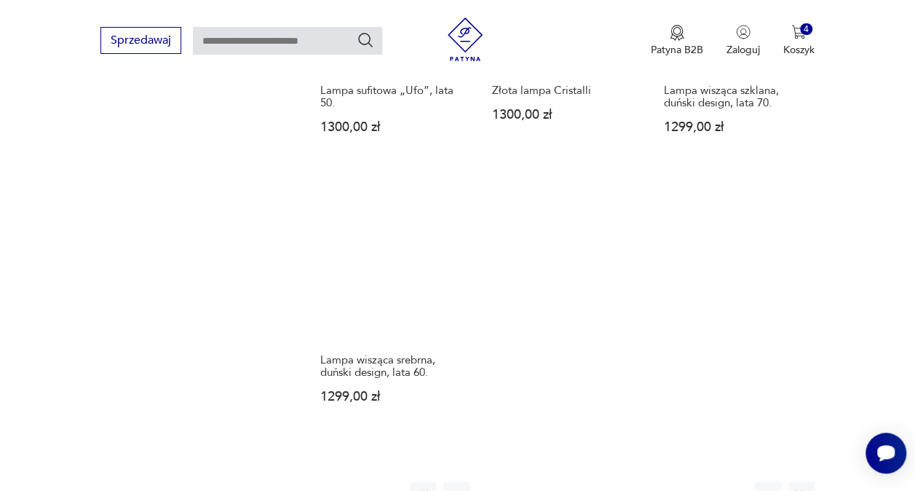
scroll to position [2060, 0]
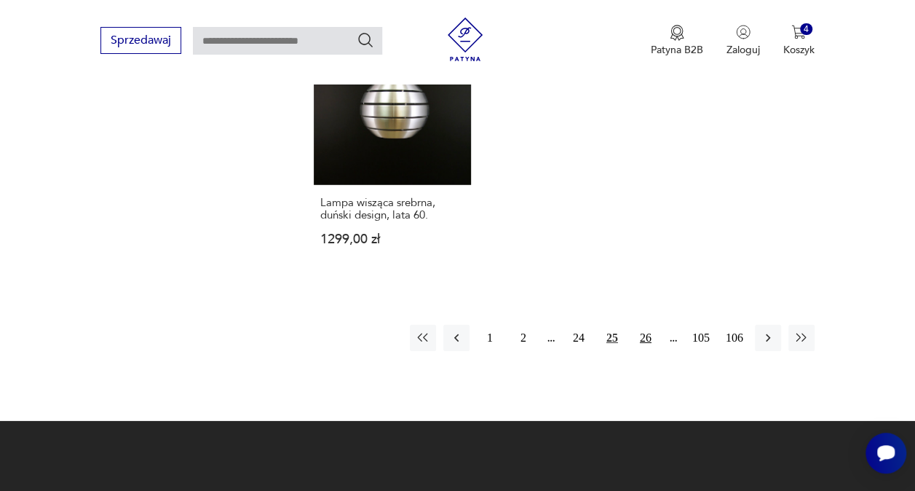
click at [648, 325] on button "26" at bounding box center [645, 338] width 26 height 26
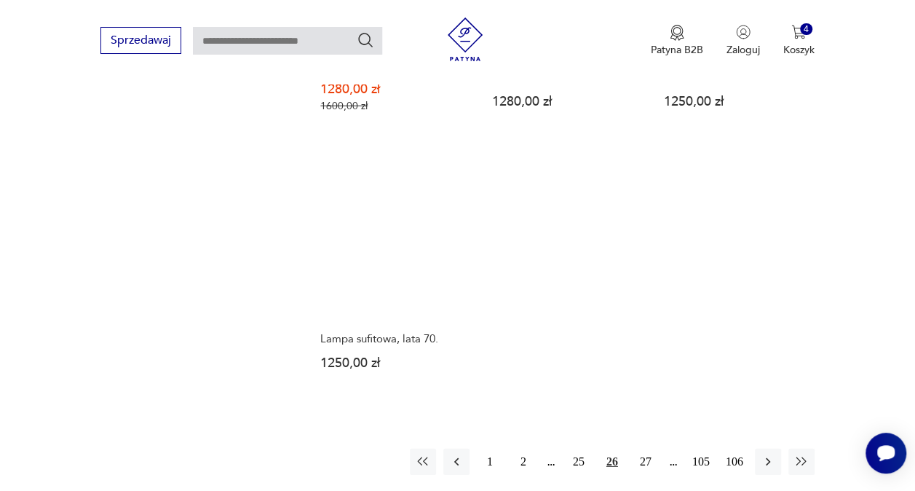
scroll to position [2060, 0]
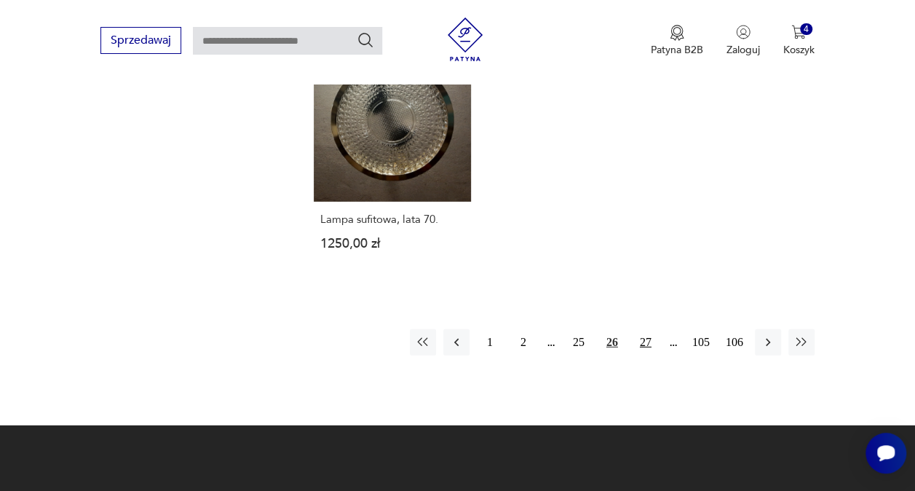
click at [646, 329] on button "27" at bounding box center [645, 342] width 26 height 26
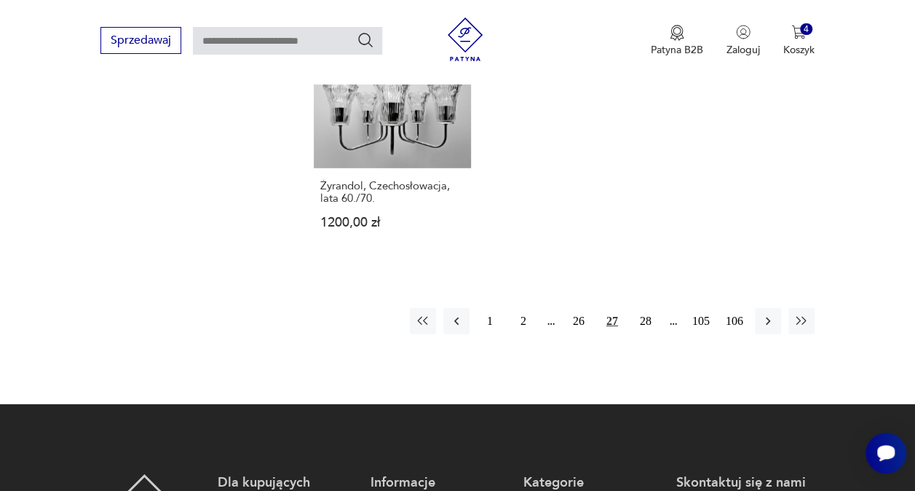
scroll to position [2060, 0]
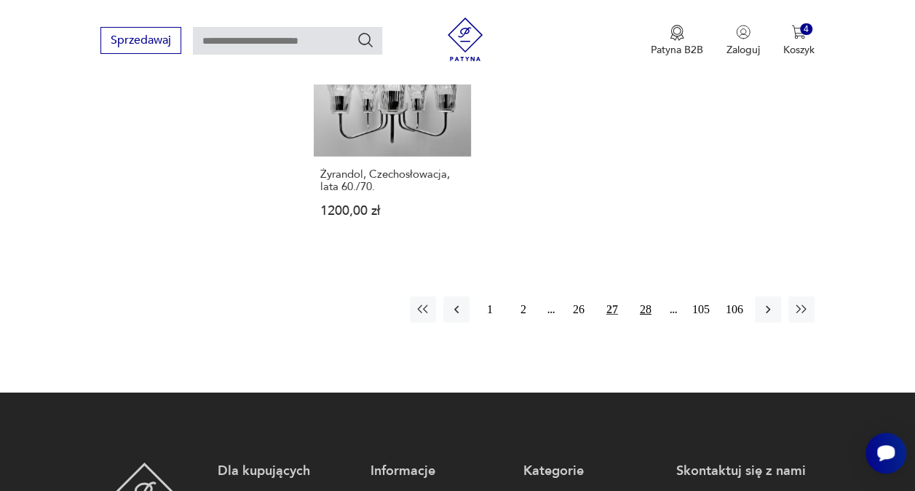
click at [646, 296] on button "28" at bounding box center [645, 309] width 26 height 26
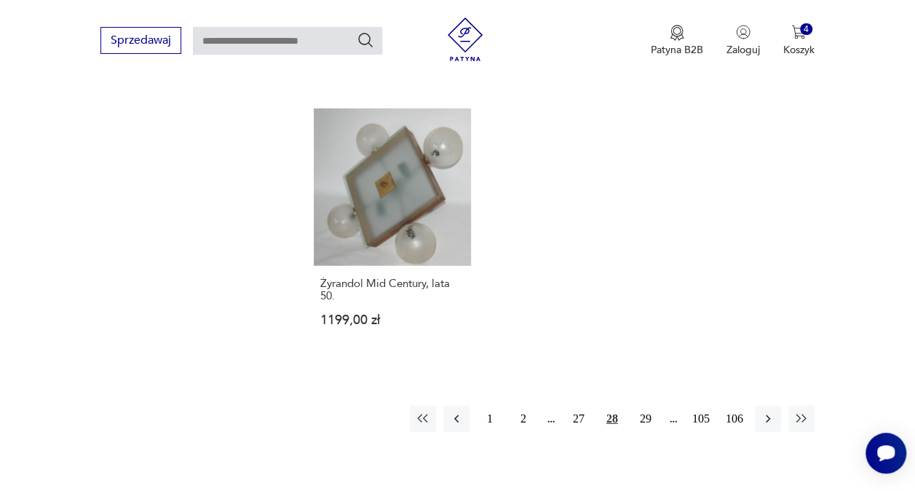
scroll to position [2060, 0]
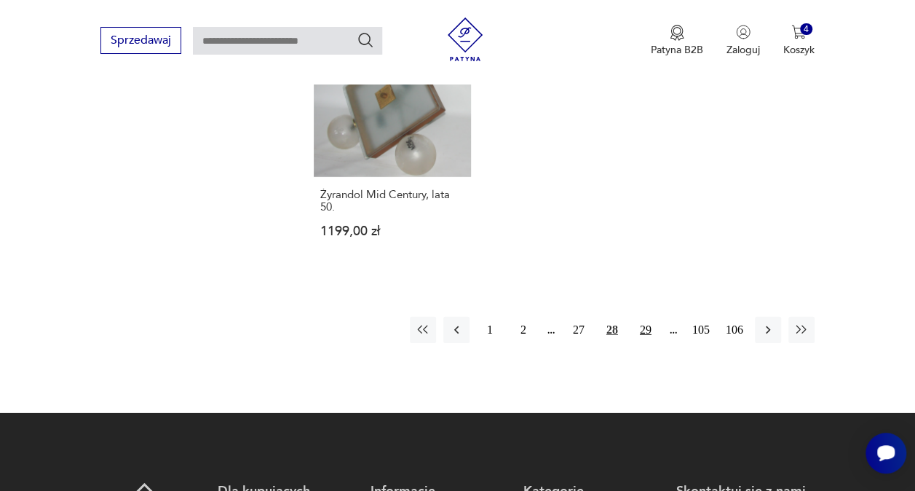
click at [644, 317] on button "29" at bounding box center [645, 330] width 26 height 26
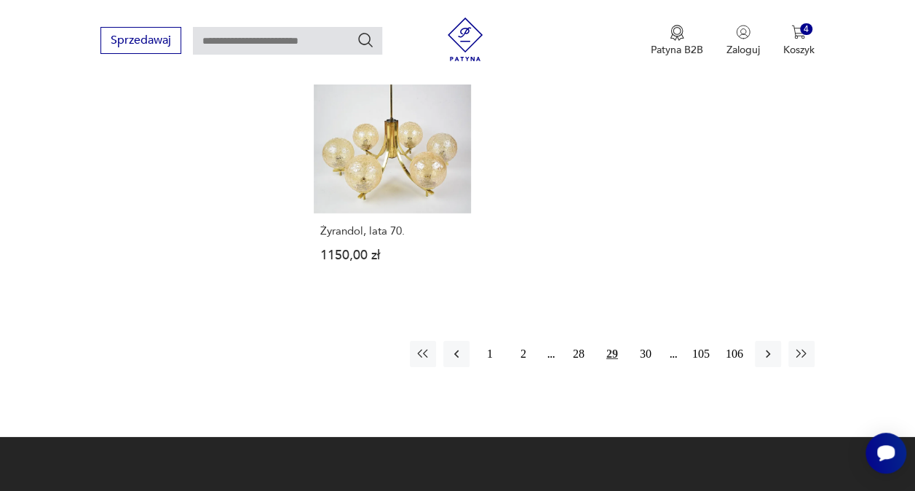
scroll to position [2133, 0]
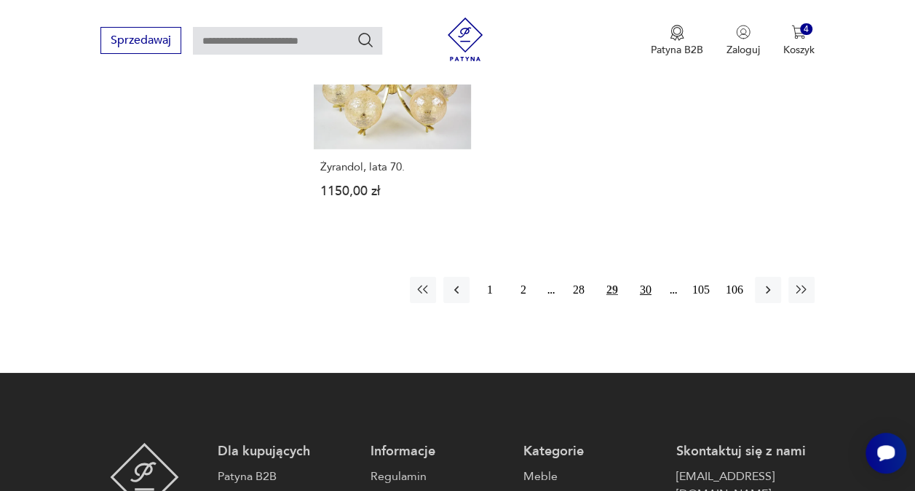
click at [648, 277] on button "30" at bounding box center [645, 290] width 26 height 26
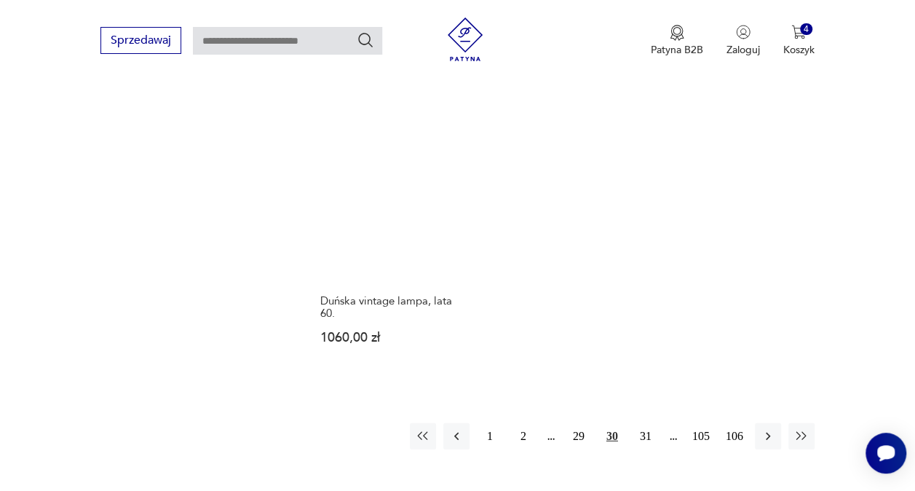
scroll to position [2060, 0]
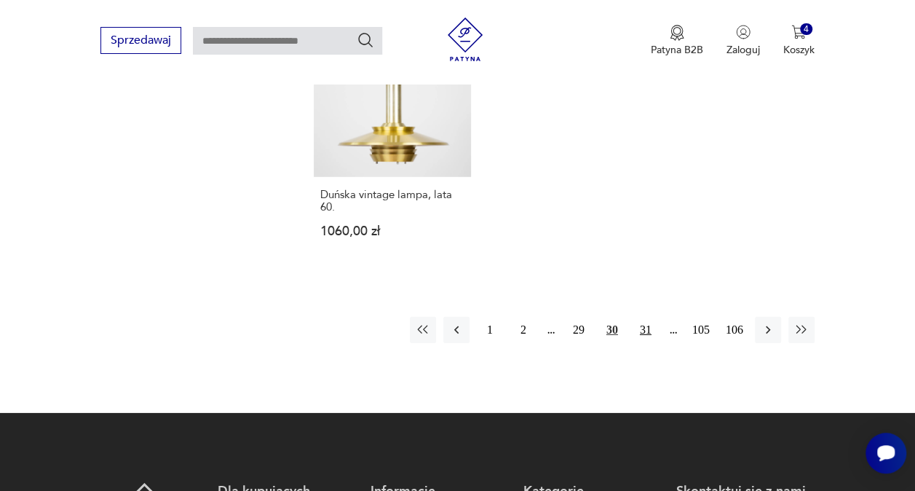
click at [639, 317] on button "31" at bounding box center [645, 330] width 26 height 26
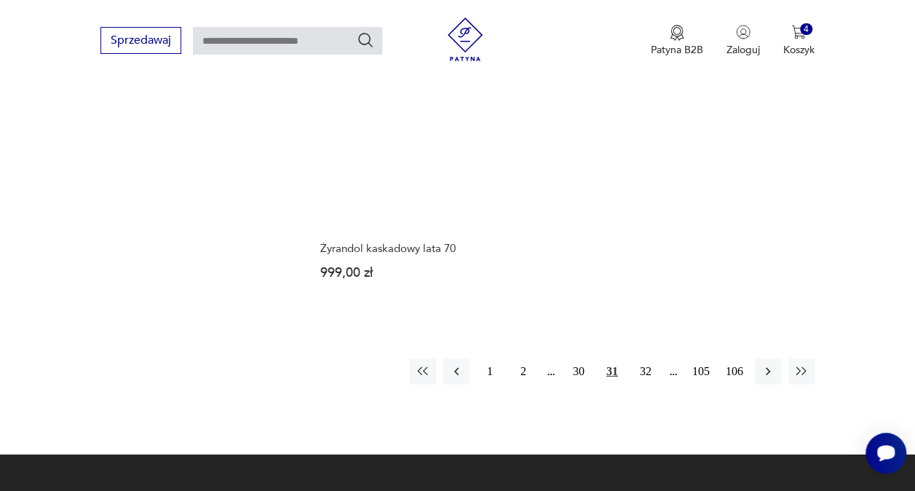
scroll to position [2133, 0]
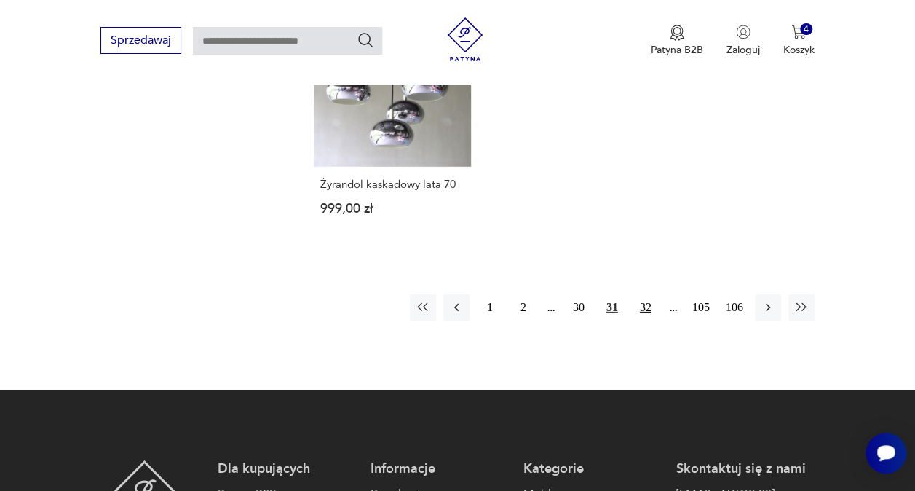
click at [648, 294] on button "32" at bounding box center [645, 307] width 26 height 26
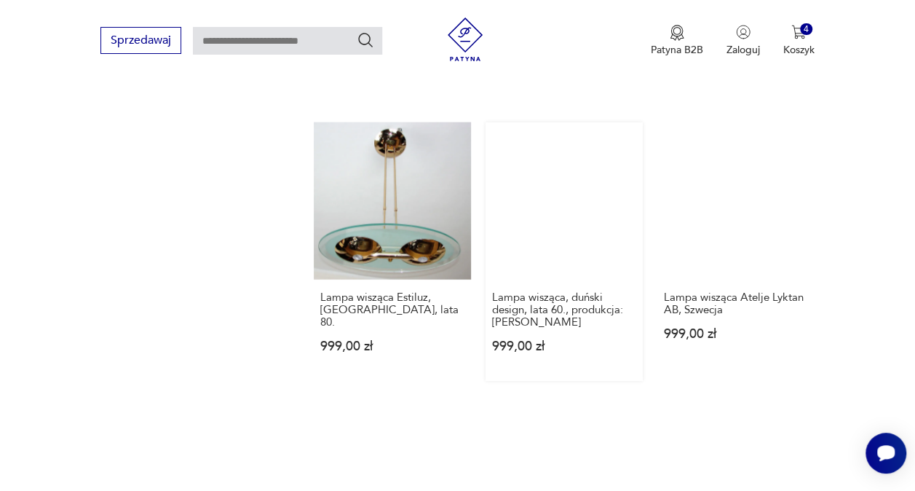
scroll to position [1987, 0]
